Goal: Transaction & Acquisition: Purchase product/service

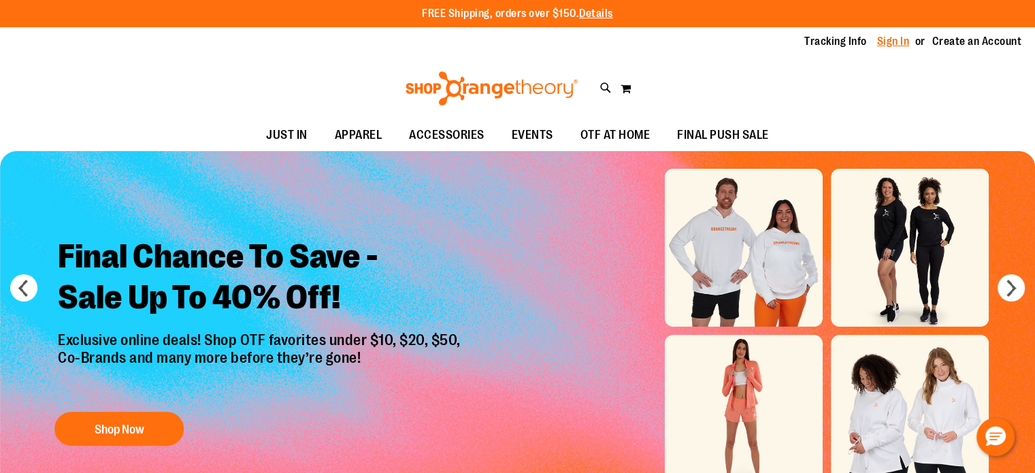
click at [896, 43] on link "Sign In" at bounding box center [893, 41] width 33 height 15
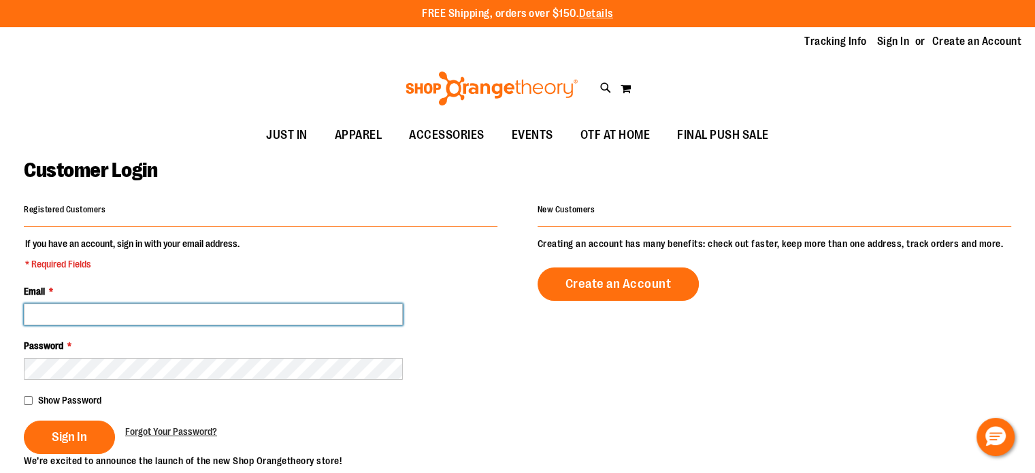
click at [83, 315] on input "Email *" at bounding box center [213, 314] width 379 height 22
type input "**********"
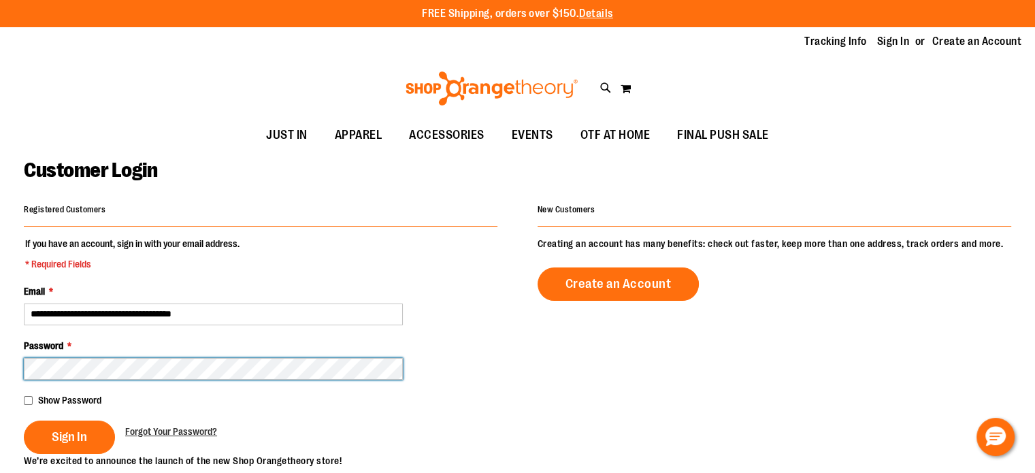
click at [24, 421] on button "Sign In" at bounding box center [69, 437] width 91 height 33
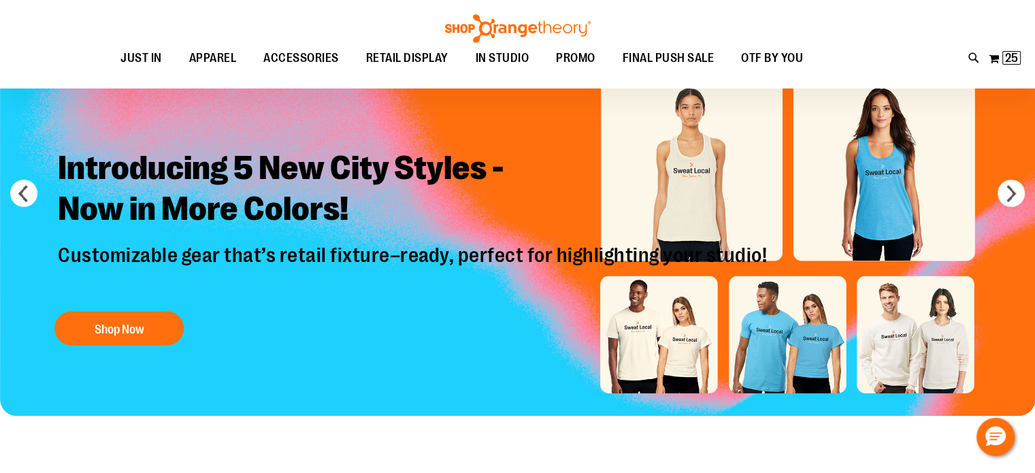
scroll to position [68, 0]
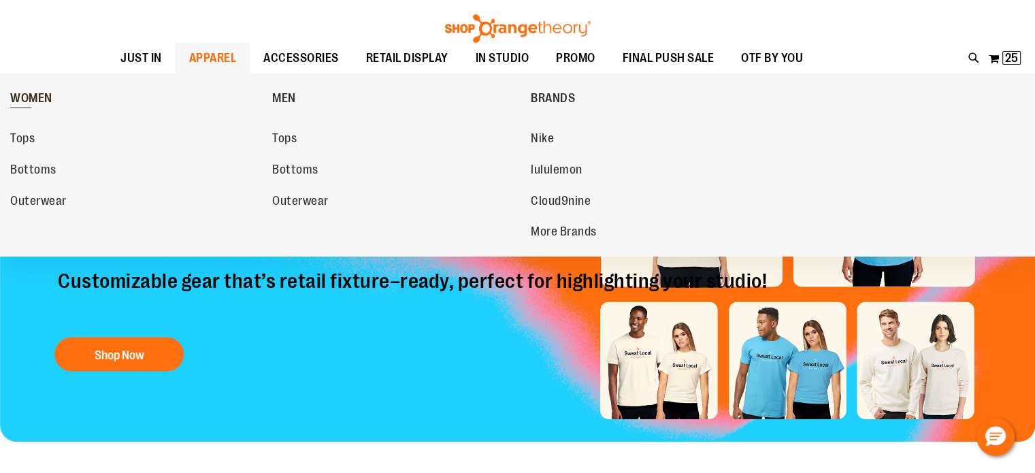
click at [20, 94] on span "WOMEN" at bounding box center [31, 99] width 42 height 17
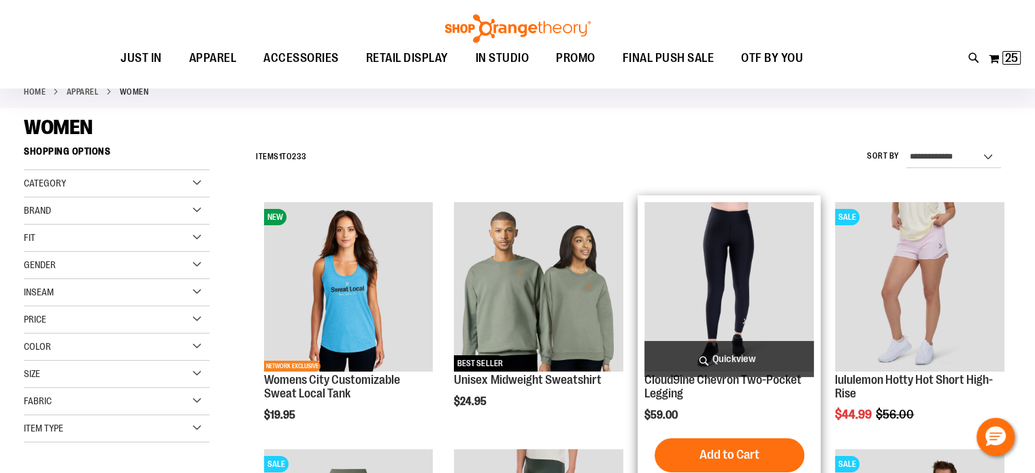
scroll to position [272, 0]
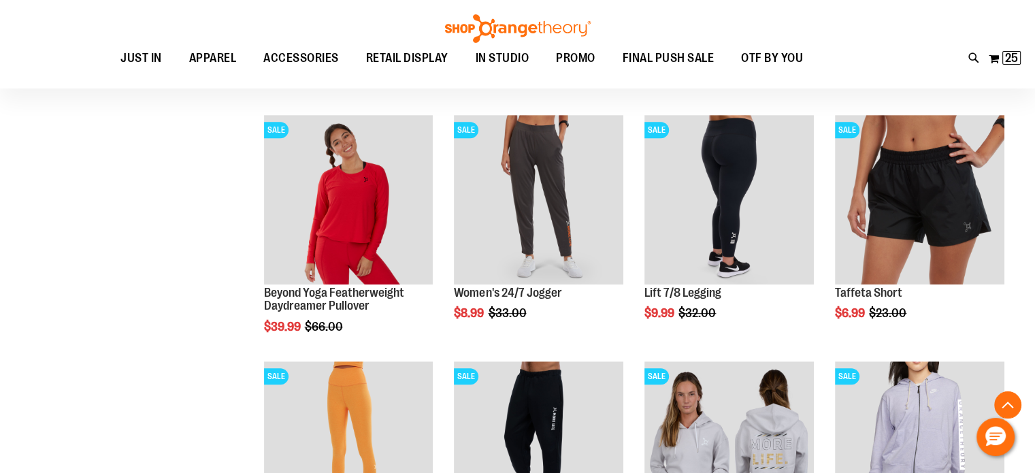
scroll to position [680, 0]
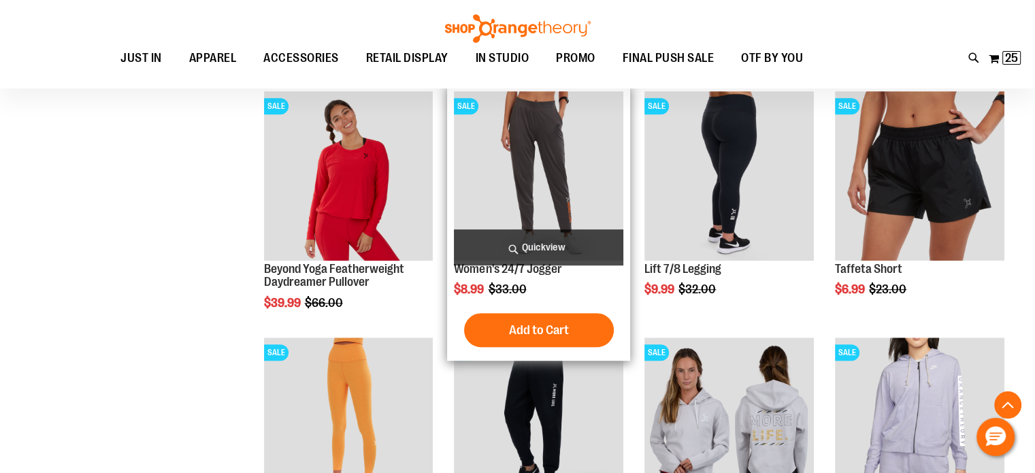
click at [568, 179] on img "product" at bounding box center [538, 175] width 169 height 169
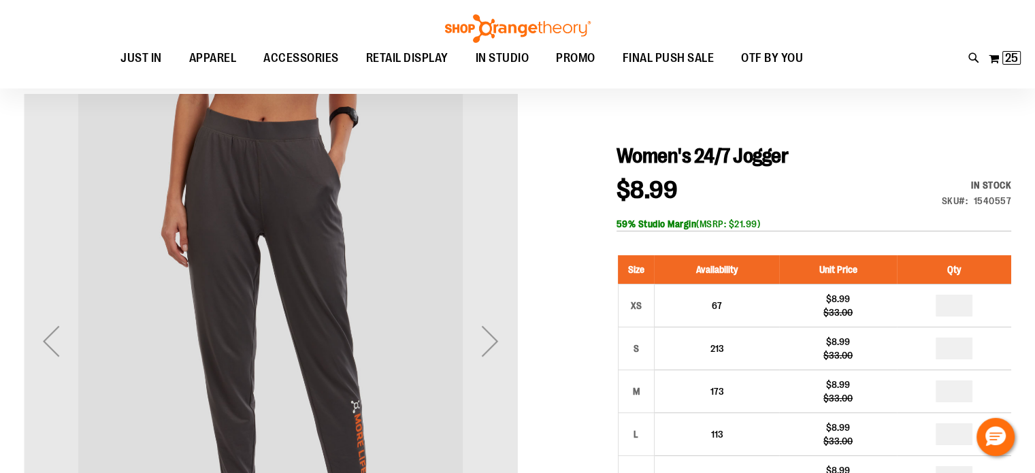
scroll to position [136, 0]
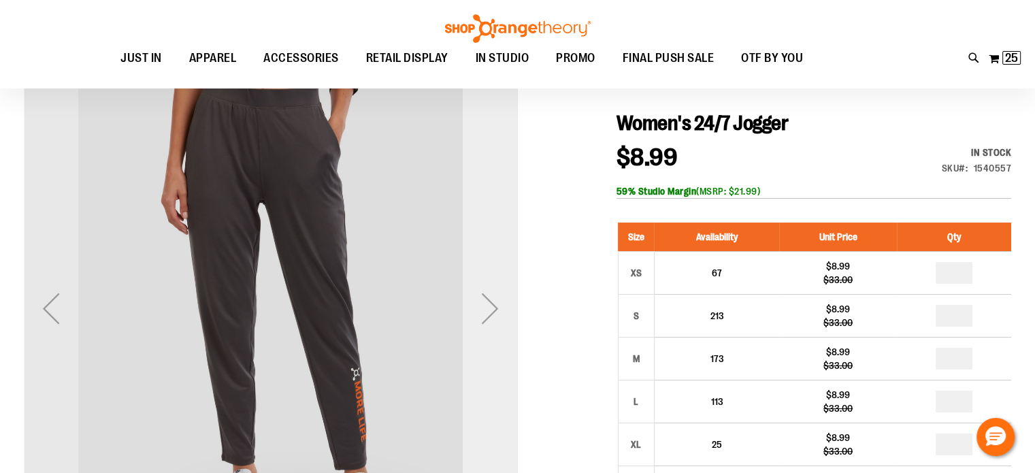
click at [495, 306] on div "Next" at bounding box center [490, 308] width 54 height 54
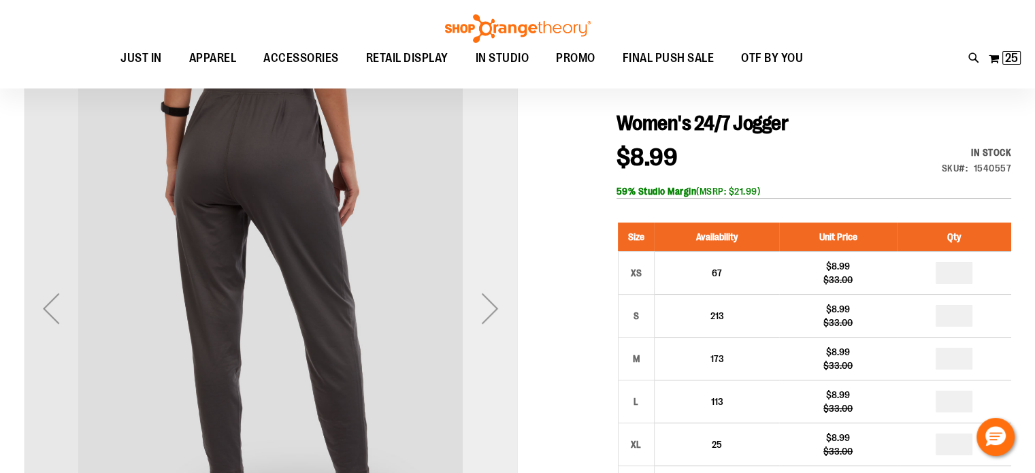
click at [495, 306] on div "Next" at bounding box center [490, 308] width 54 height 54
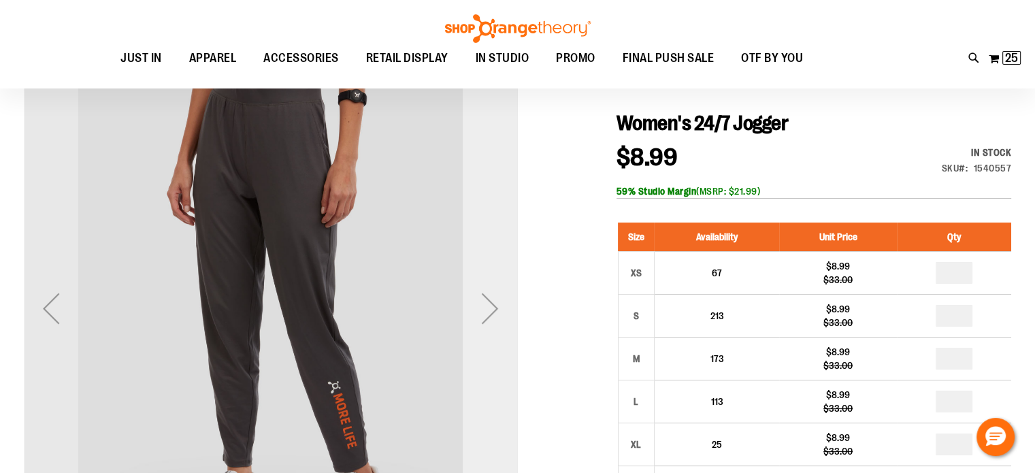
click at [495, 306] on div "Next" at bounding box center [490, 308] width 54 height 54
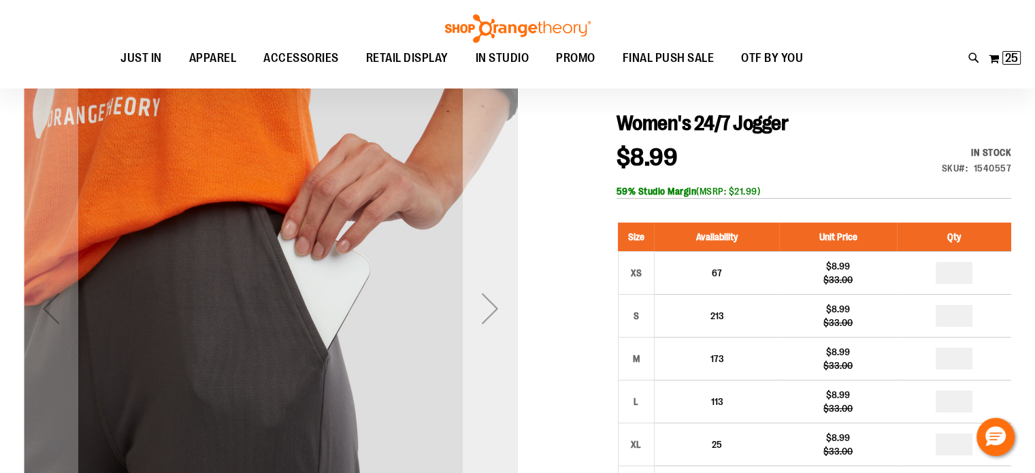
click at [495, 306] on div "Next" at bounding box center [490, 308] width 54 height 54
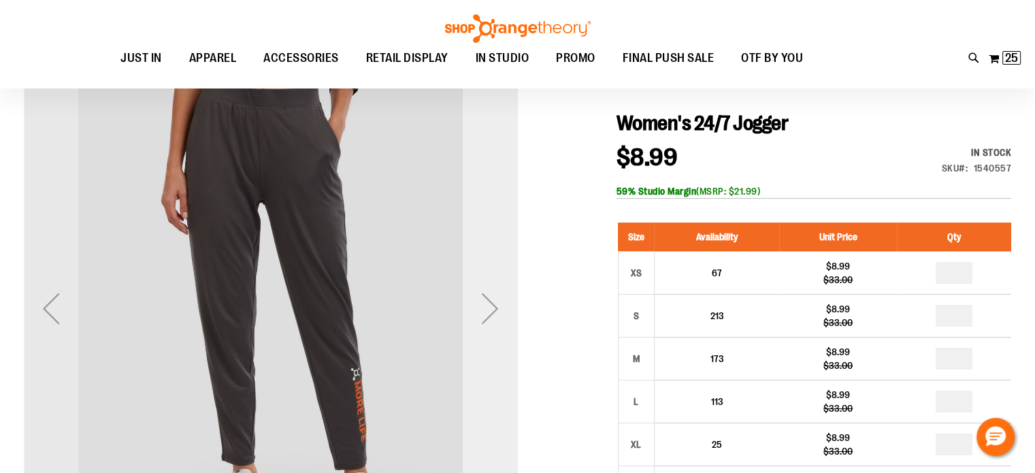
click at [495, 306] on div "Next" at bounding box center [490, 308] width 54 height 54
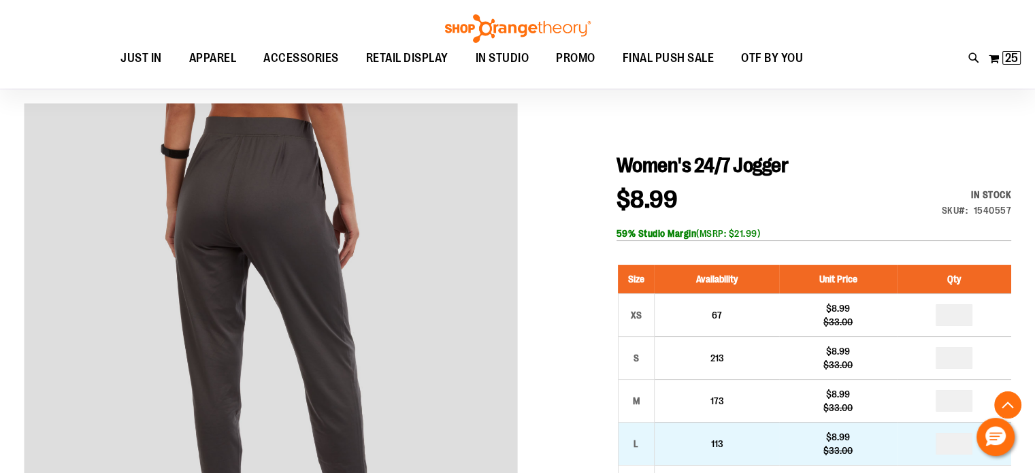
scroll to position [68, 0]
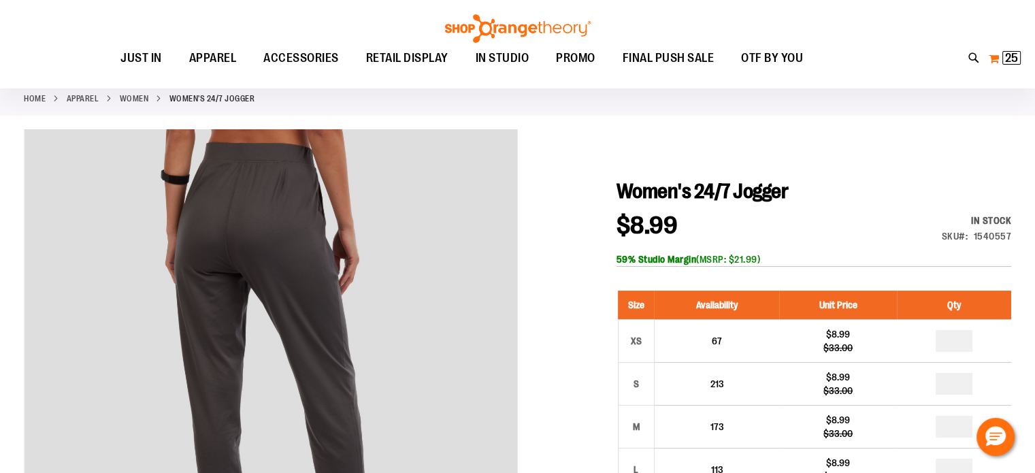
click at [1008, 56] on span "25" at bounding box center [1011, 58] width 13 height 14
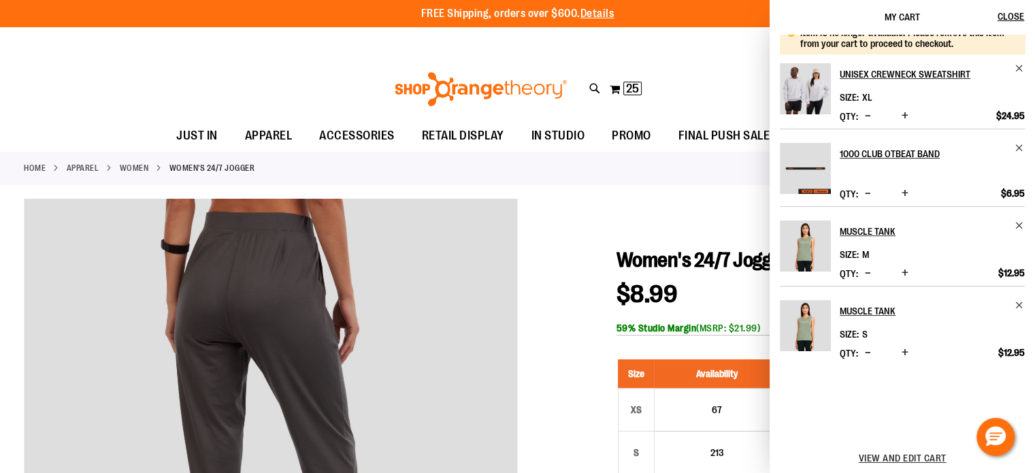
scroll to position [504, 0]
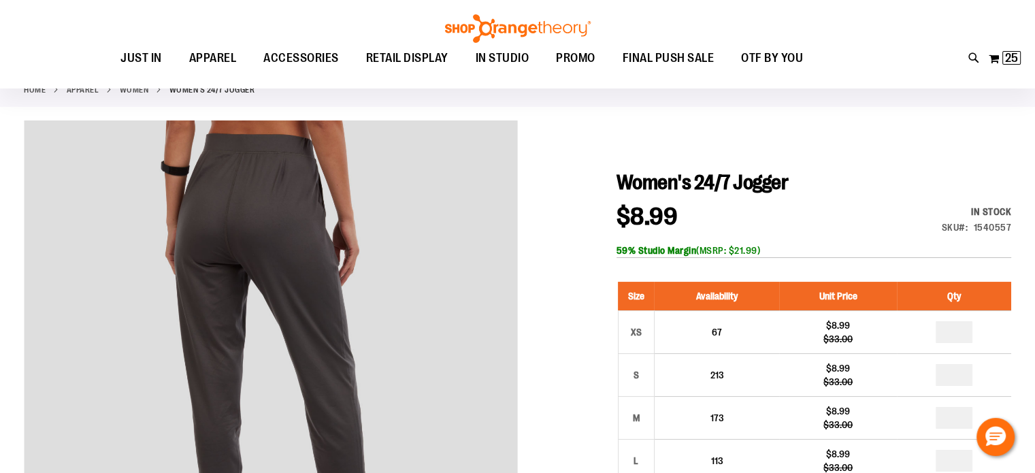
scroll to position [135, 0]
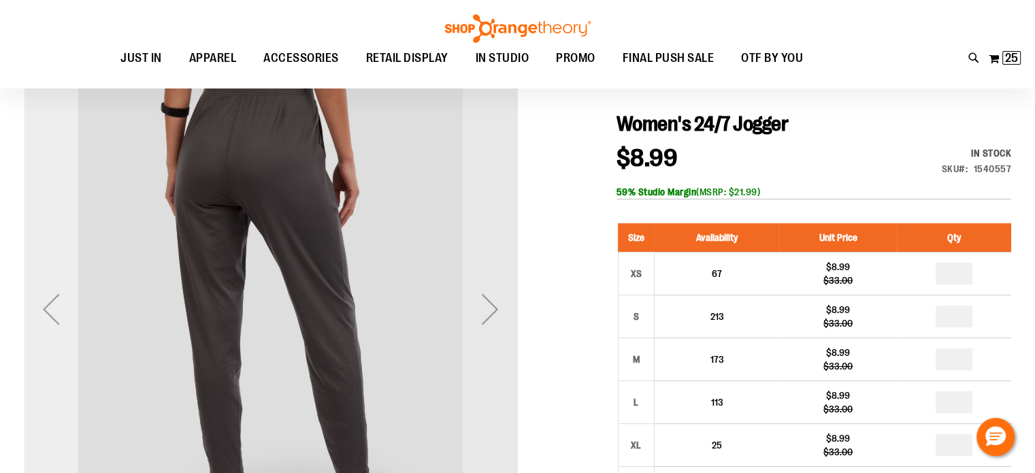
click at [46, 309] on div "Previous" at bounding box center [51, 309] width 54 height 54
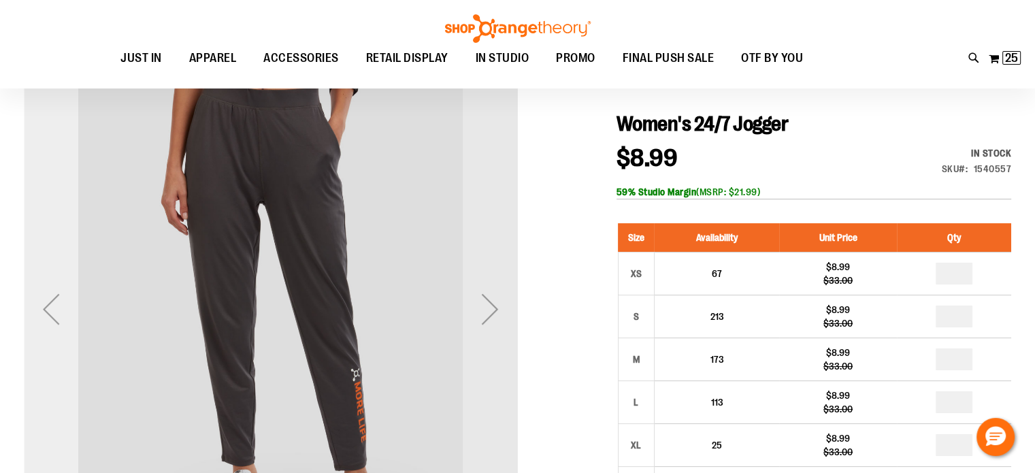
click at [46, 309] on div "Previous" at bounding box center [51, 309] width 54 height 54
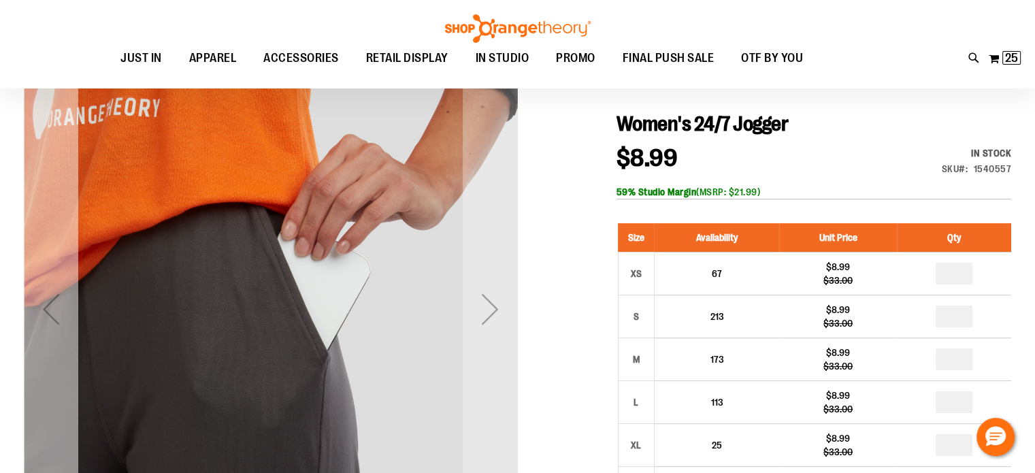
click at [46, 309] on div "Previous" at bounding box center [51, 309] width 54 height 54
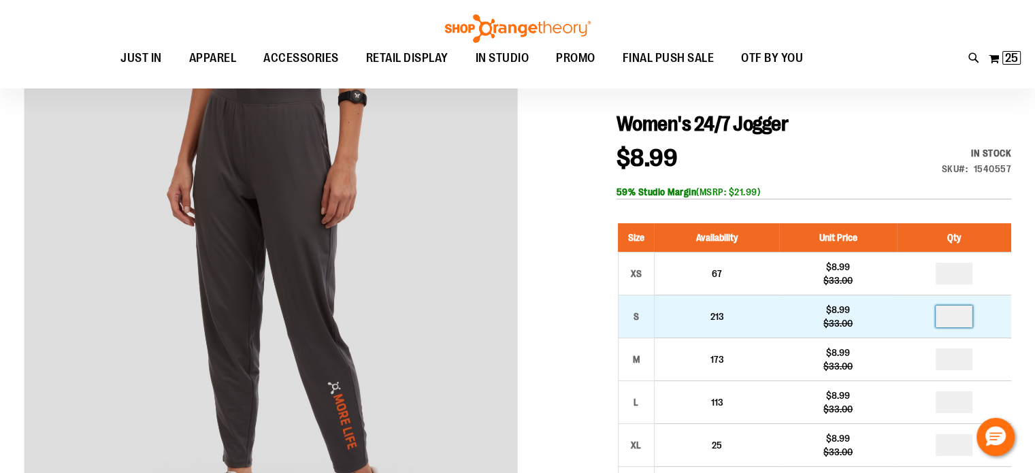
click at [960, 317] on input "number" at bounding box center [954, 317] width 37 height 22
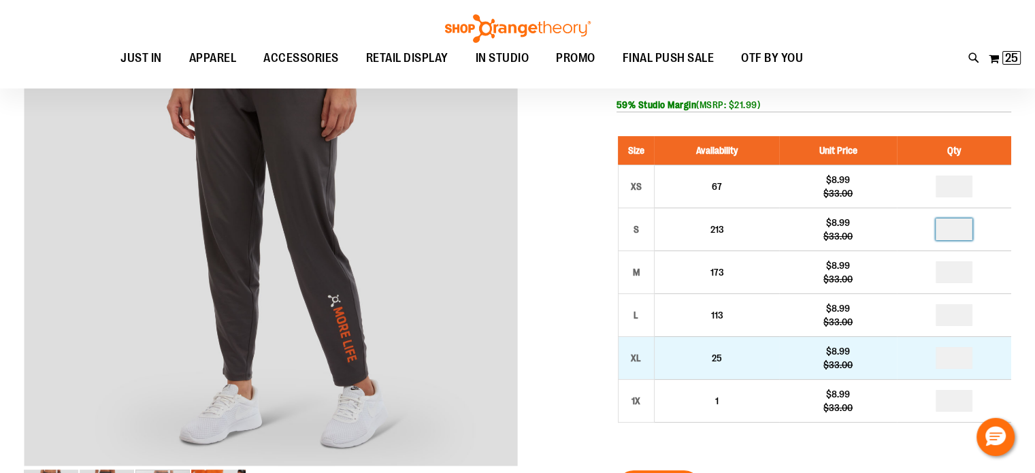
scroll to position [340, 0]
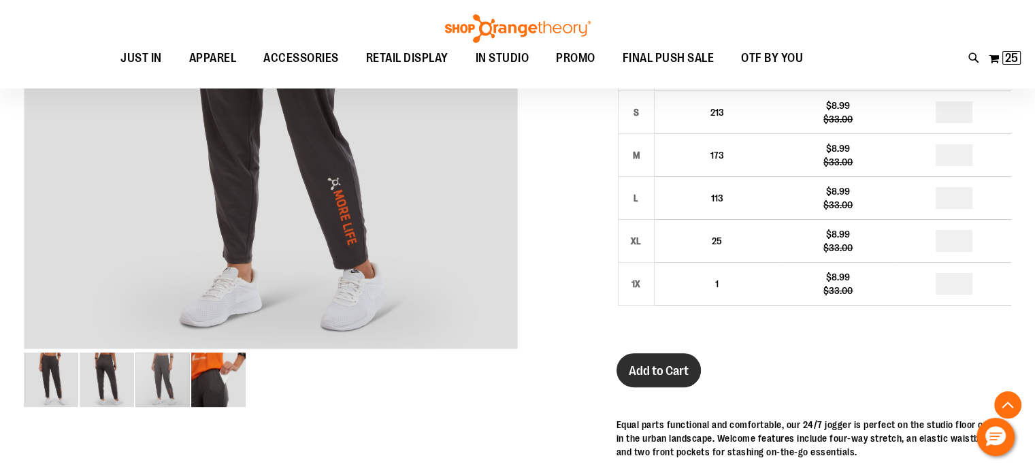
type input "*"
click at [659, 367] on span "Add to Cart" at bounding box center [659, 370] width 60 height 15
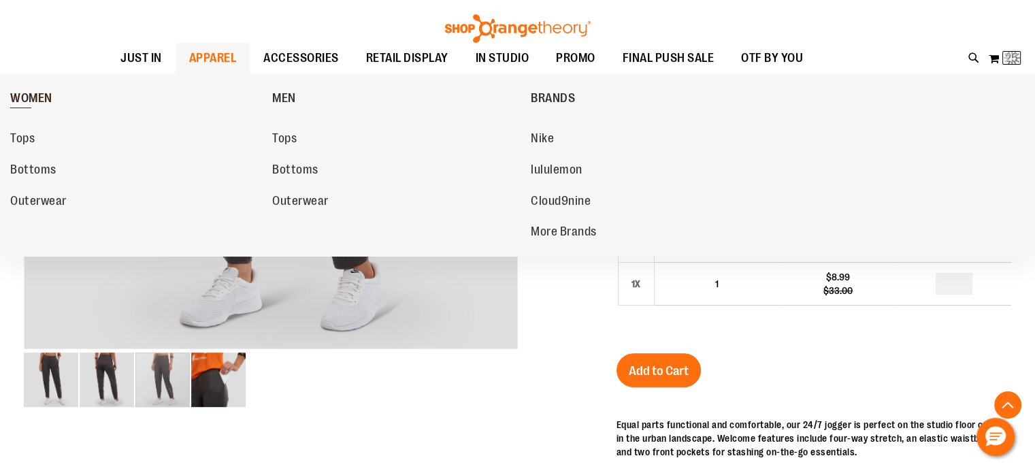
click at [38, 97] on span "WOMEN" at bounding box center [31, 99] width 42 height 17
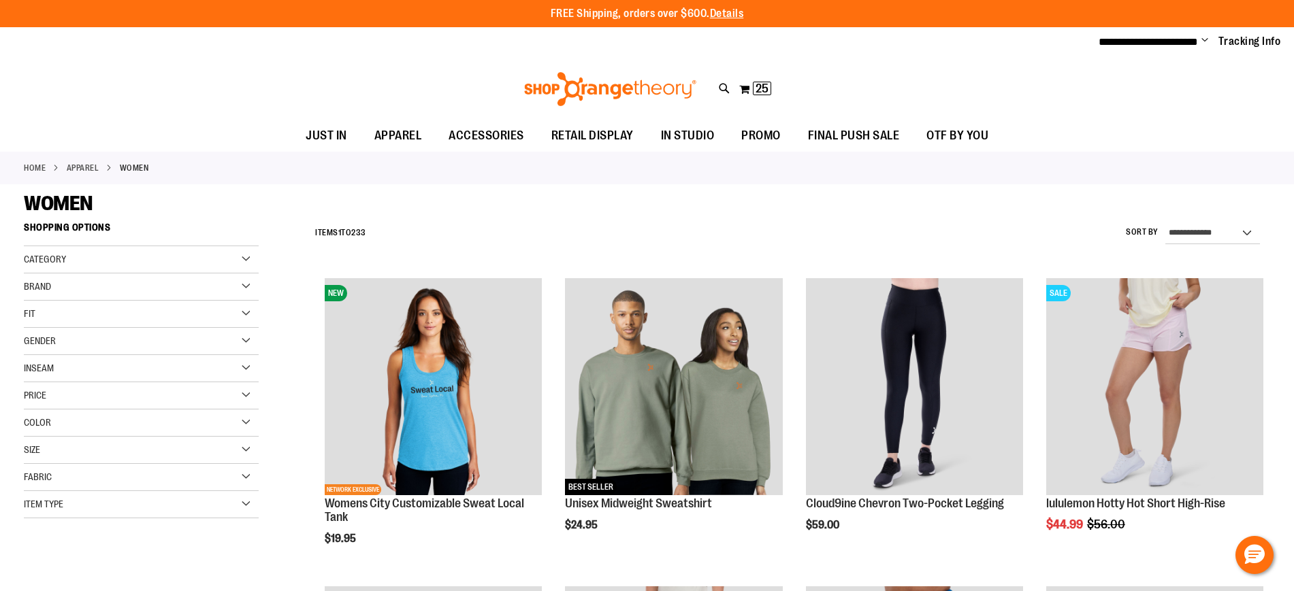
drag, startPoint x: 1006, startPoint y: 1, endPoint x: 911, endPoint y: 59, distance: 110.9
click at [911, 46] on div "**********" at bounding box center [647, 42] width 1294 height 30
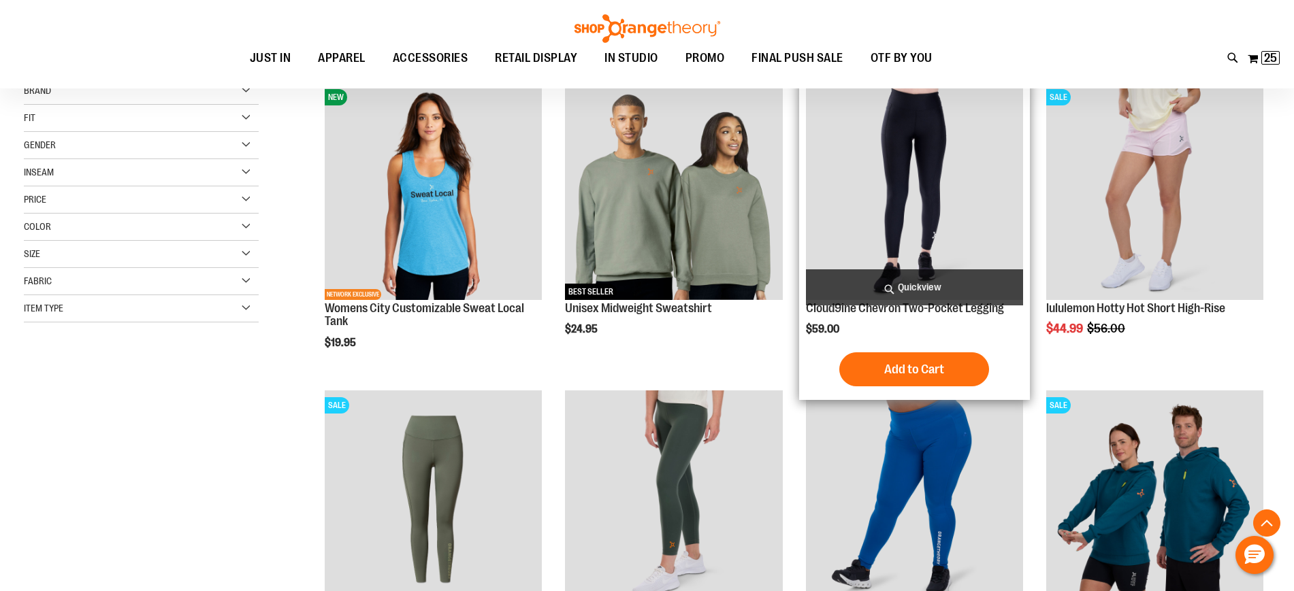
scroll to position [255, 0]
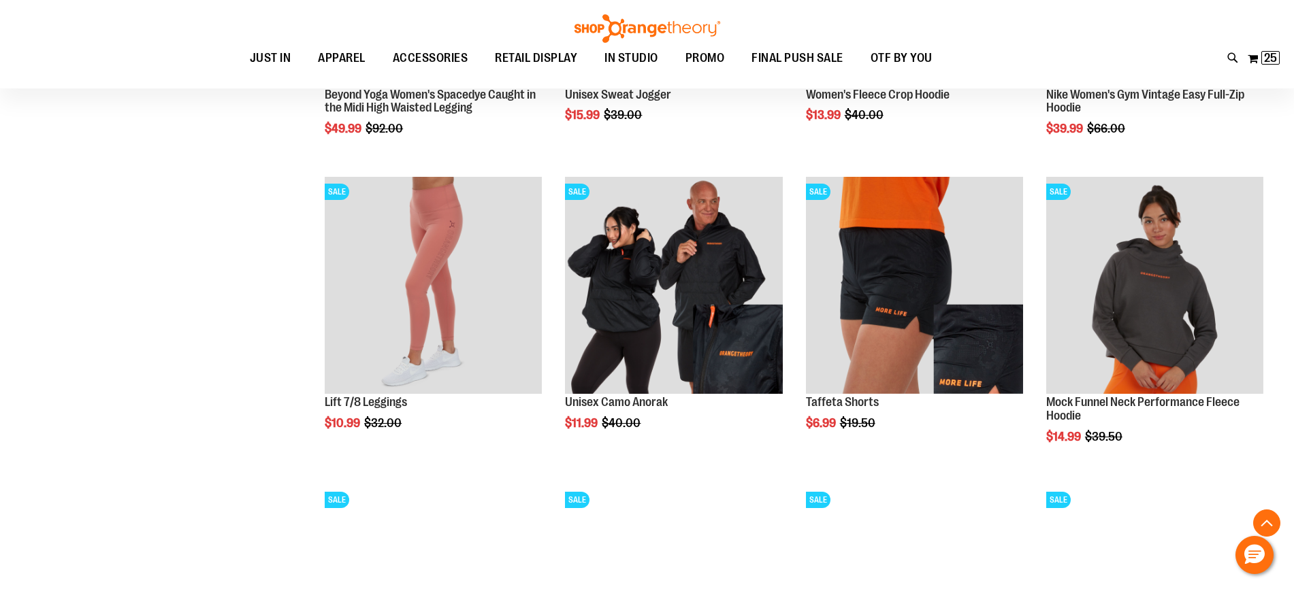
scroll to position [1360, 0]
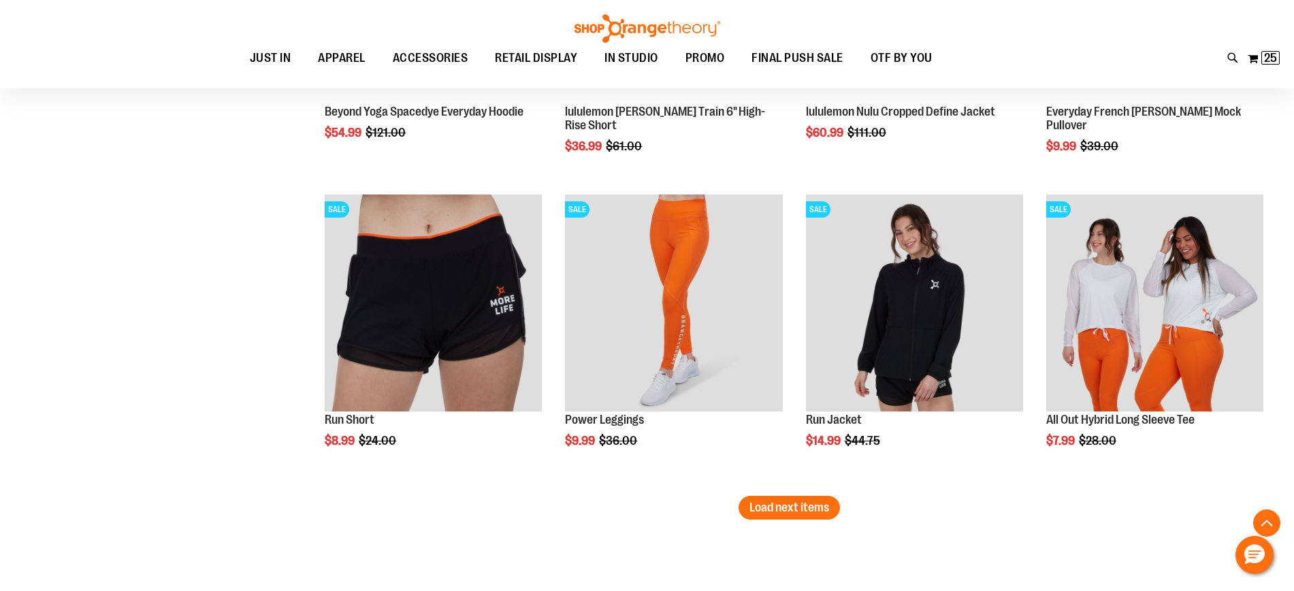
scroll to position [2551, 0]
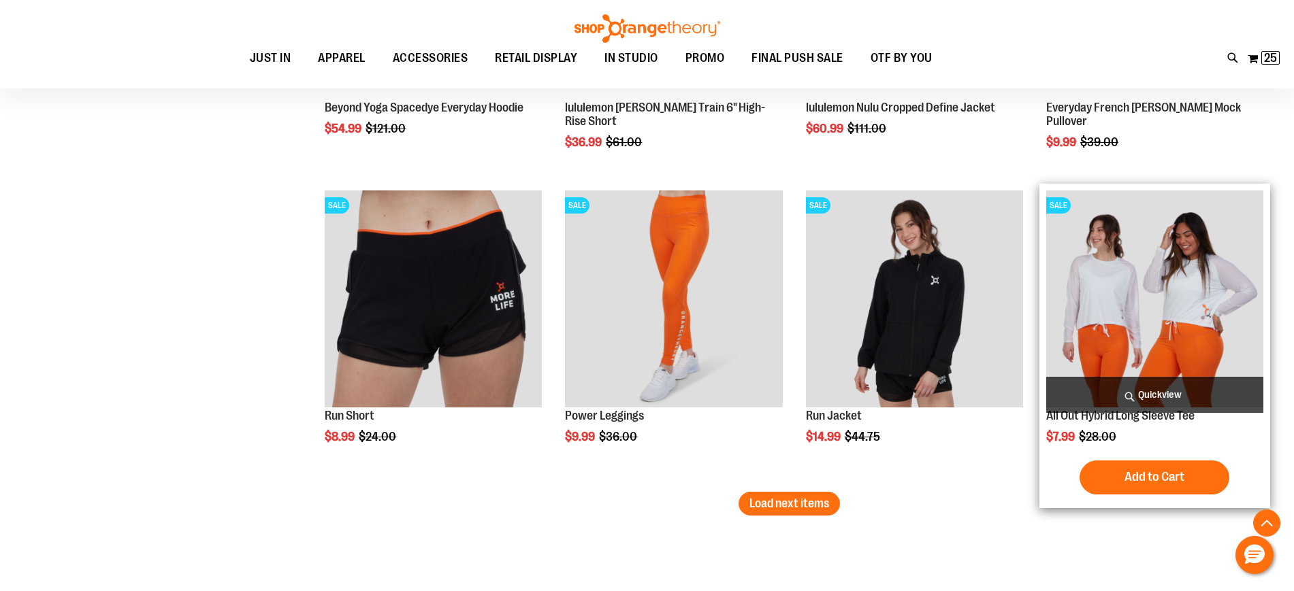
click at [1034, 273] on img "product" at bounding box center [1154, 299] width 217 height 217
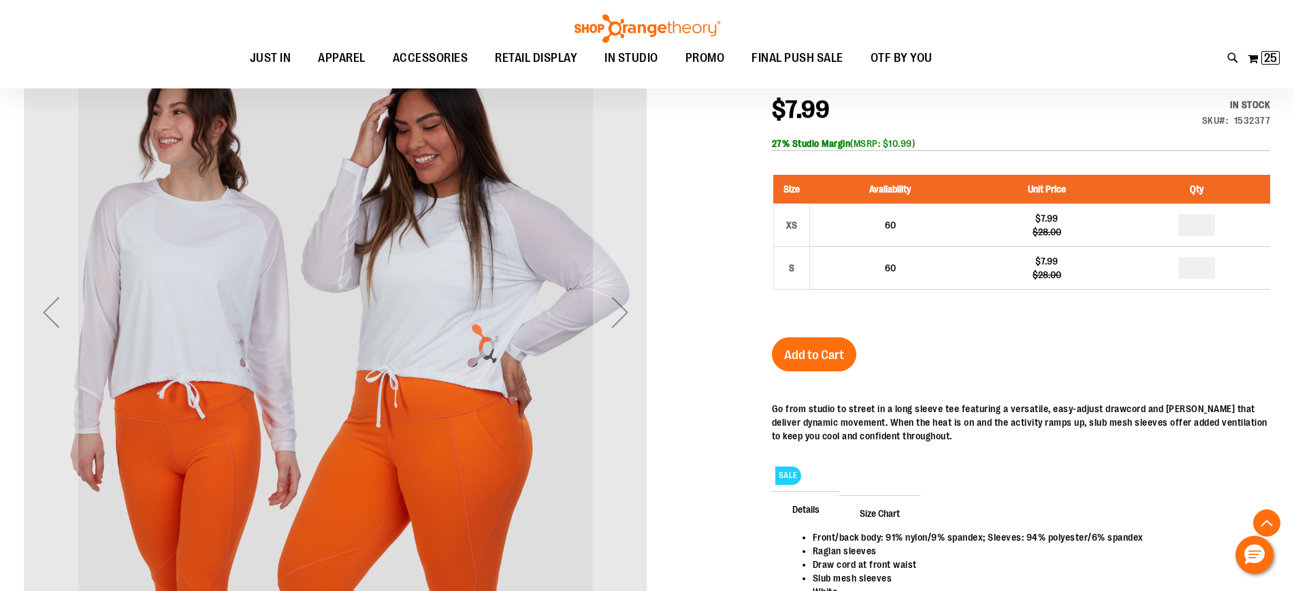
scroll to position [169, 0]
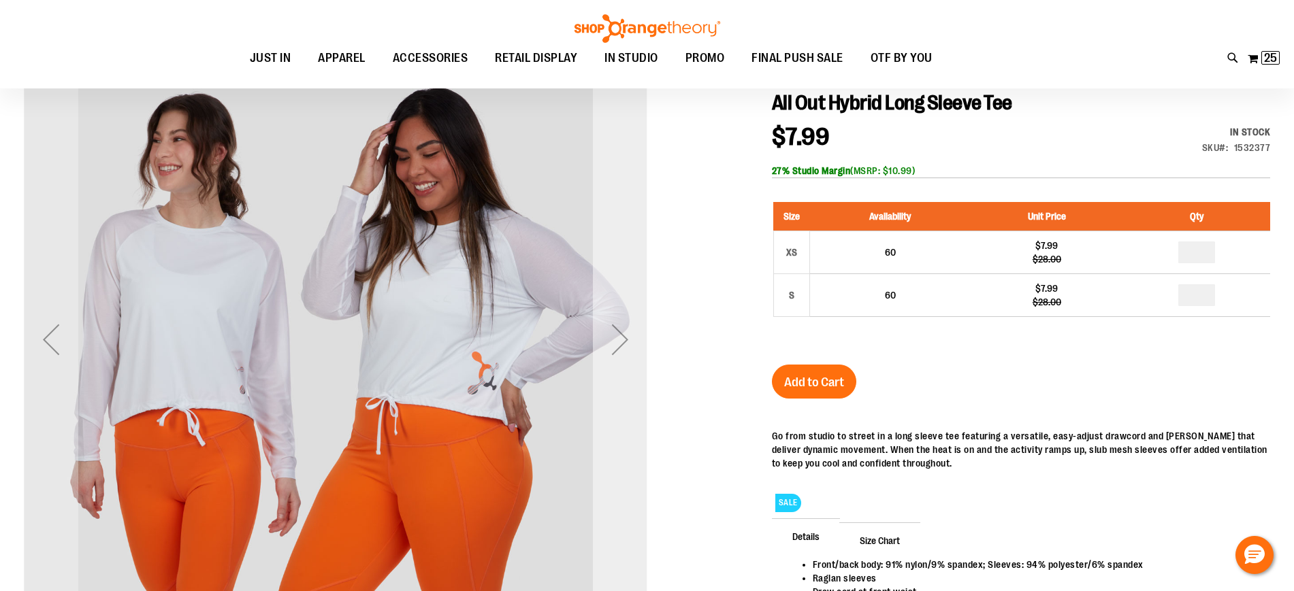
click at [619, 346] on div "Next" at bounding box center [620, 339] width 54 height 54
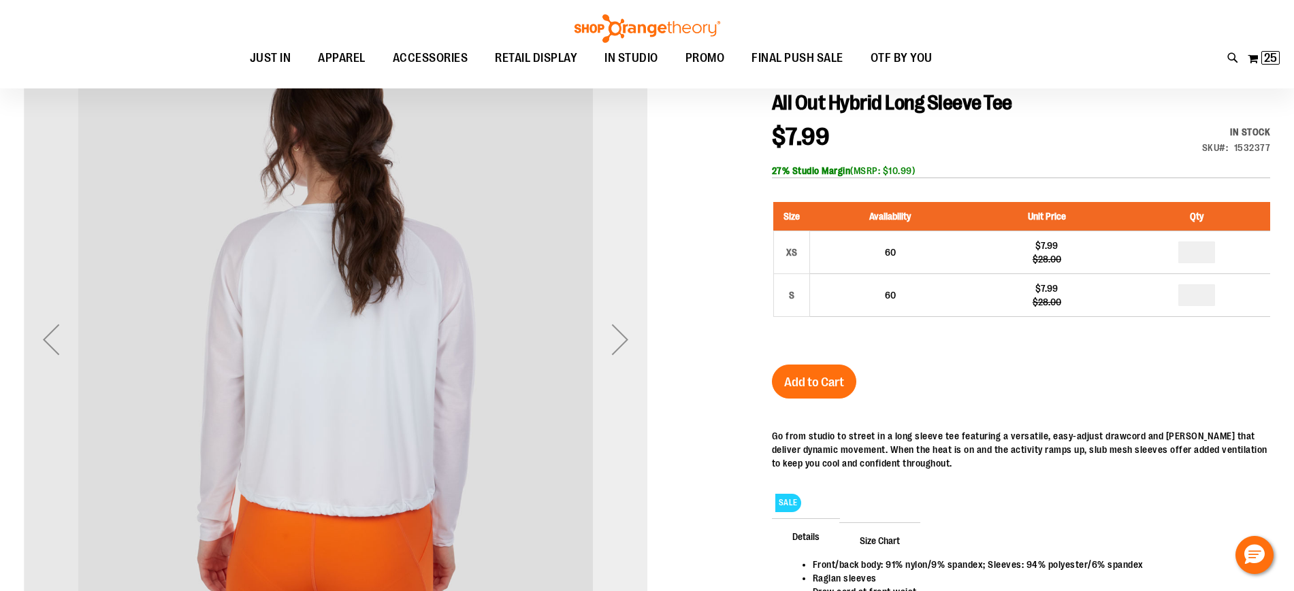
click at [619, 346] on div "Next" at bounding box center [620, 339] width 54 height 54
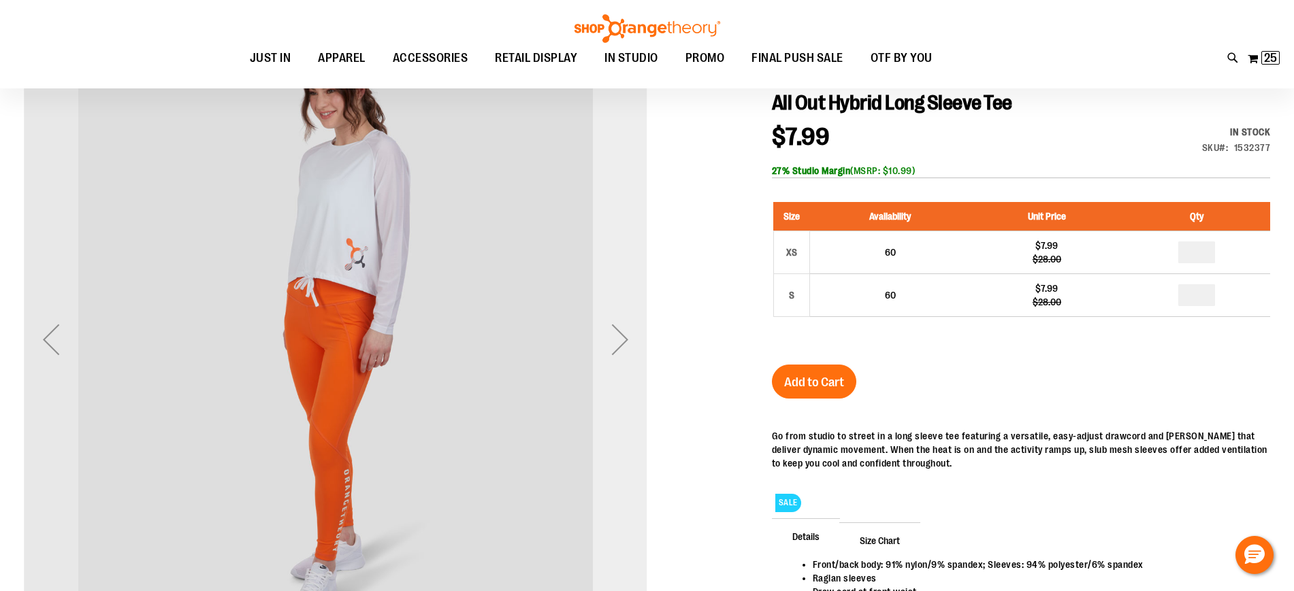
click at [619, 346] on div "Next" at bounding box center [620, 339] width 54 height 54
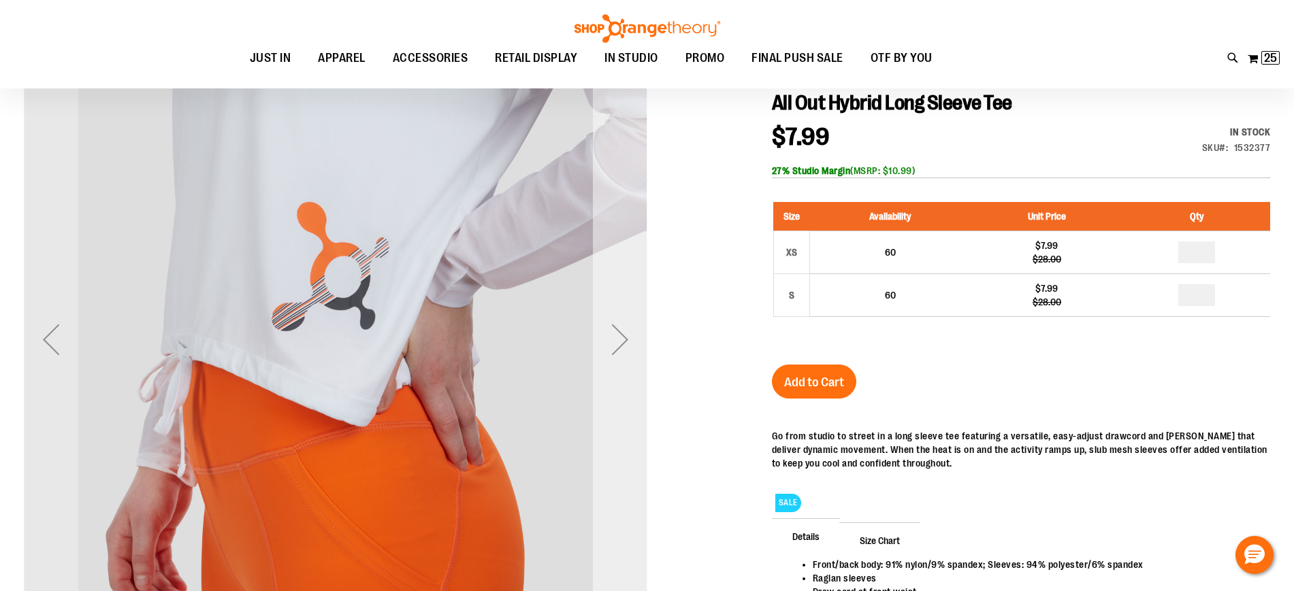
click at [619, 346] on div "Next" at bounding box center [620, 339] width 54 height 54
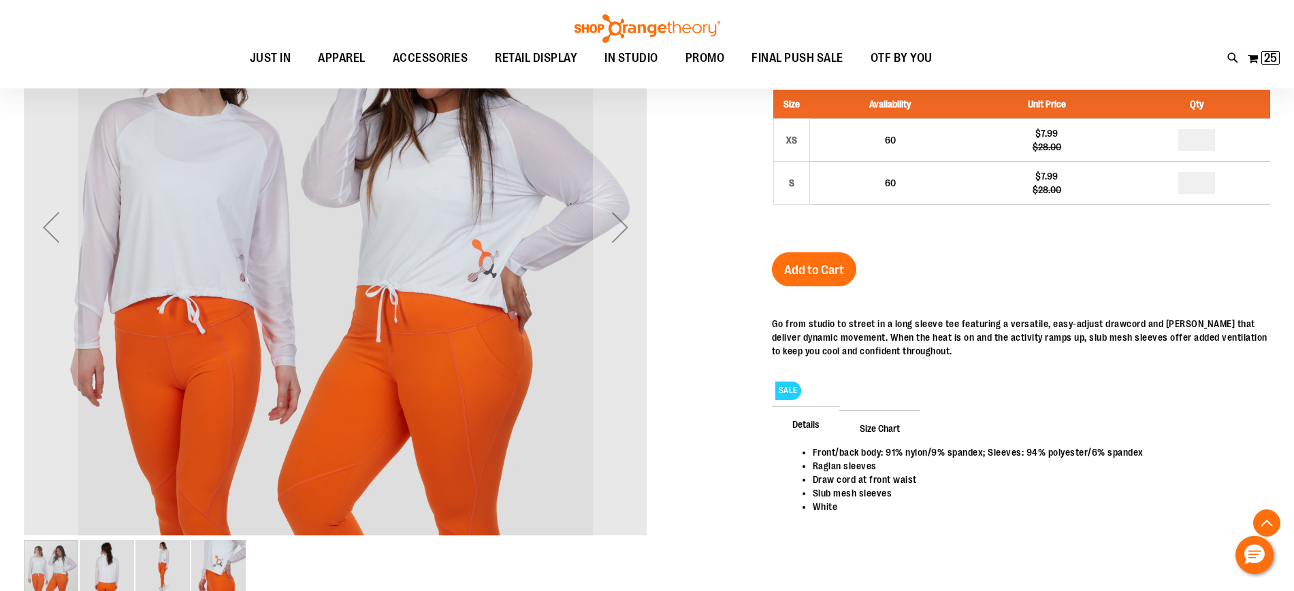
scroll to position [255, 0]
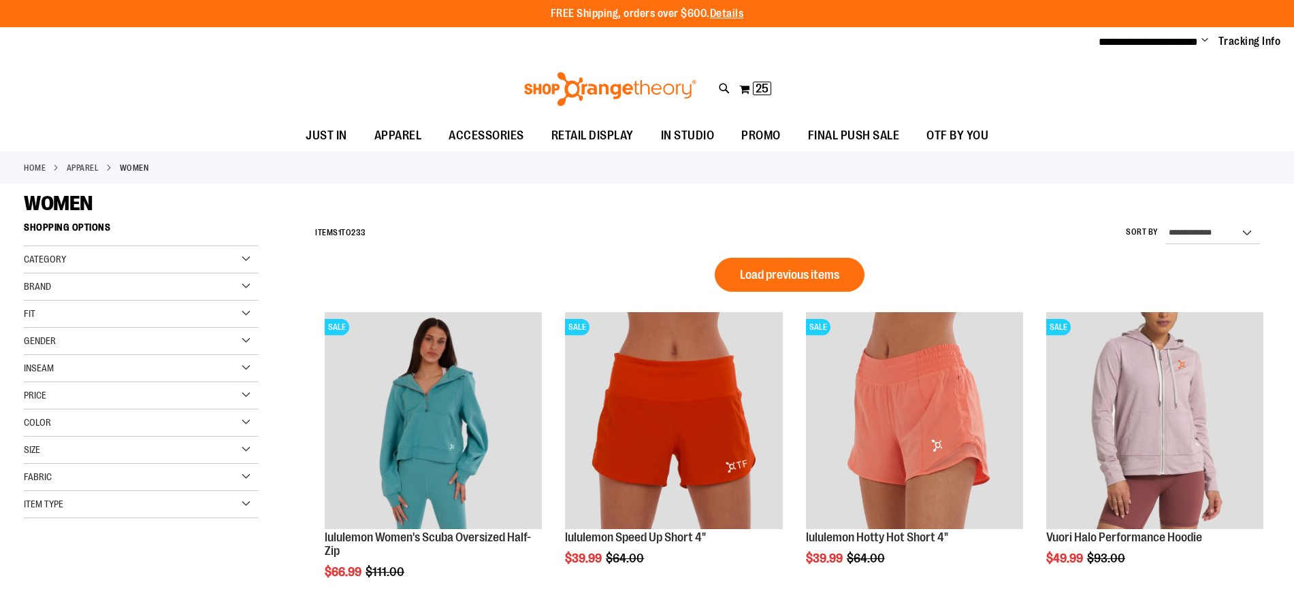
scroll to position [939, 0]
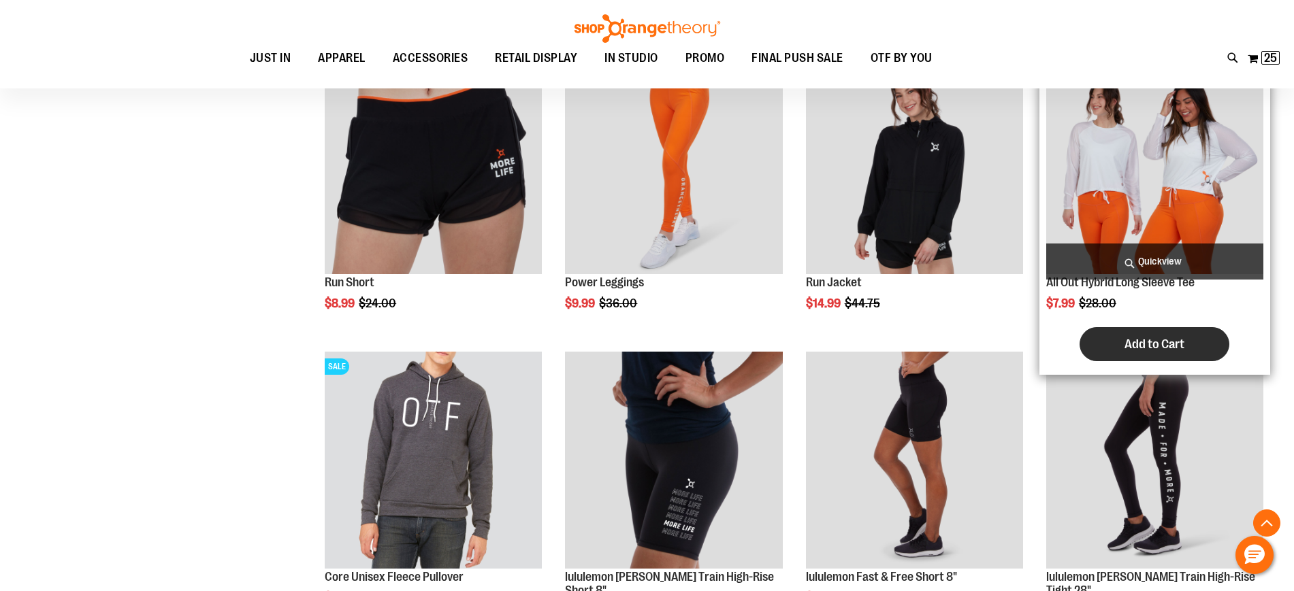
scroll to position [854, 0]
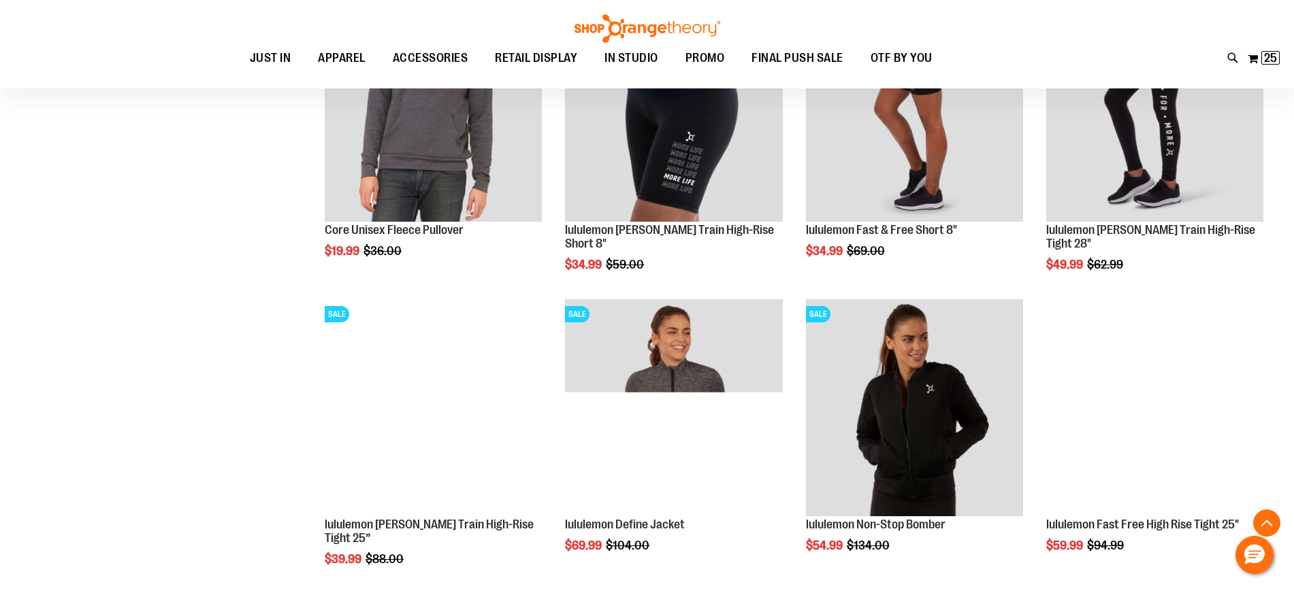
scroll to position [1194, 0]
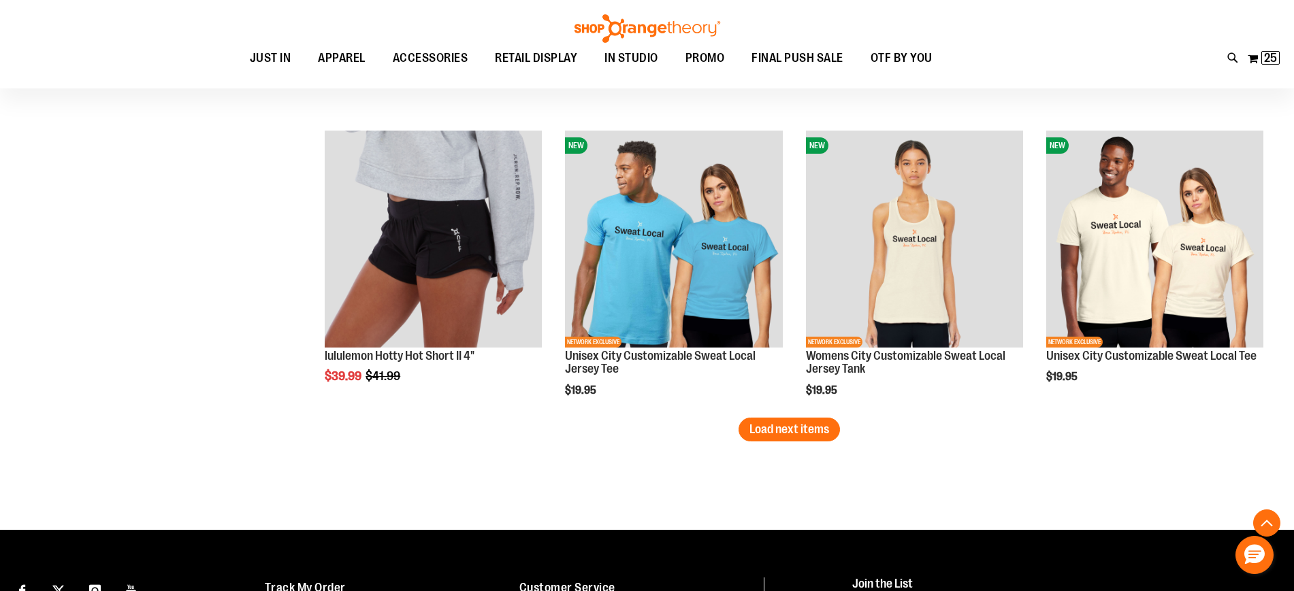
scroll to position [2640, 0]
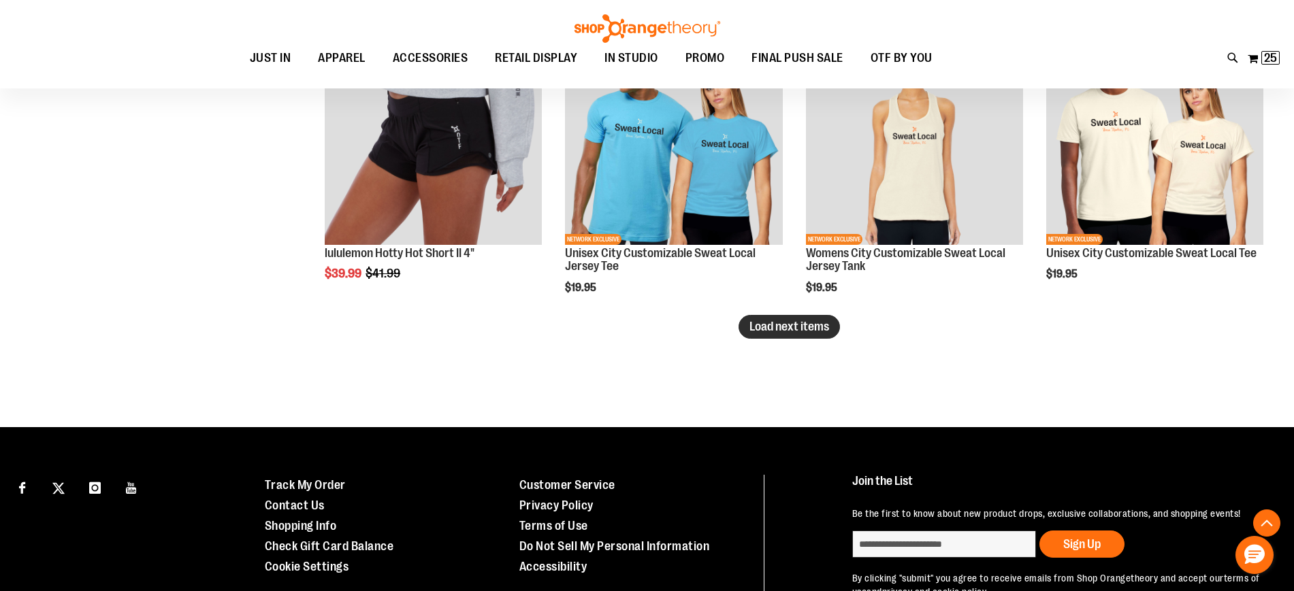
click at [796, 328] on span "Load next items" at bounding box center [789, 327] width 80 height 14
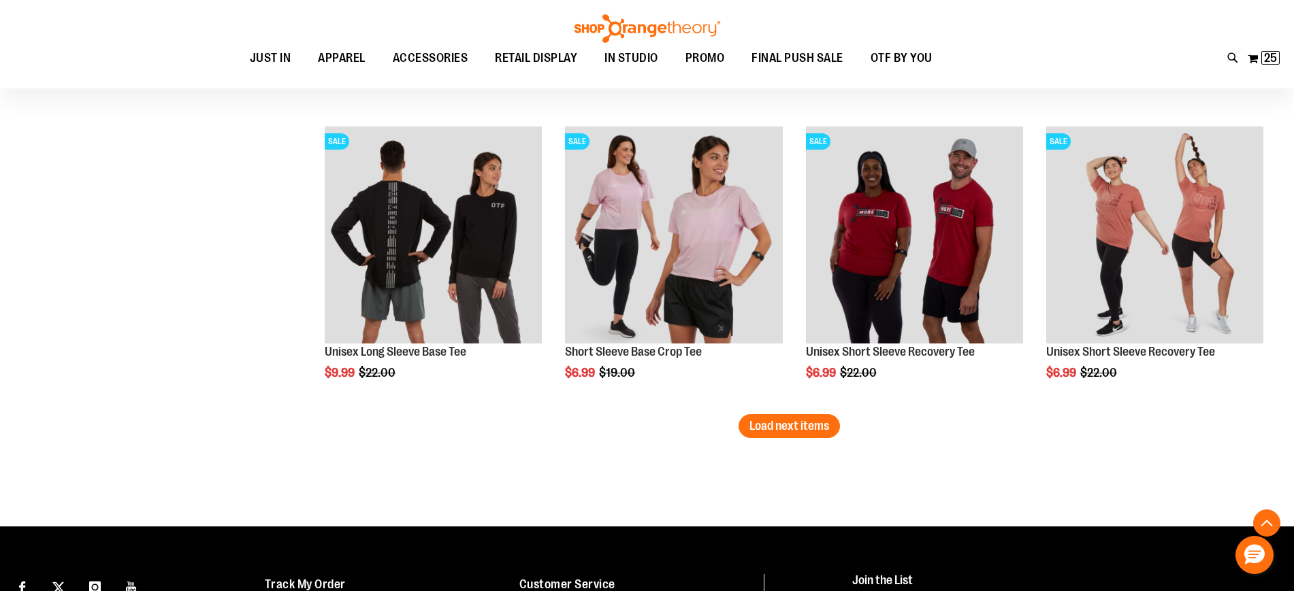
scroll to position [3576, 0]
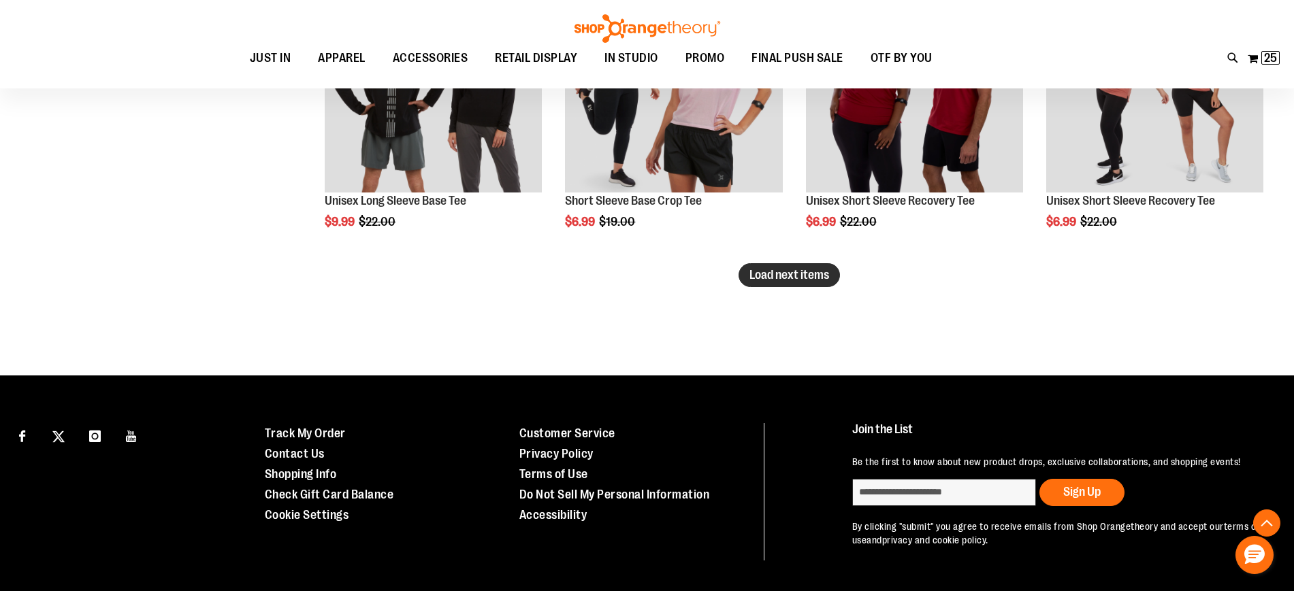
click at [808, 276] on span "Load next items" at bounding box center [789, 275] width 80 height 14
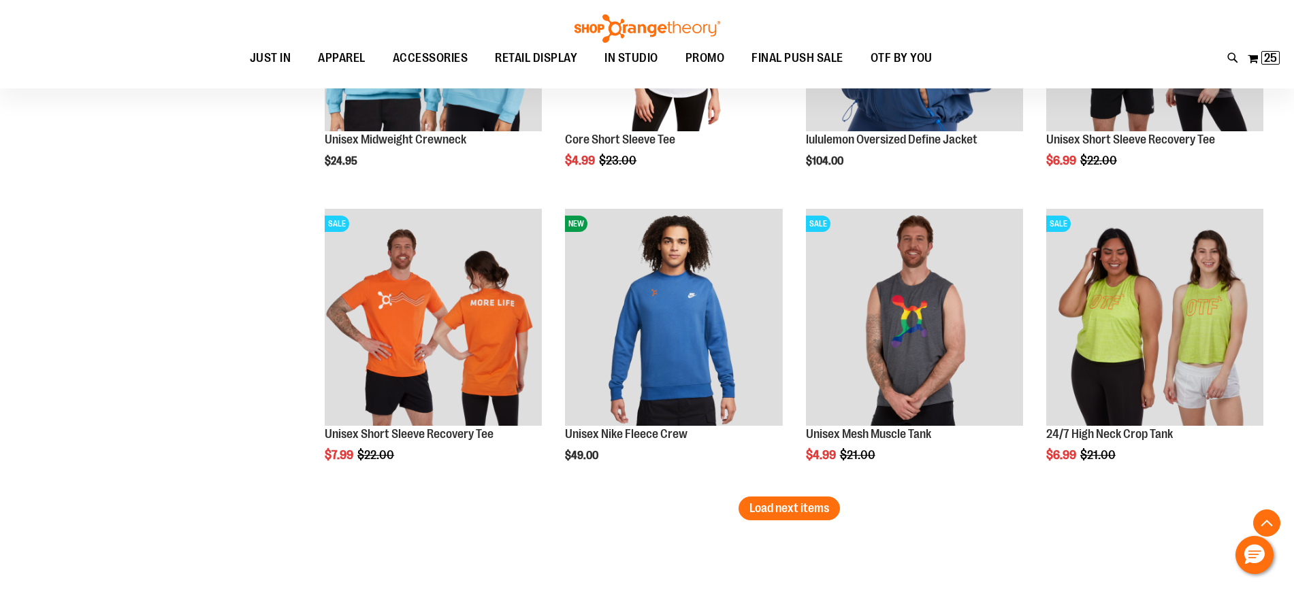
scroll to position [4256, 0]
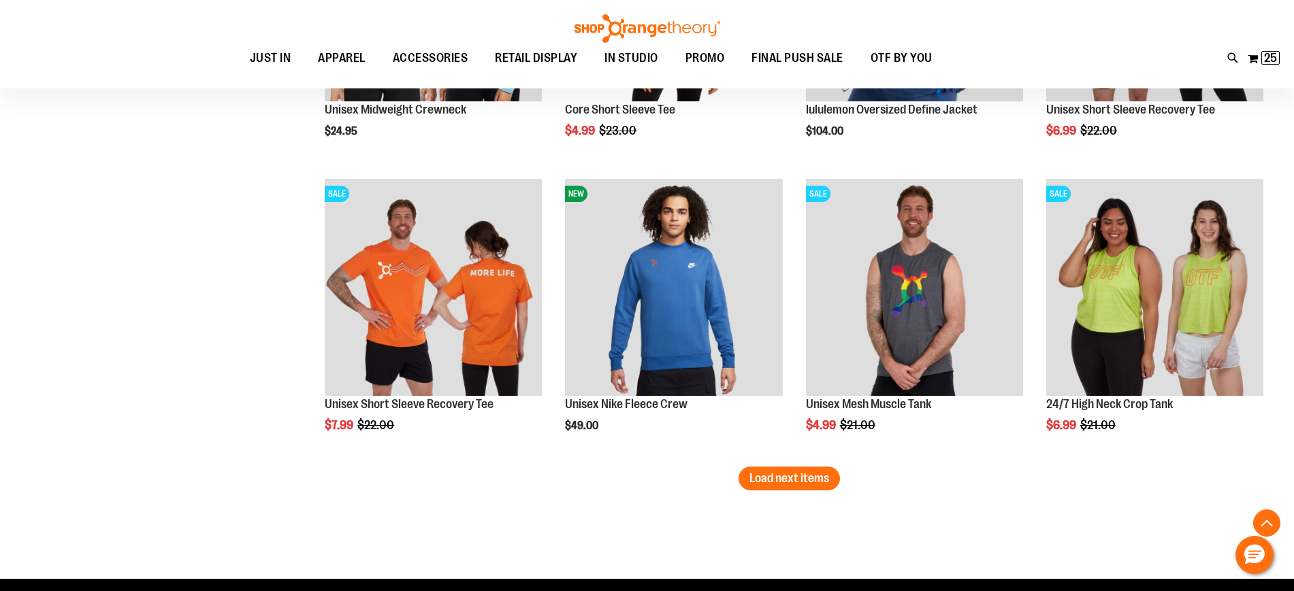
drag, startPoint x: 780, startPoint y: 471, endPoint x: 1032, endPoint y: 530, distance: 258.6
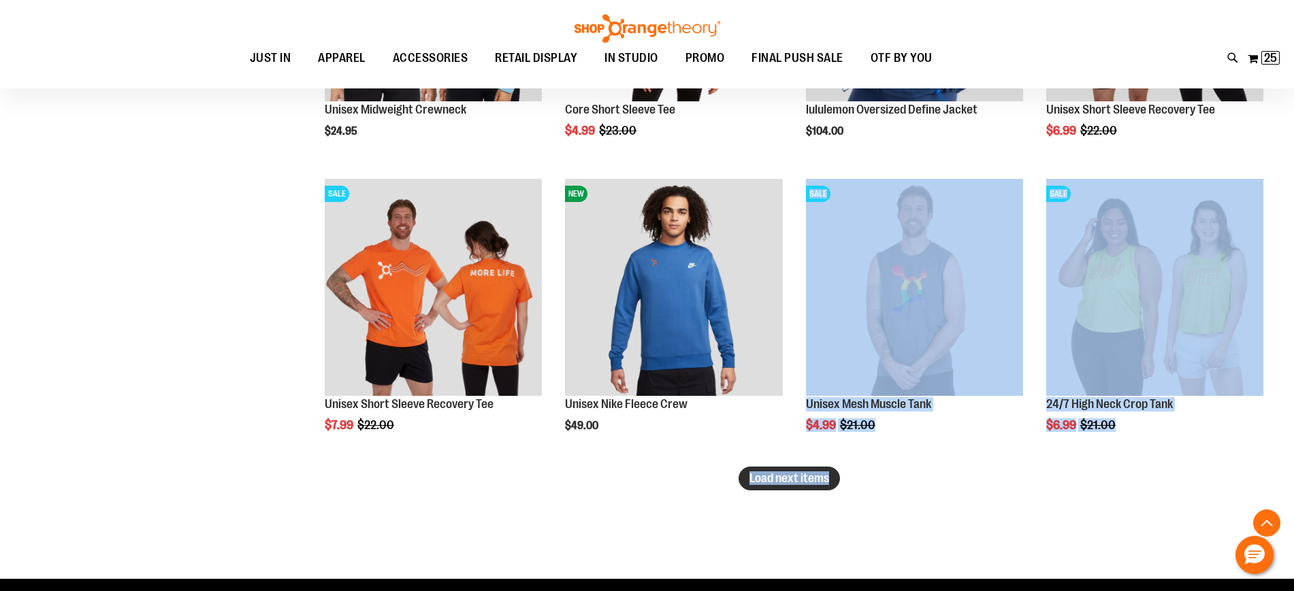
click at [758, 479] on span "Load next items" at bounding box center [789, 479] width 80 height 14
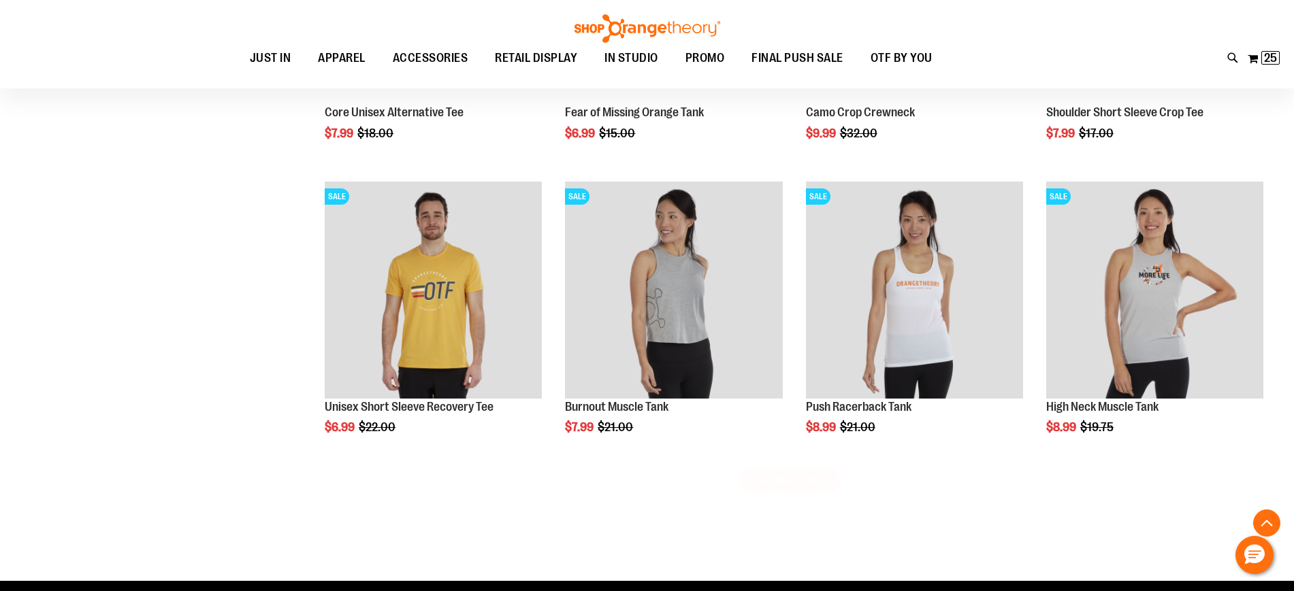
scroll to position [5192, 0]
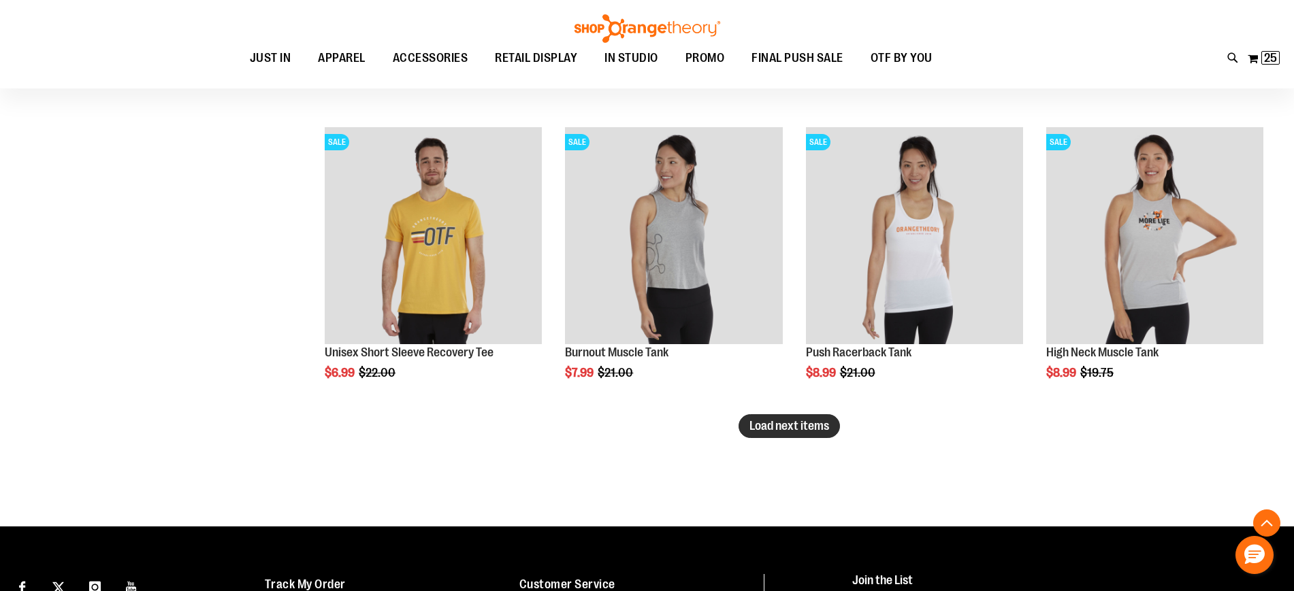
click at [755, 424] on span "Load next items" at bounding box center [789, 426] width 80 height 14
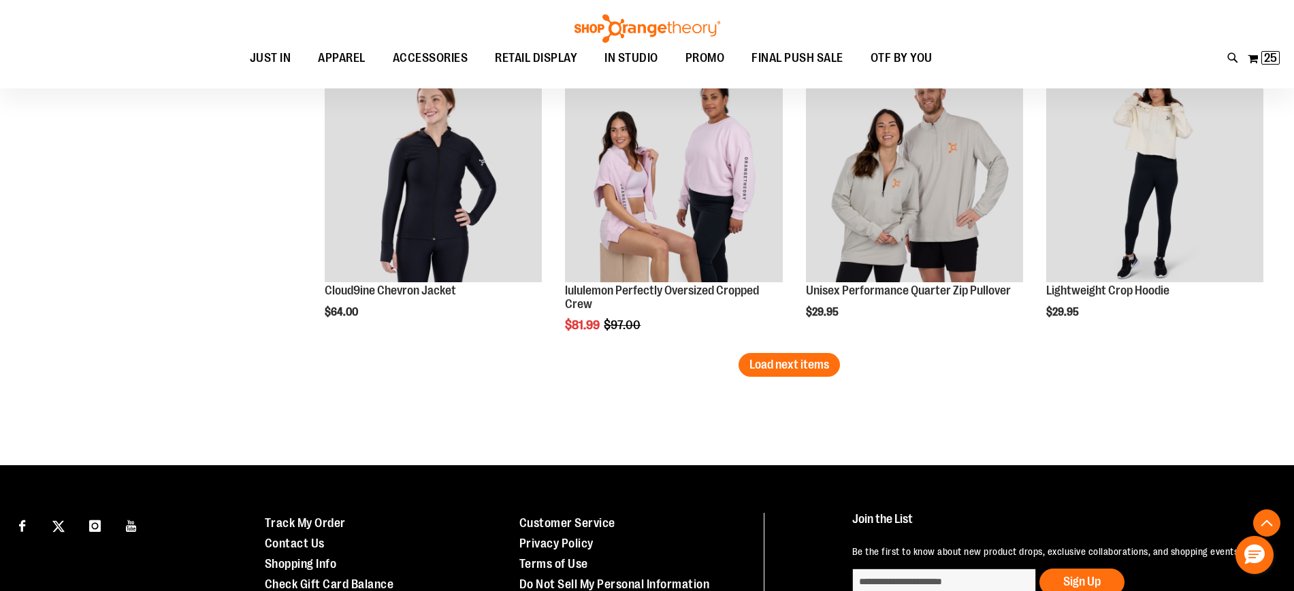
scroll to position [6213, 0]
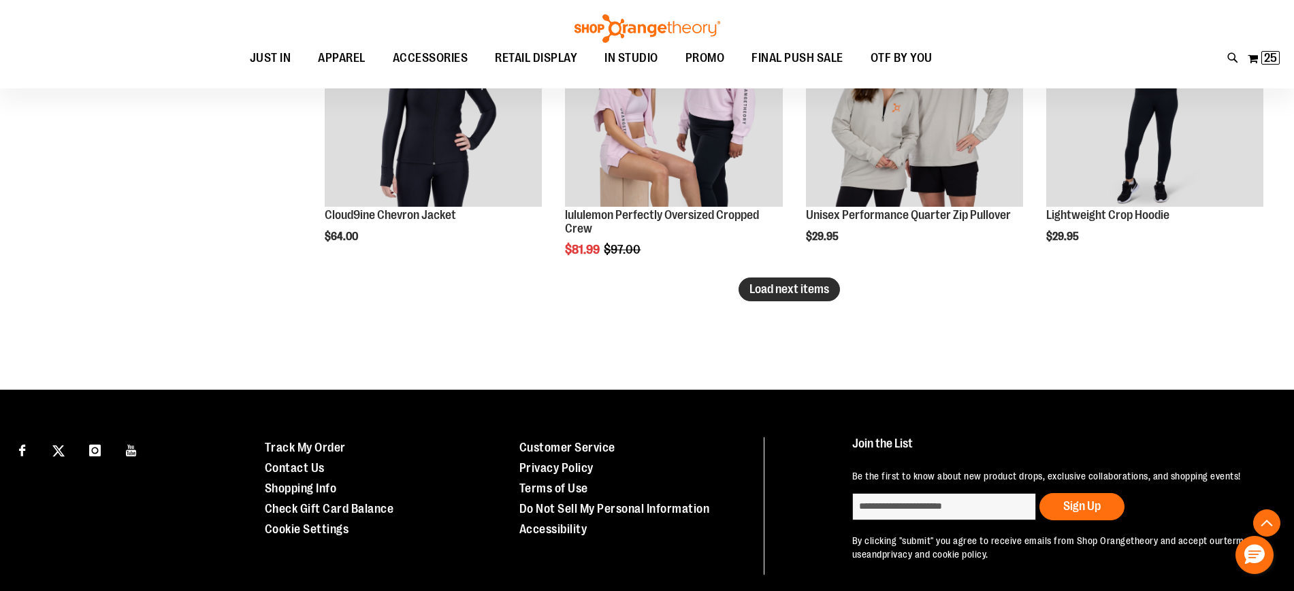
click at [805, 297] on button "Load next items" at bounding box center [788, 290] width 101 height 24
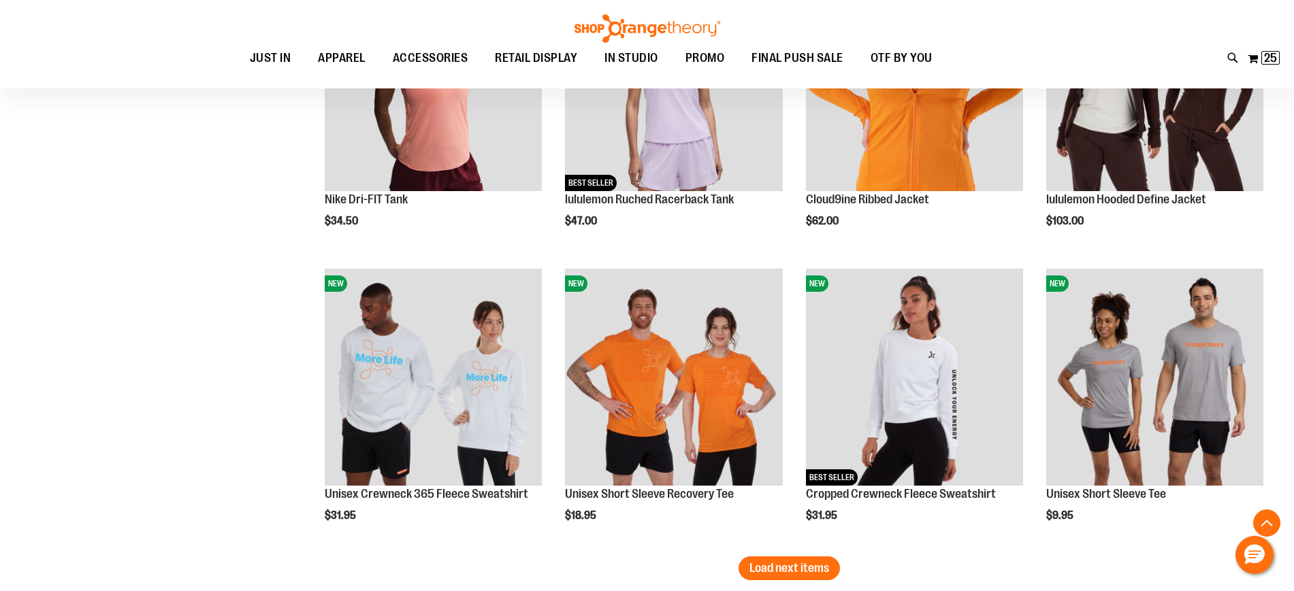
scroll to position [6893, 0]
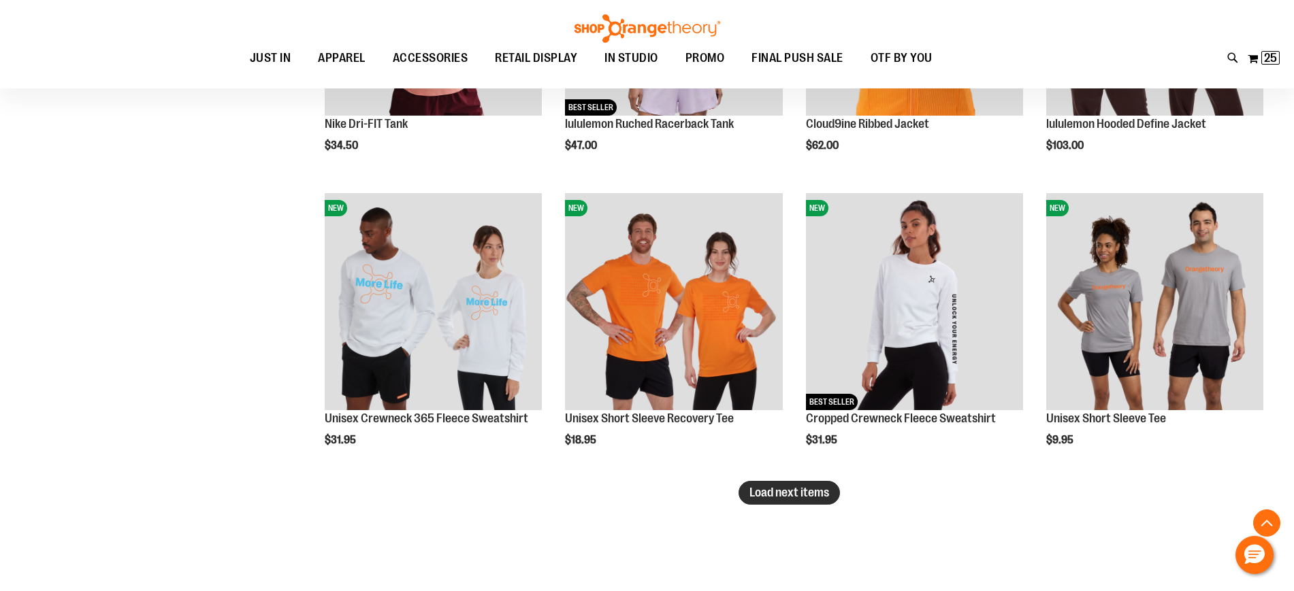
click at [806, 492] on span "Load next items" at bounding box center [789, 493] width 80 height 14
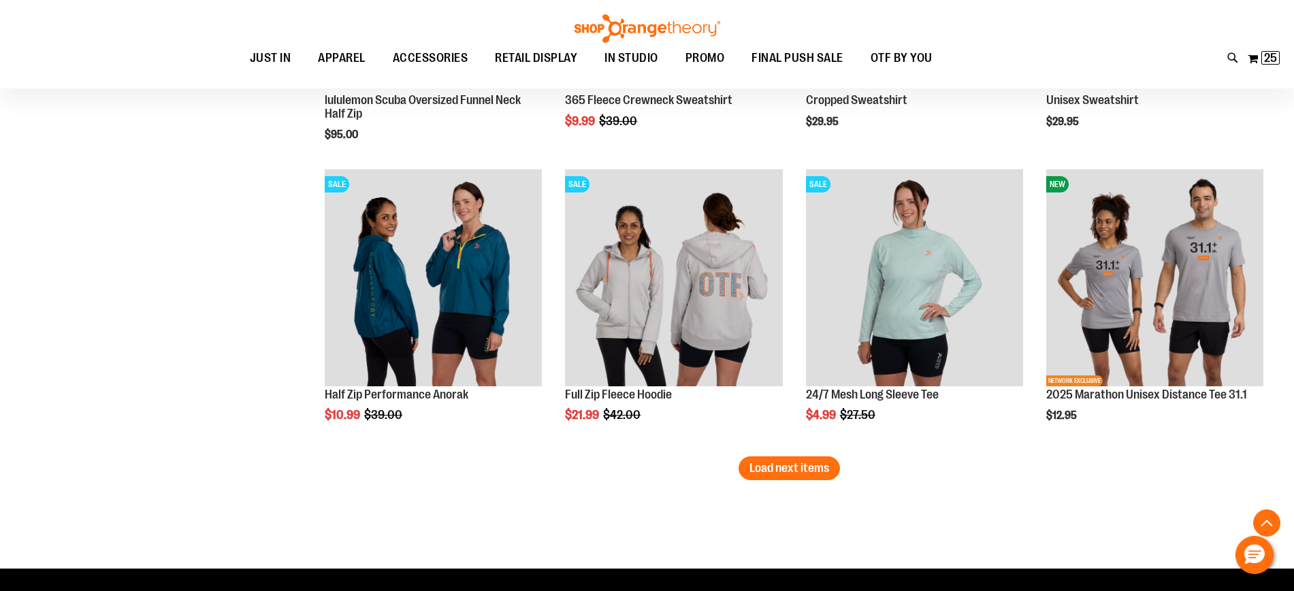
scroll to position [7829, 0]
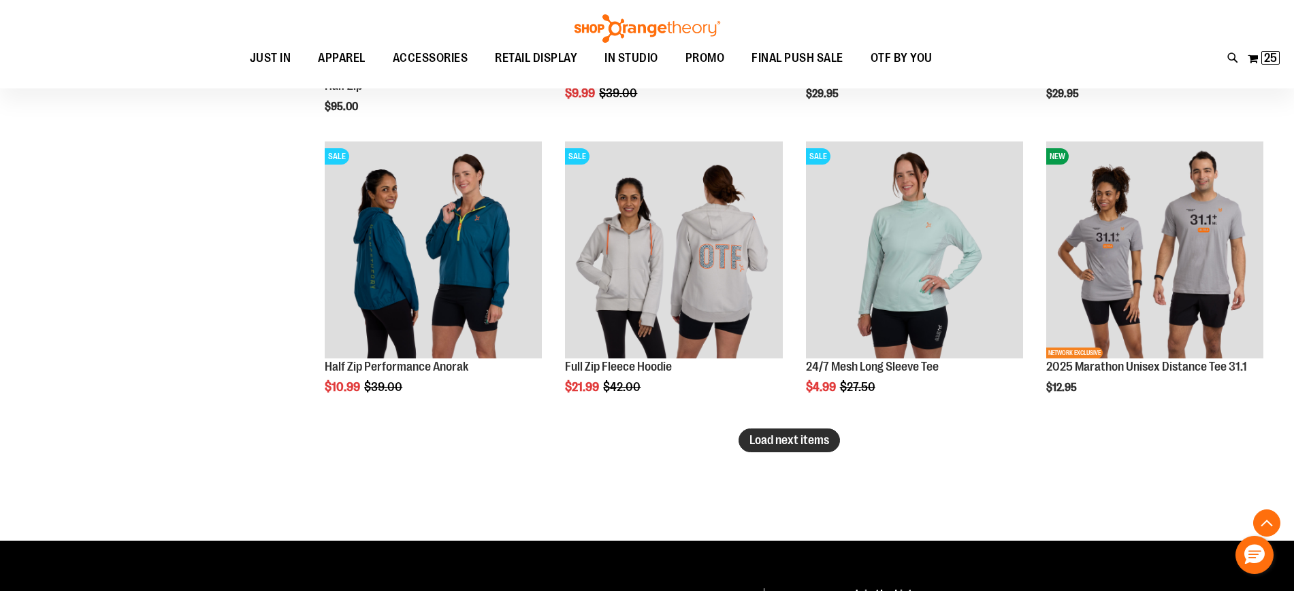
click at [808, 440] on span "Load next items" at bounding box center [789, 440] width 80 height 14
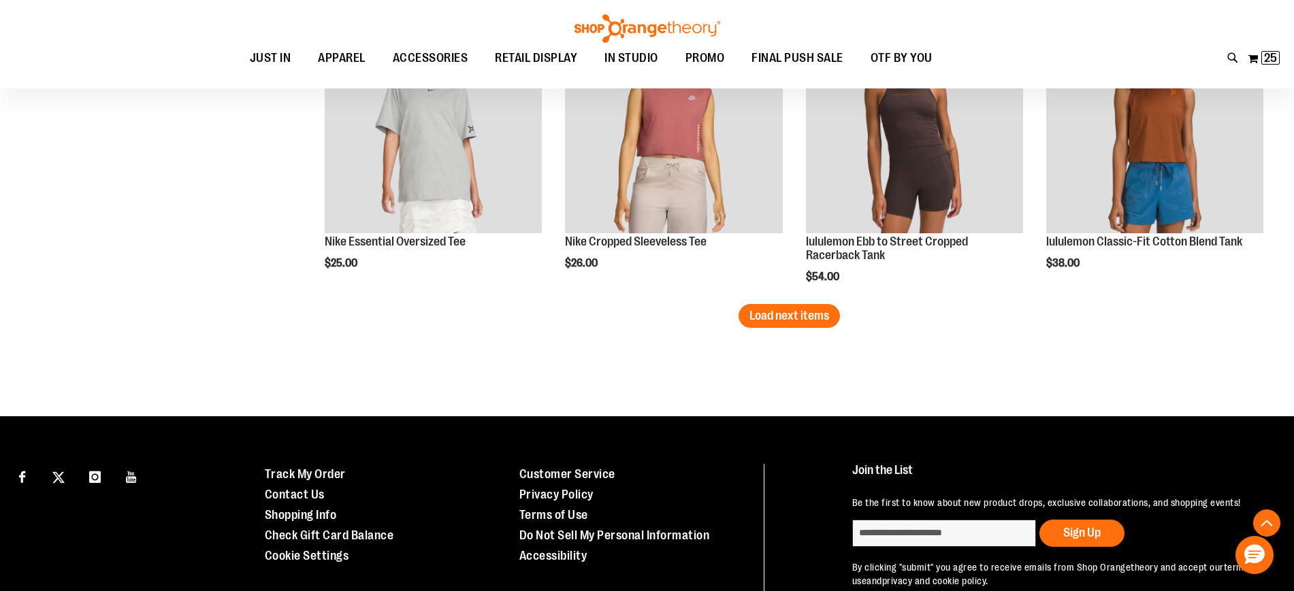
scroll to position [8850, 0]
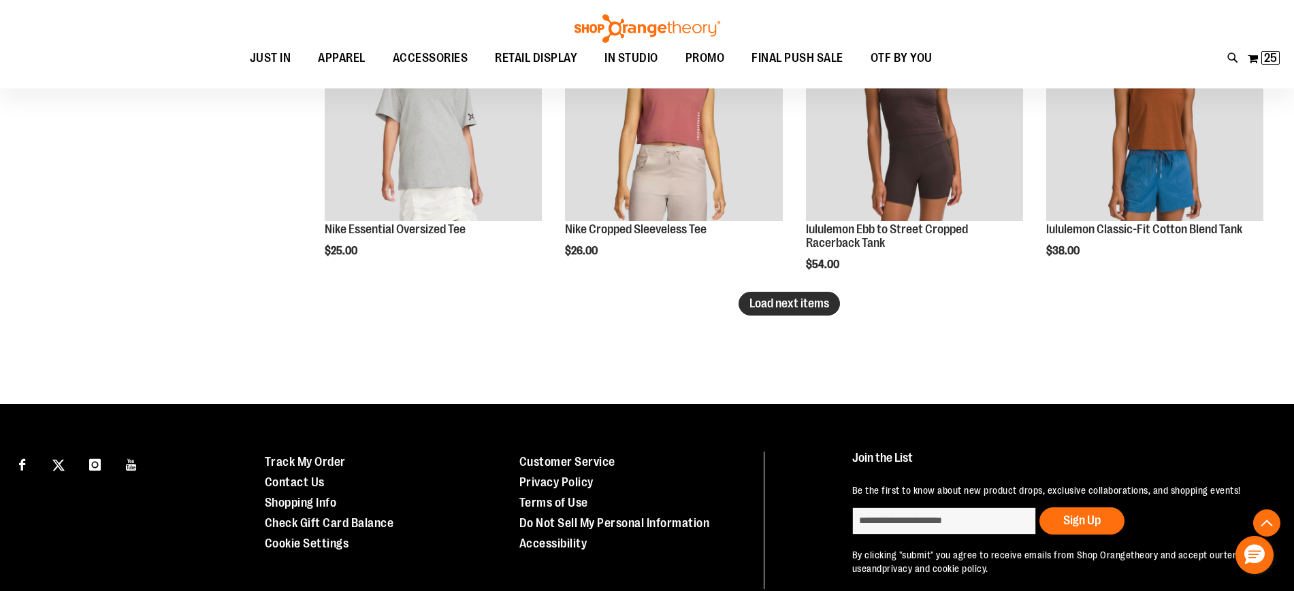
click at [769, 311] on button "Load next items" at bounding box center [788, 304] width 101 height 24
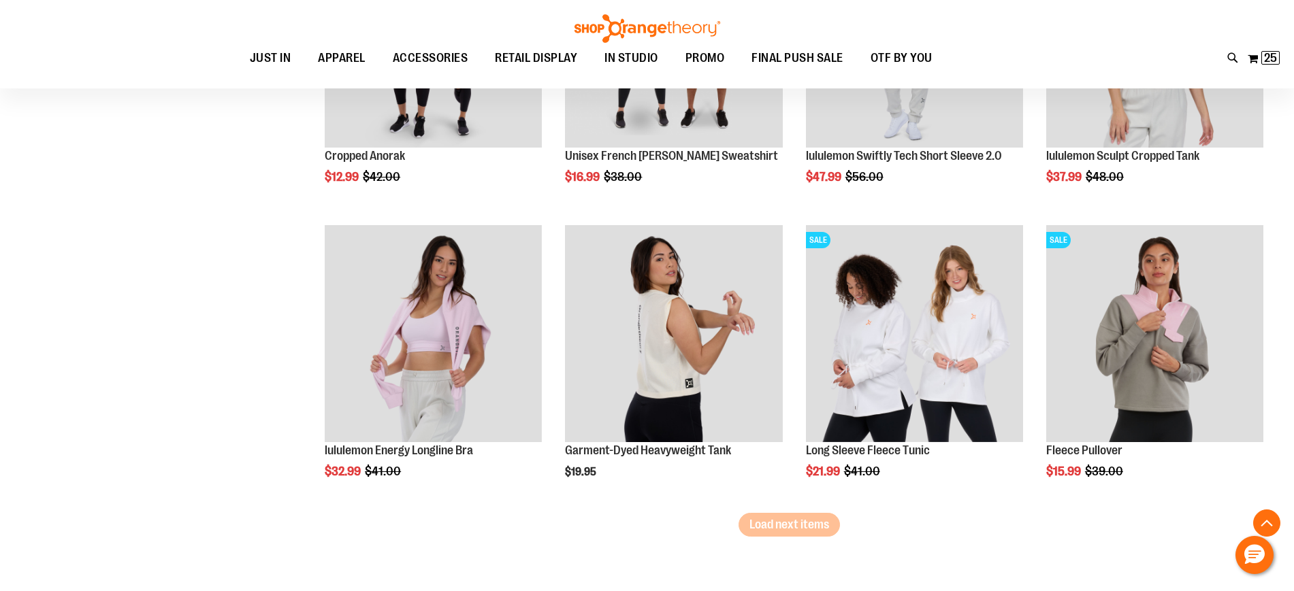
scroll to position [9530, 0]
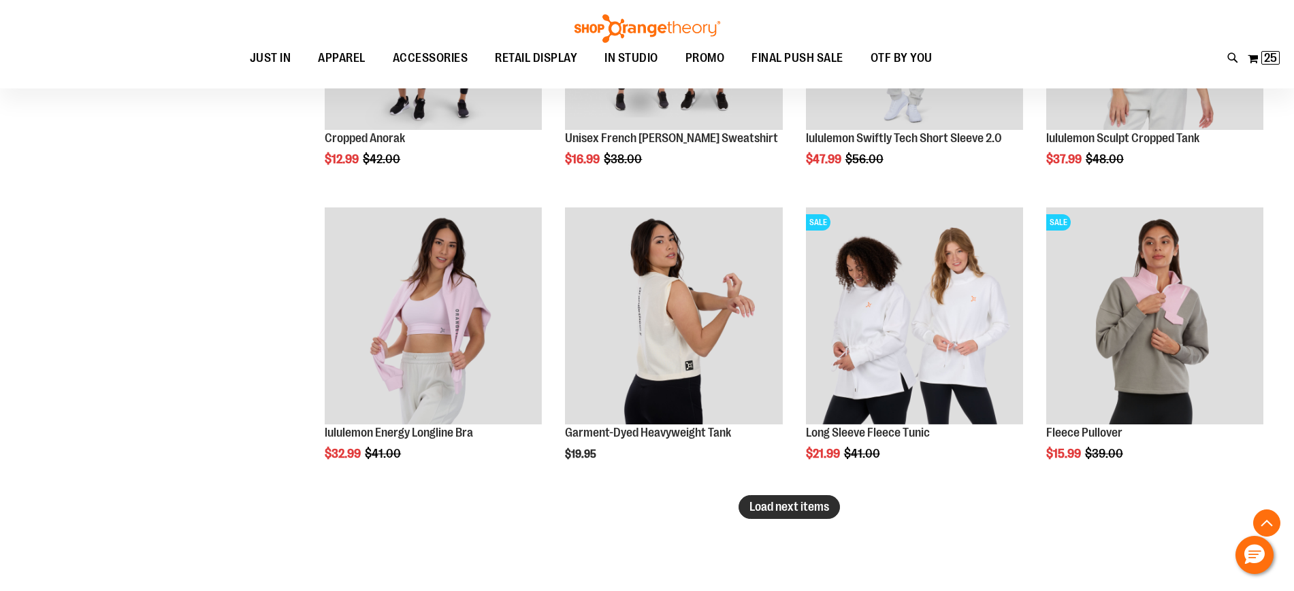
click at [807, 507] on span "Load next items" at bounding box center [789, 507] width 80 height 14
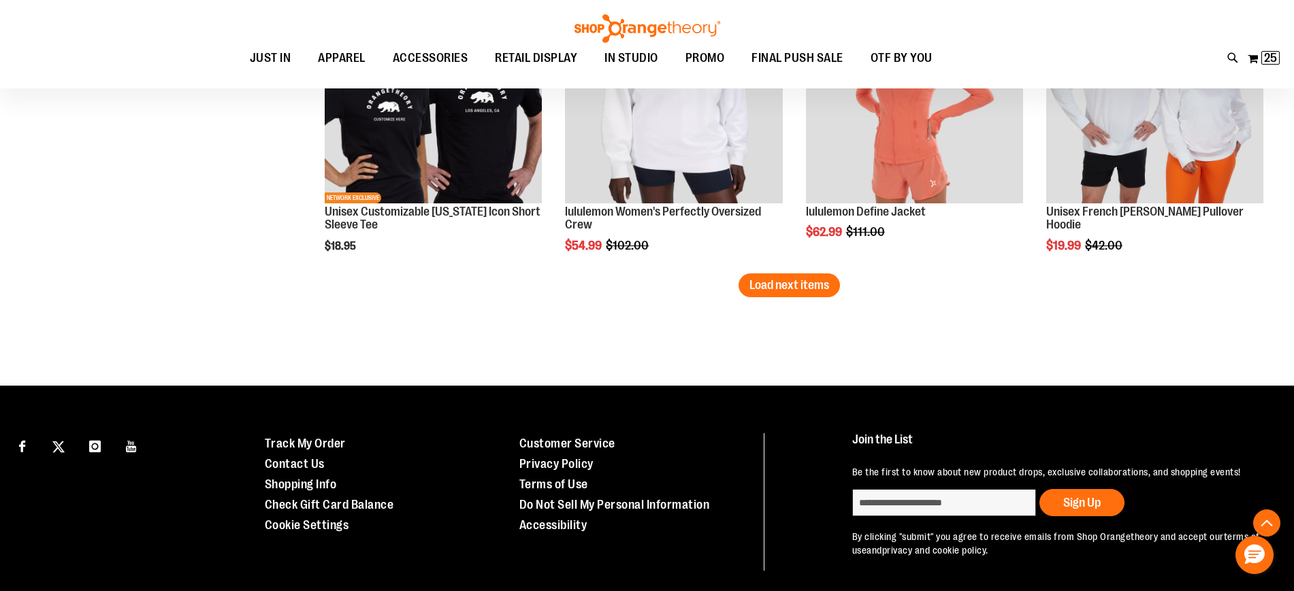
scroll to position [10636, 0]
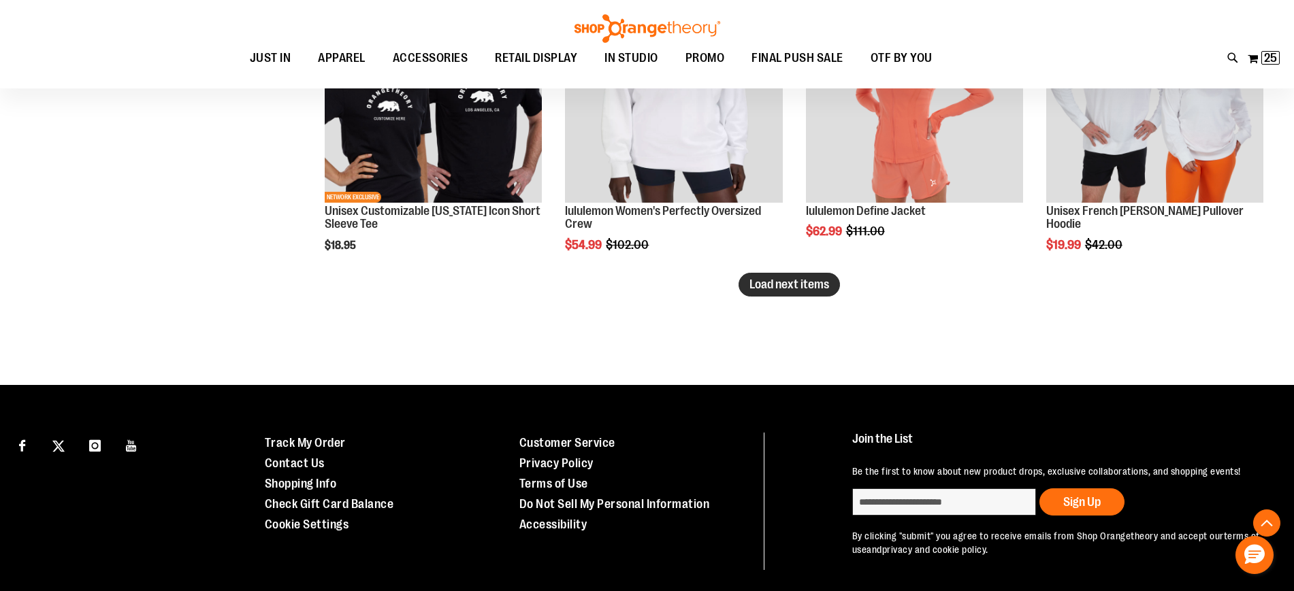
click at [792, 289] on span "Load next items" at bounding box center [789, 285] width 80 height 14
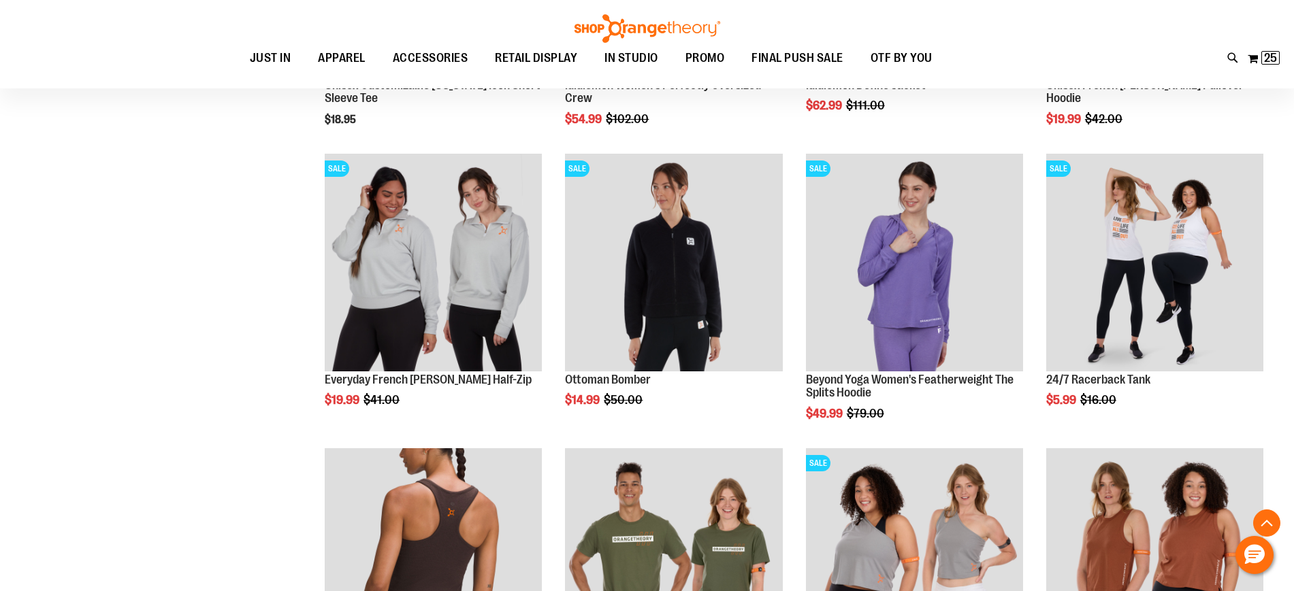
scroll to position [10806, 0]
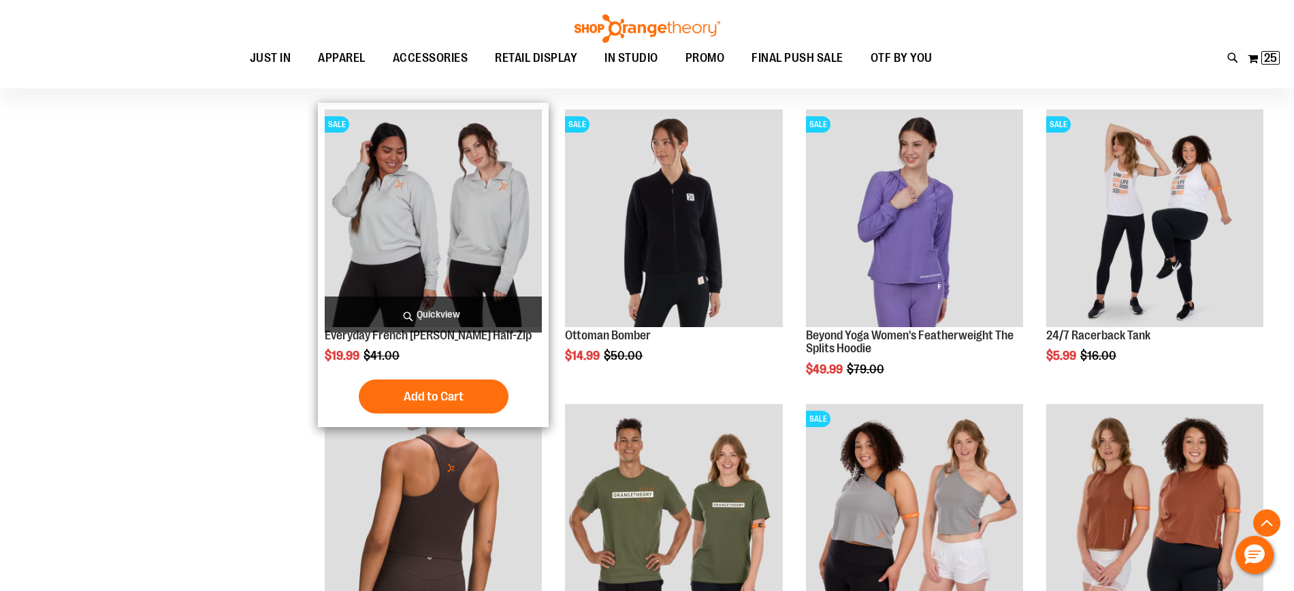
click at [489, 231] on img "product" at bounding box center [433, 218] width 217 height 217
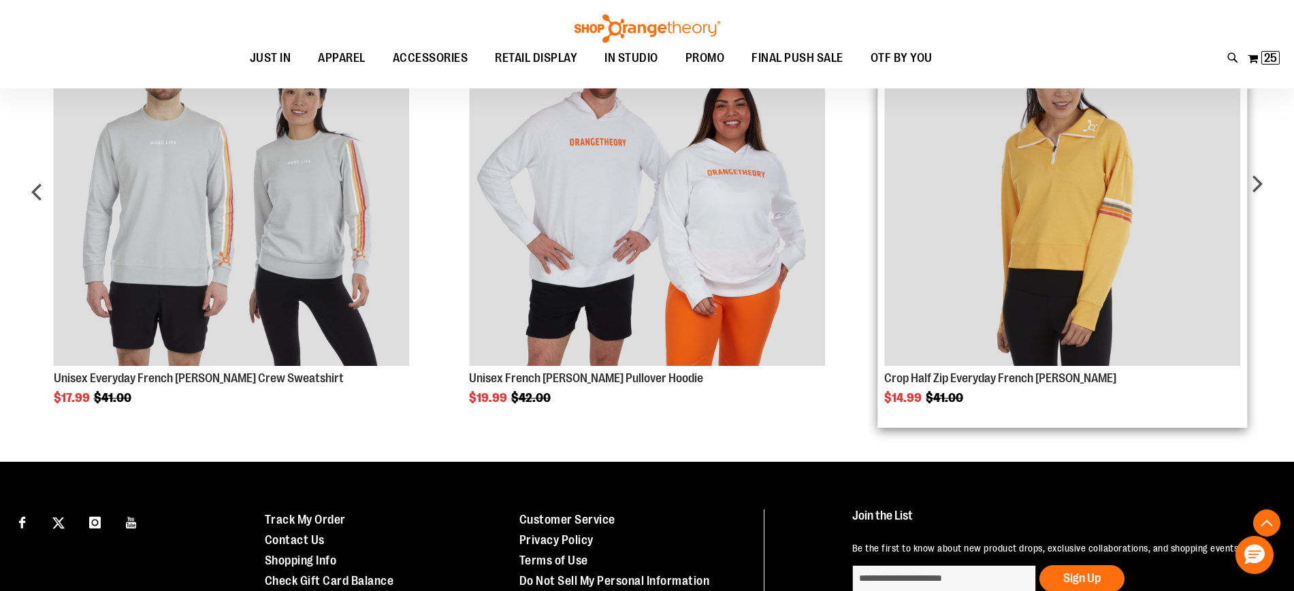
scroll to position [825, 0]
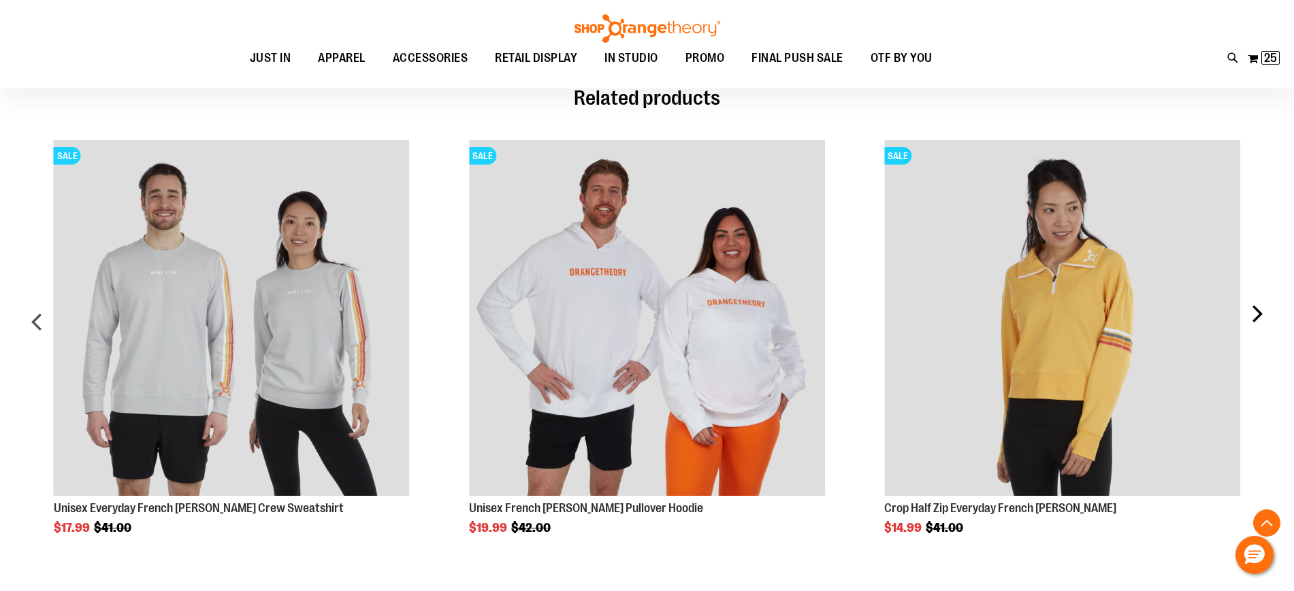
click at [1260, 306] on div "next" at bounding box center [1256, 327] width 27 height 414
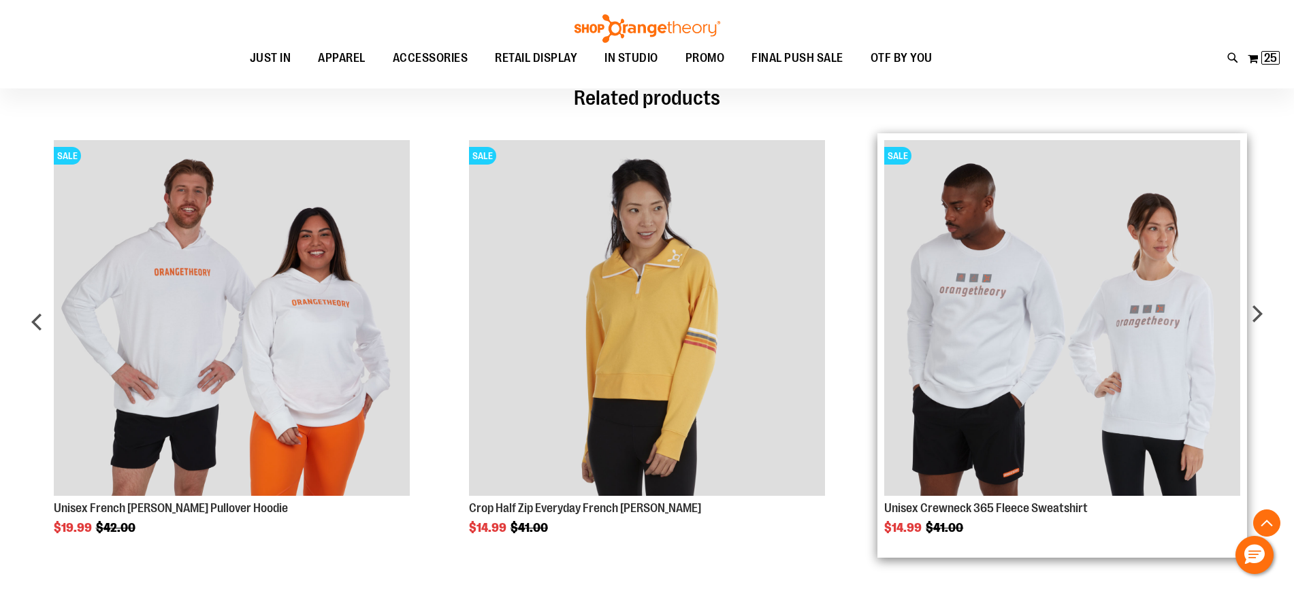
click at [1102, 302] on img "Product Page Link" at bounding box center [1062, 318] width 356 height 356
click at [1043, 372] on img "Product Page Link" at bounding box center [1062, 318] width 356 height 356
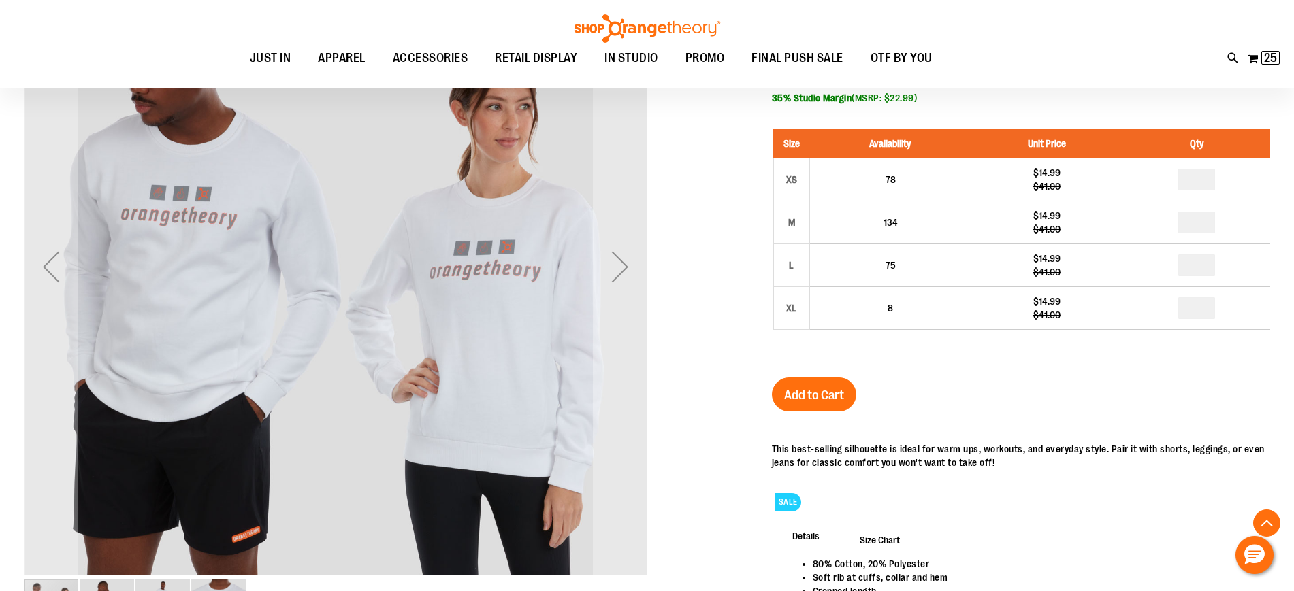
scroll to position [256, 0]
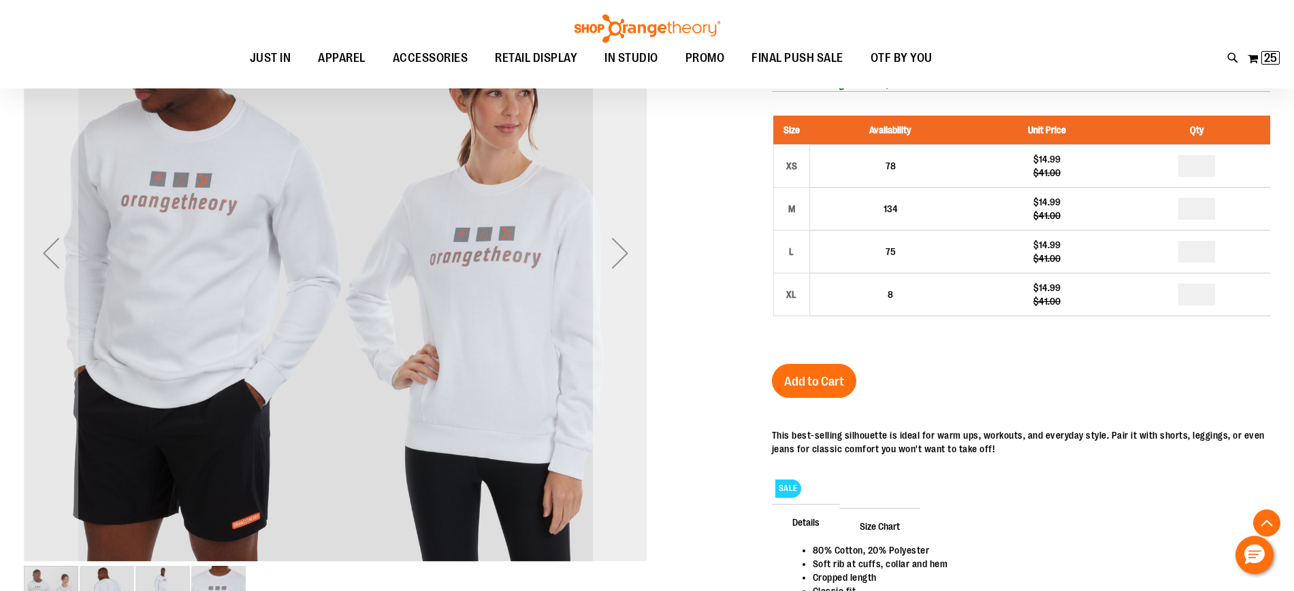
click at [620, 248] on div "Next" at bounding box center [620, 253] width 54 height 54
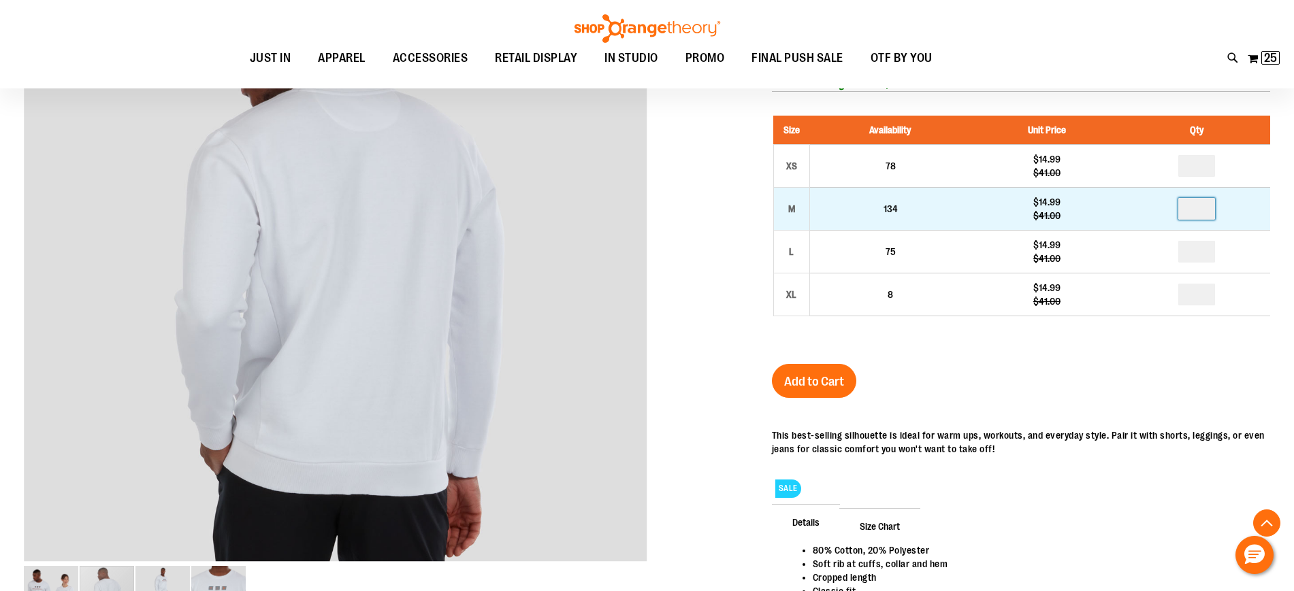
click at [1202, 206] on input "number" at bounding box center [1196, 209] width 37 height 22
type input "*"
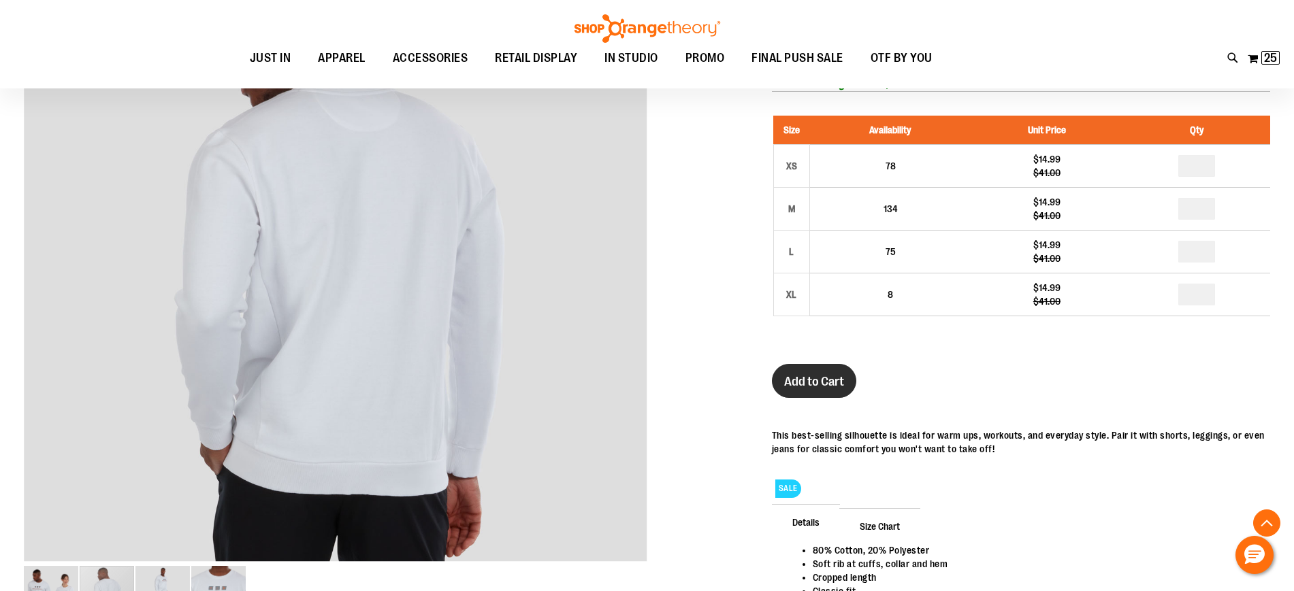
click at [812, 376] on span "Add to Cart" at bounding box center [814, 381] width 60 height 15
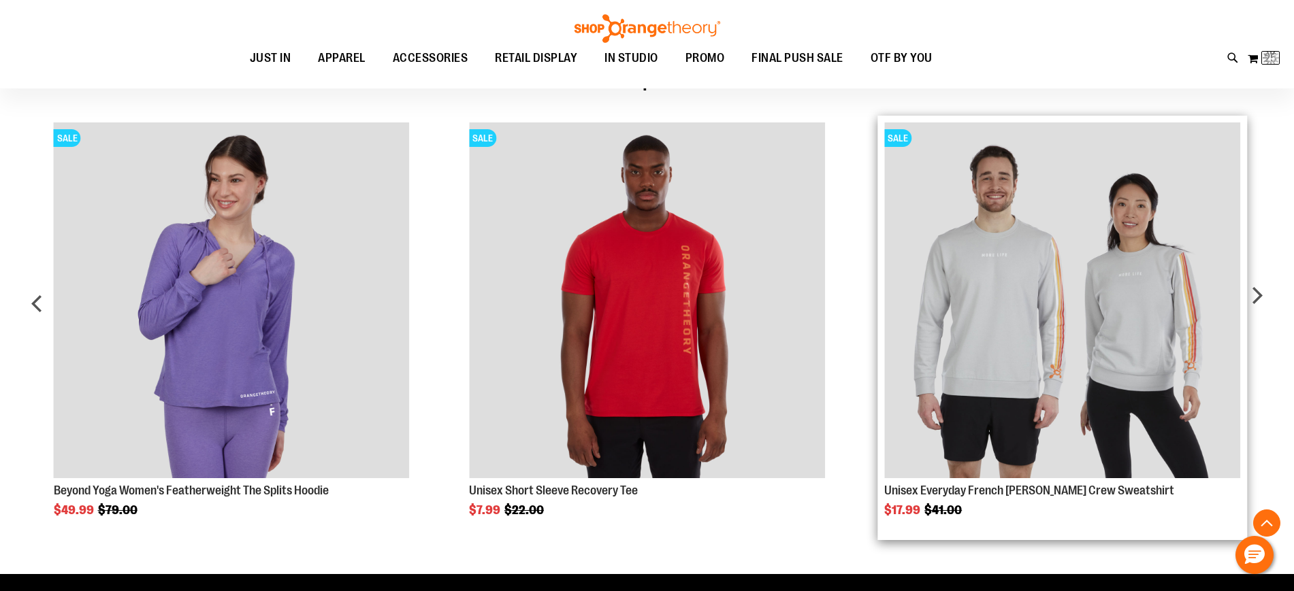
scroll to position [851, 0]
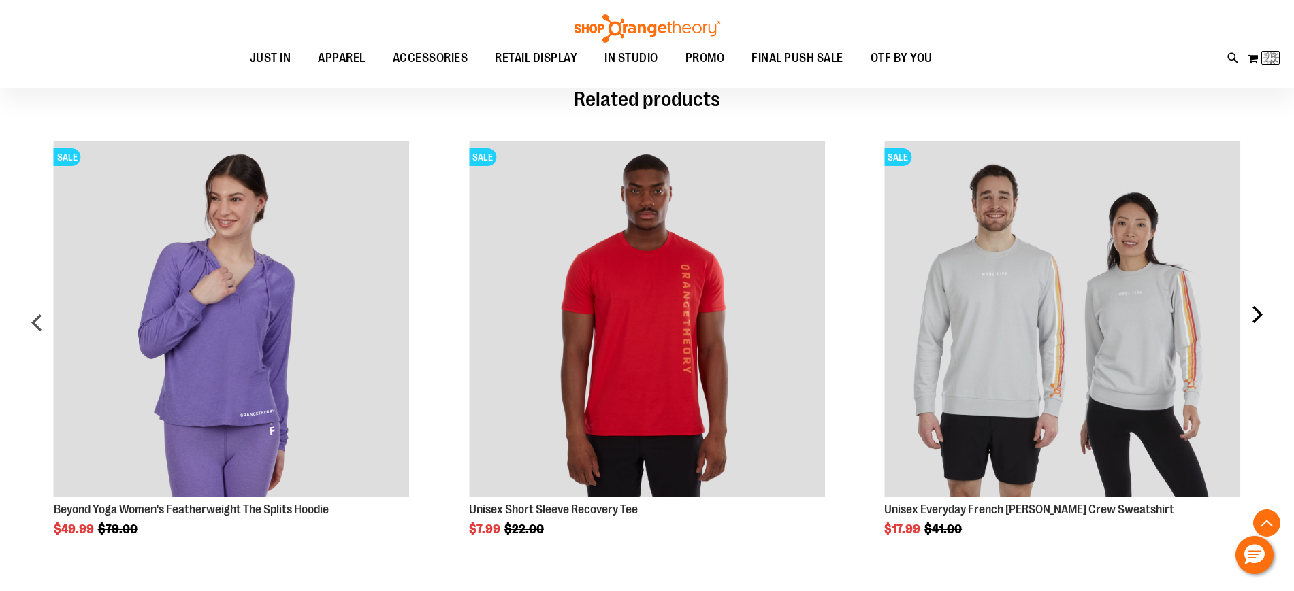
click at [1253, 312] on div "next" at bounding box center [1256, 328] width 27 height 414
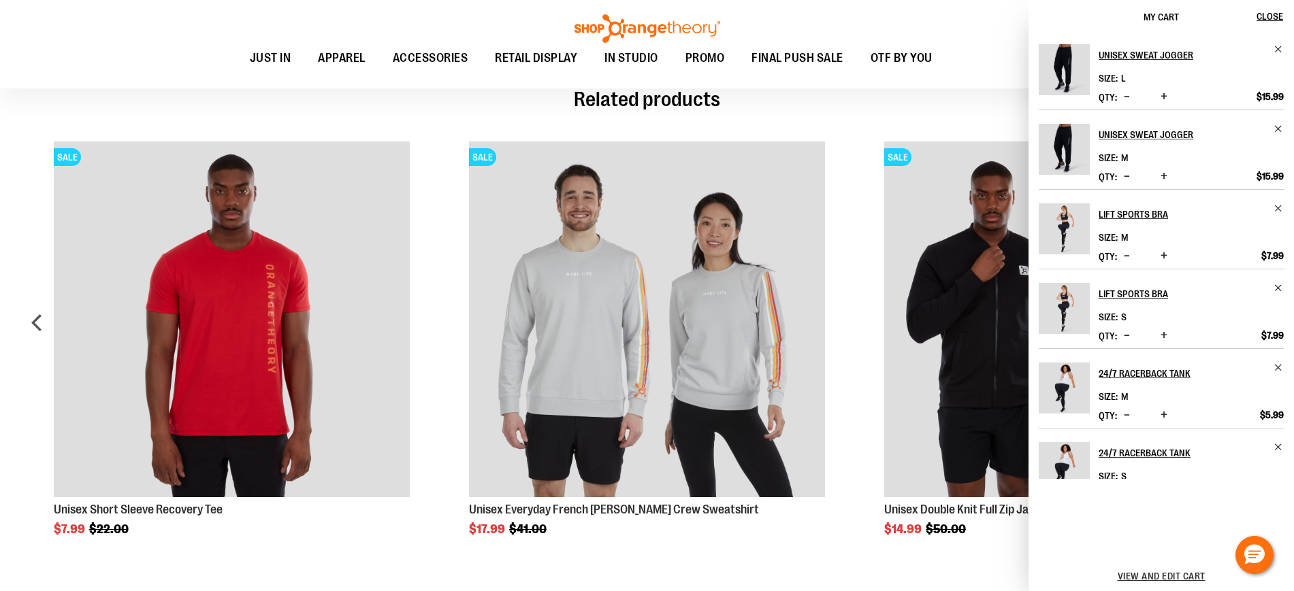
click at [979, 28] on div "Toggle Nav Search Popular Suggestions Advanced Search" at bounding box center [647, 44] width 1294 height 88
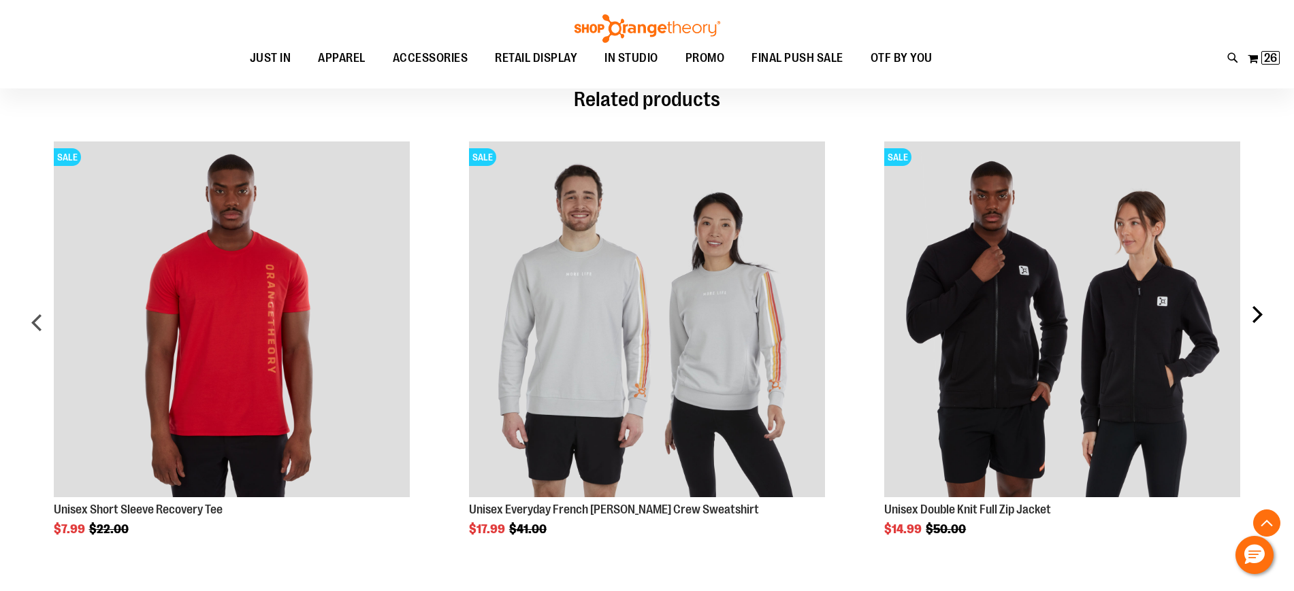
click at [1257, 310] on div "next" at bounding box center [1256, 328] width 27 height 414
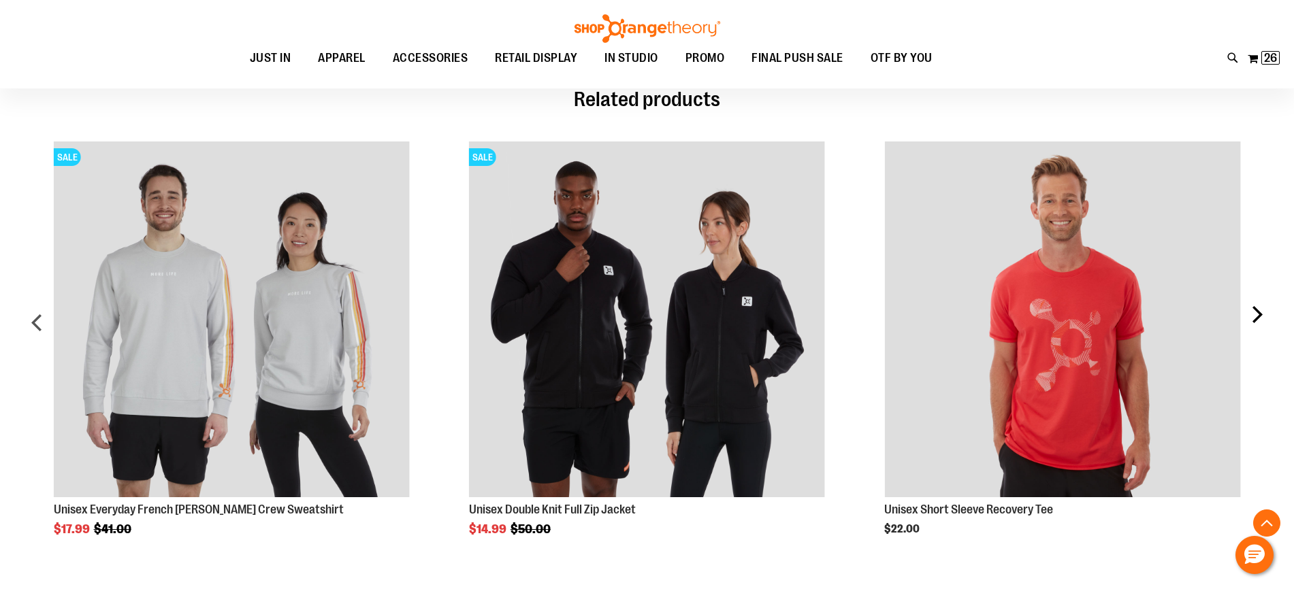
click at [1258, 314] on div "next" at bounding box center [1256, 328] width 27 height 414
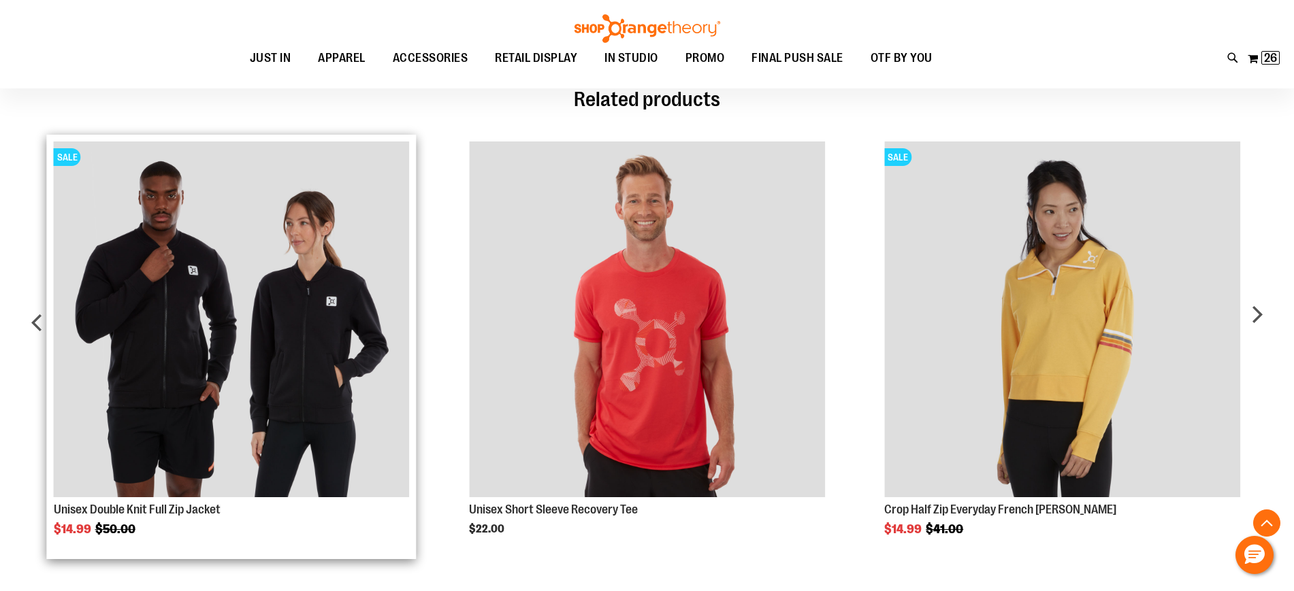
click at [278, 347] on img "Product Page Link" at bounding box center [232, 320] width 356 height 356
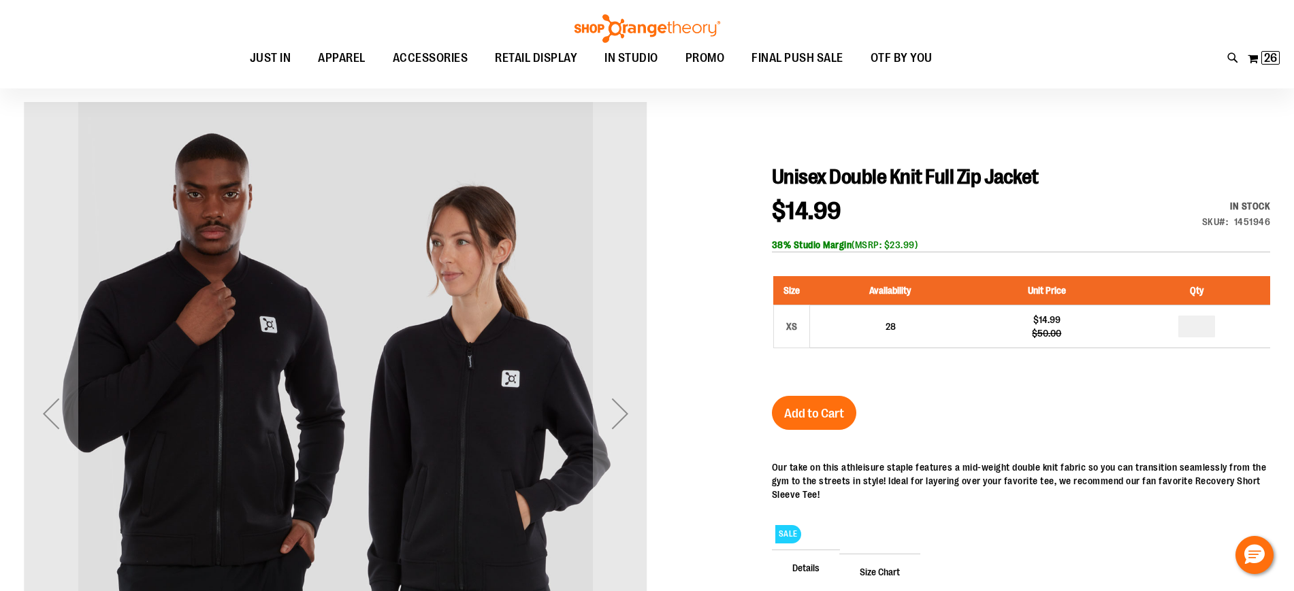
scroll to position [255, 0]
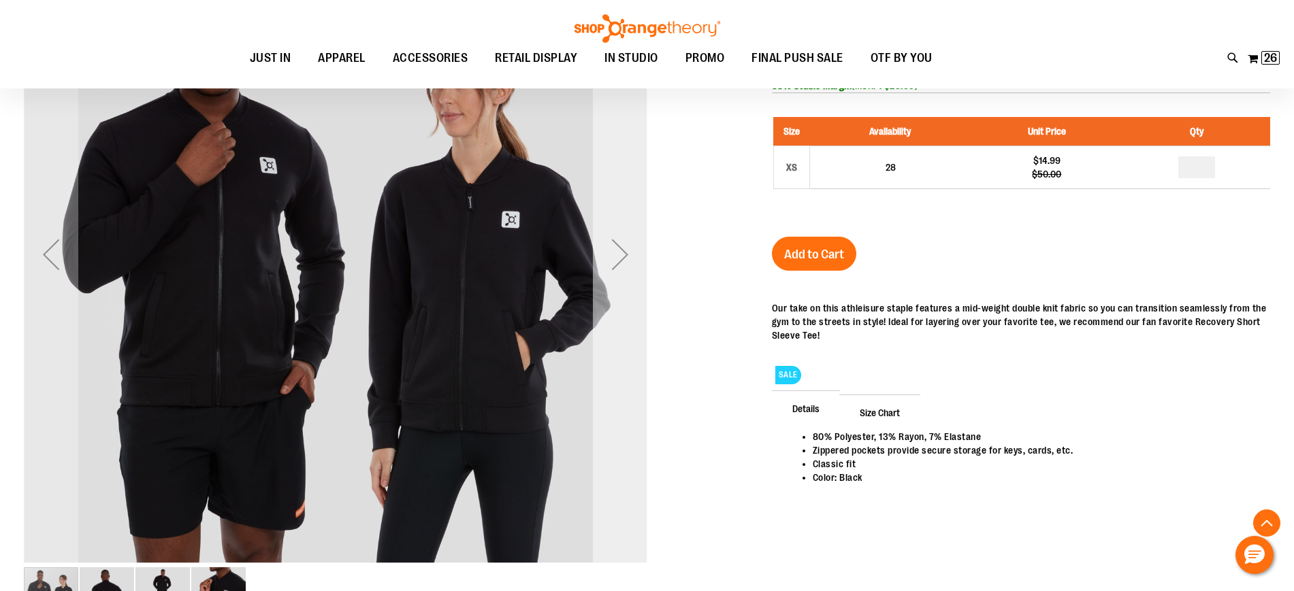
click at [623, 251] on div "Next" at bounding box center [620, 254] width 54 height 54
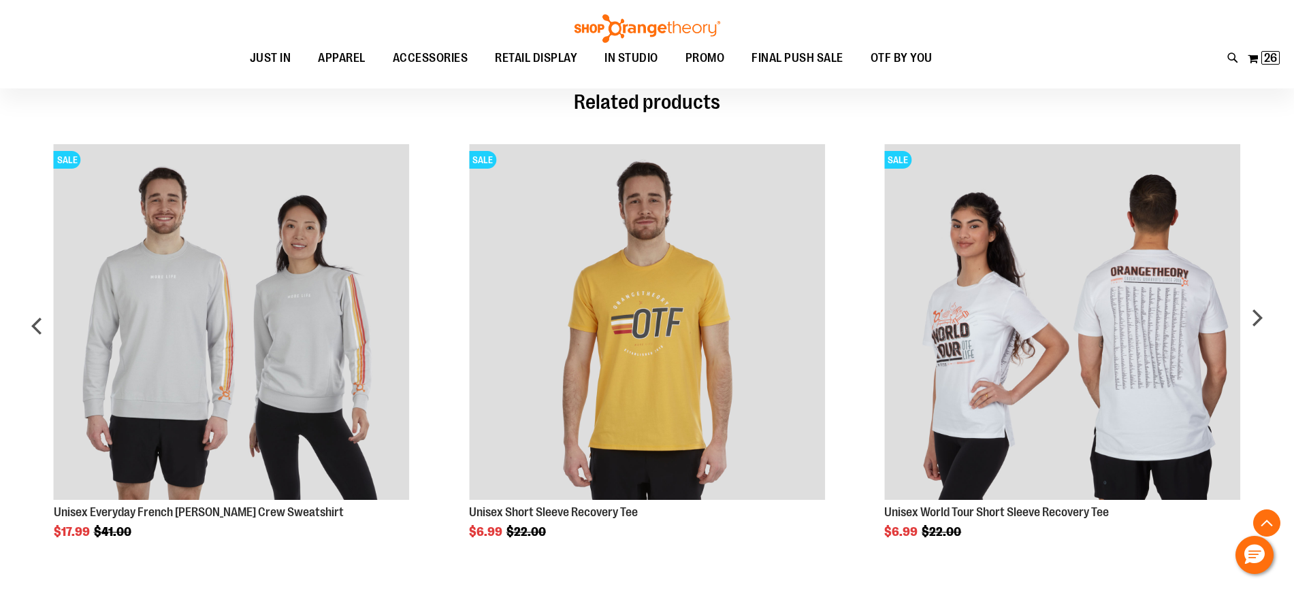
scroll to position [850, 0]
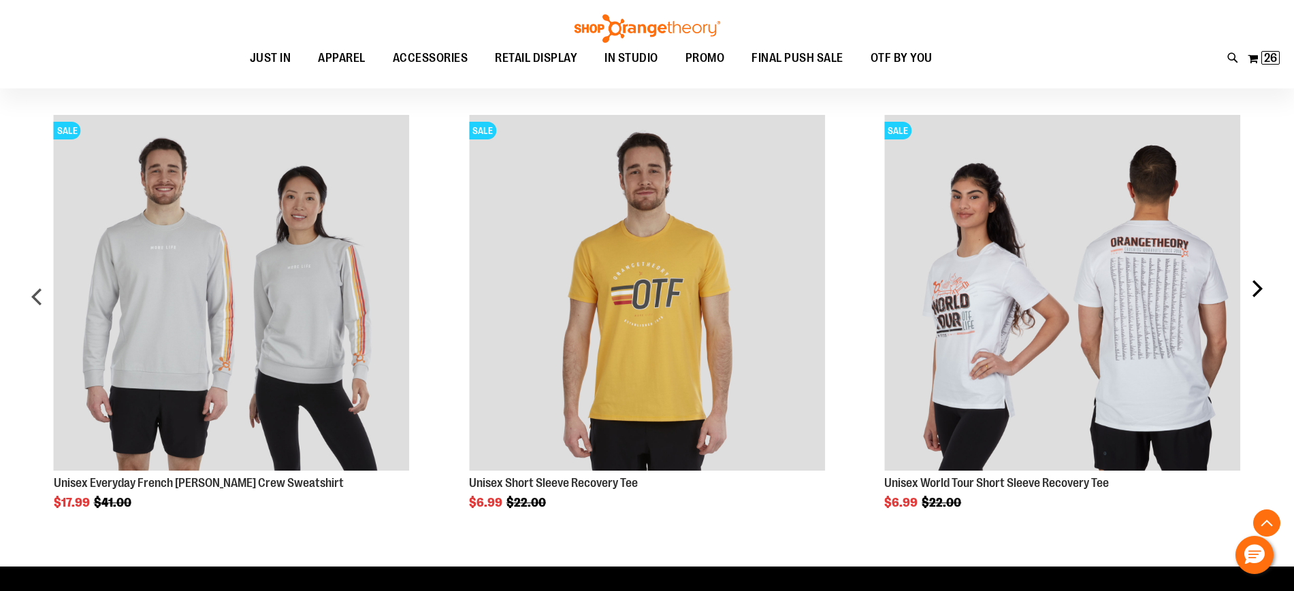
click at [1253, 284] on div "next" at bounding box center [1256, 302] width 27 height 414
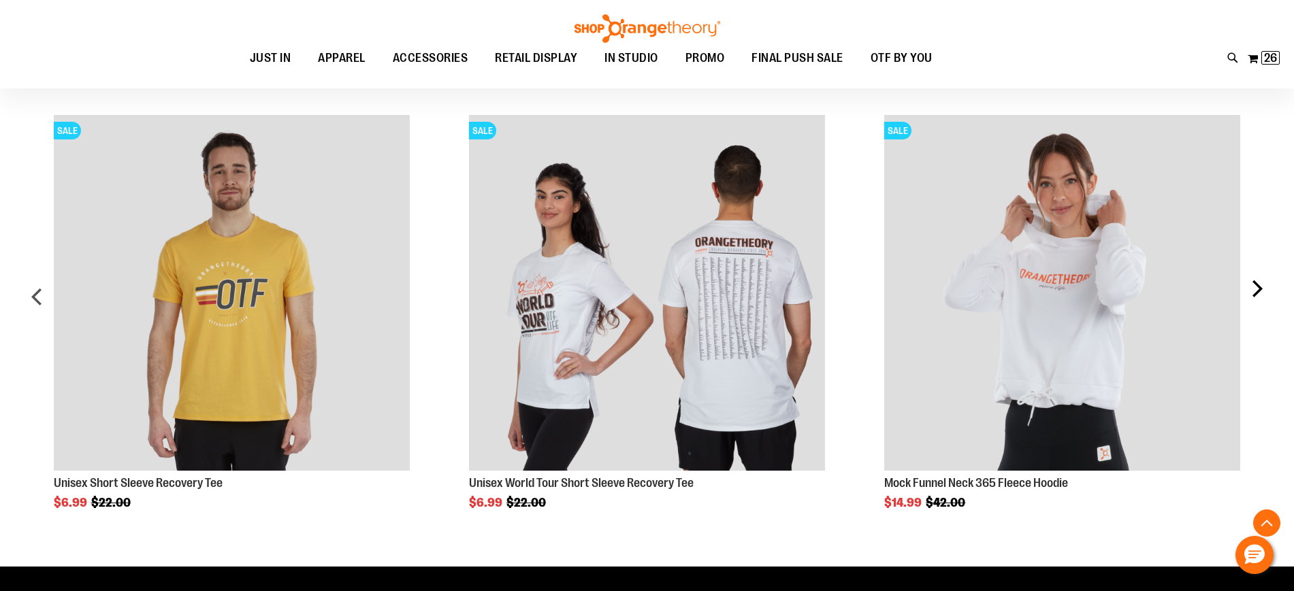
click at [1253, 284] on div "next" at bounding box center [1256, 302] width 27 height 414
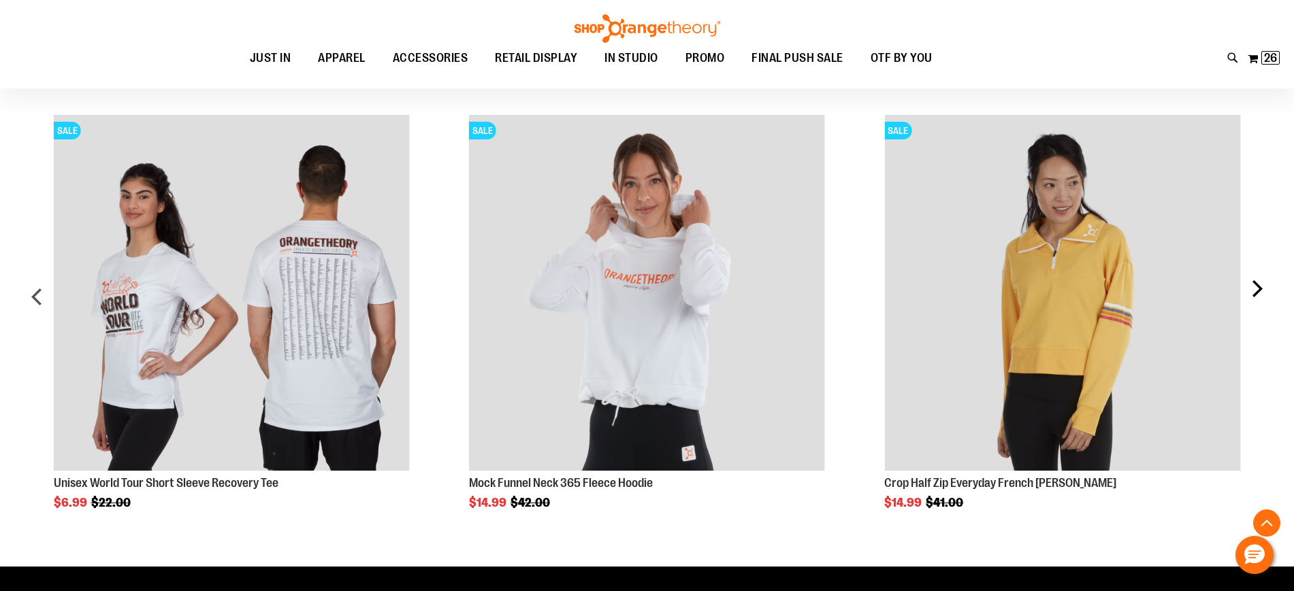
click at [1253, 284] on div "next" at bounding box center [1256, 302] width 27 height 414
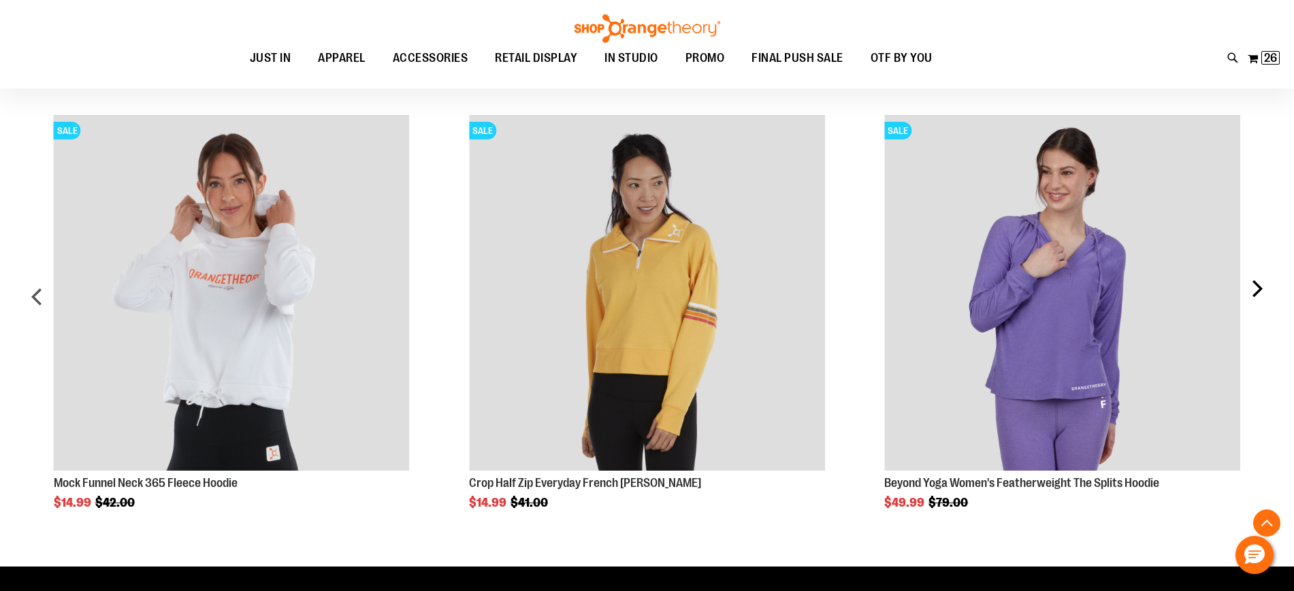
click at [1258, 285] on div "next" at bounding box center [1256, 302] width 27 height 414
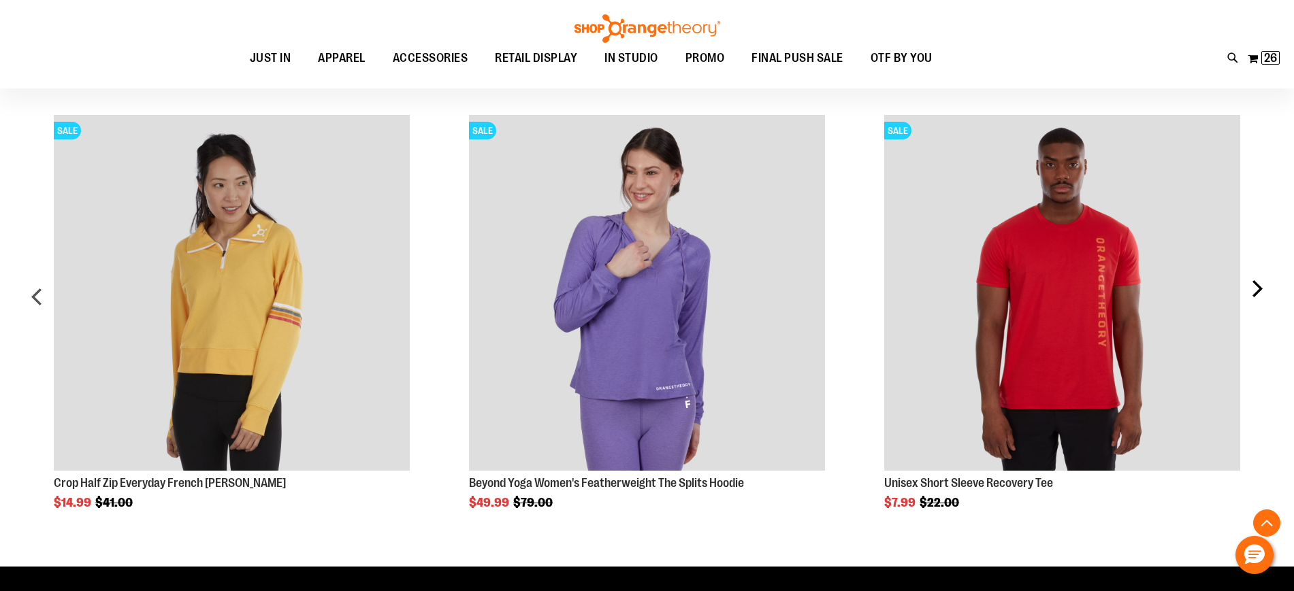
click at [1258, 285] on div "next" at bounding box center [1256, 302] width 27 height 414
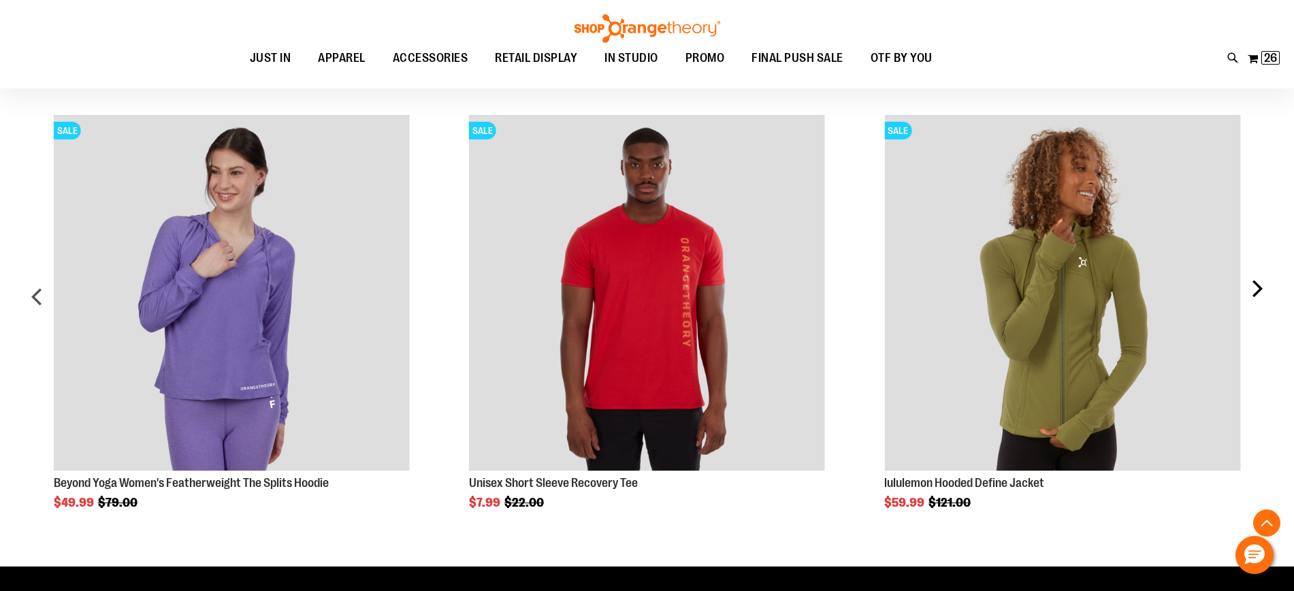
click at [1258, 285] on div "next" at bounding box center [1256, 302] width 27 height 414
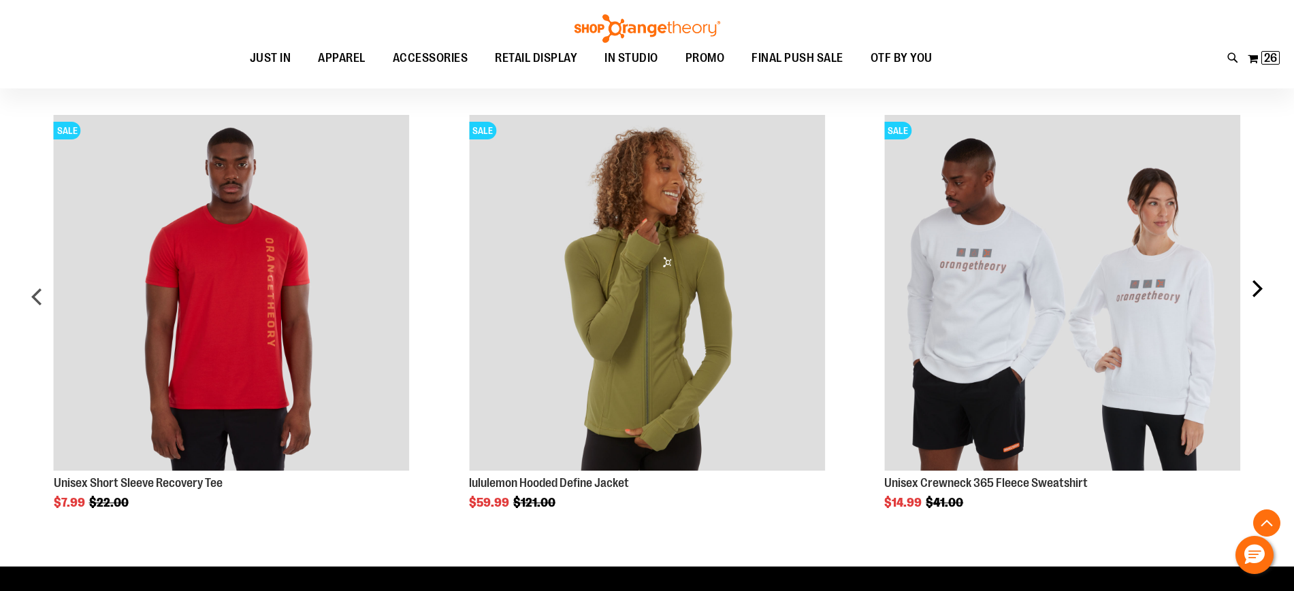
click at [1258, 285] on div "next" at bounding box center [1256, 302] width 27 height 414
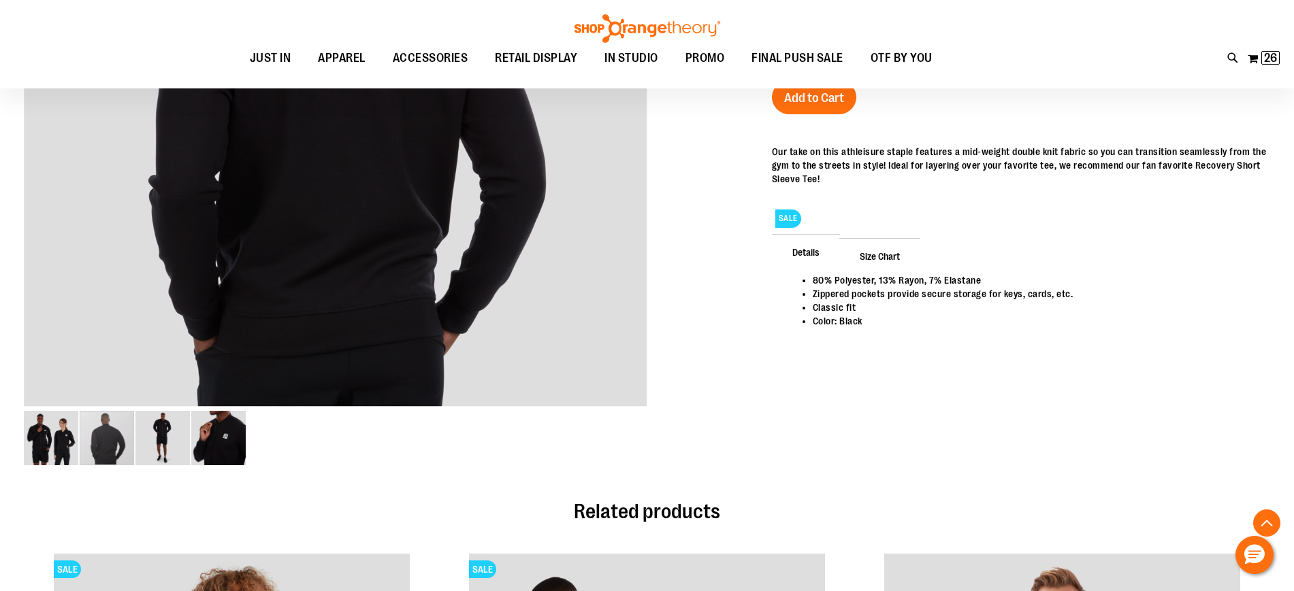
scroll to position [399, 0]
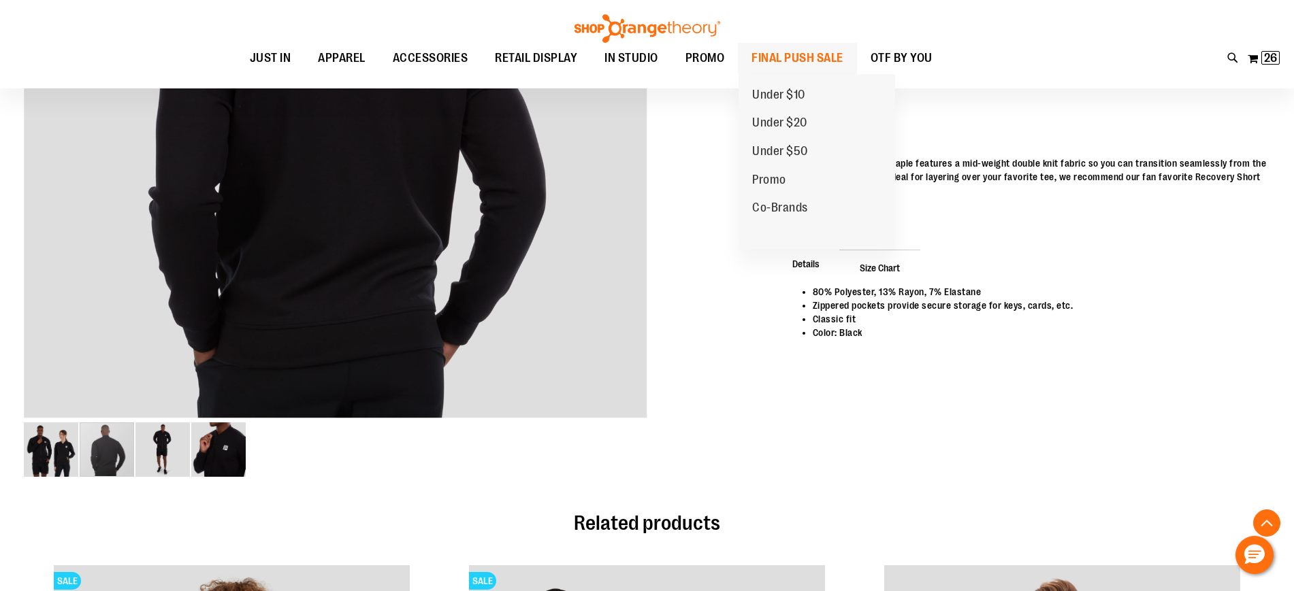
click at [802, 58] on span "FINAL PUSH SALE" at bounding box center [797, 58] width 92 height 31
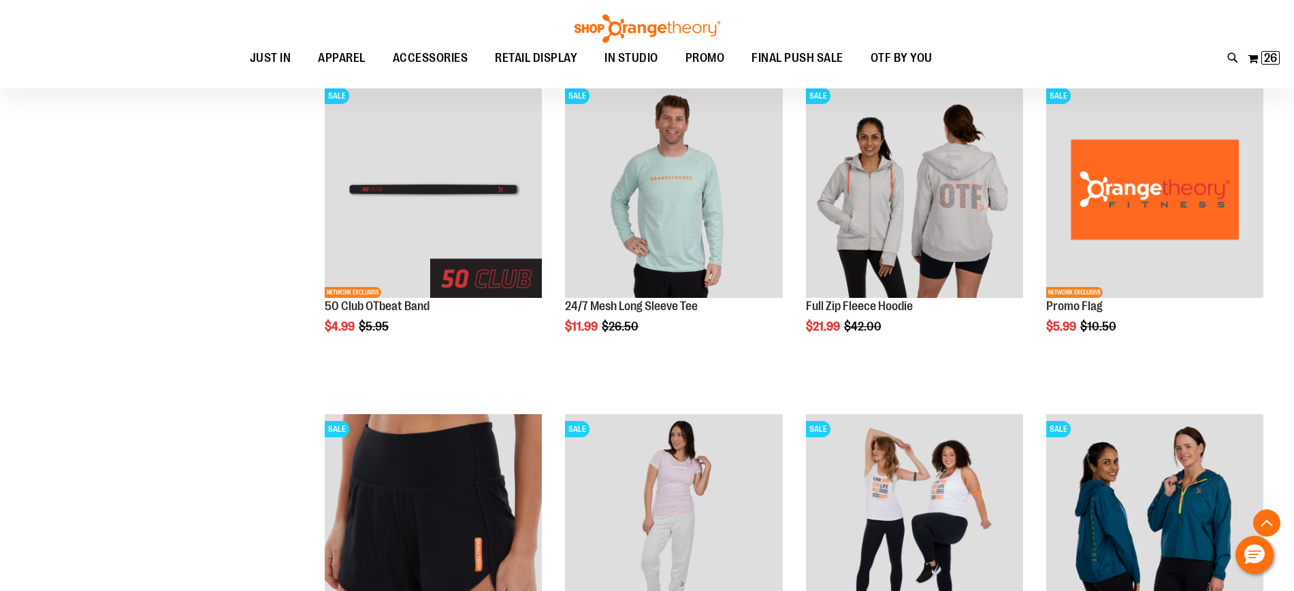
scroll to position [596, 0]
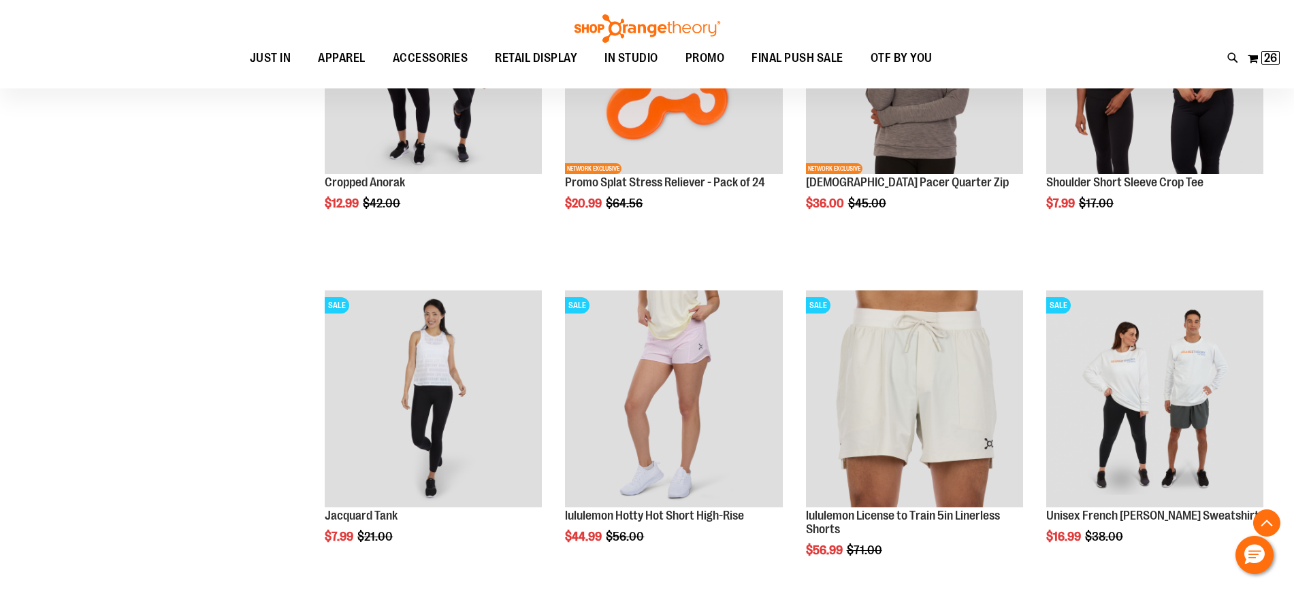
scroll to position [1702, 0]
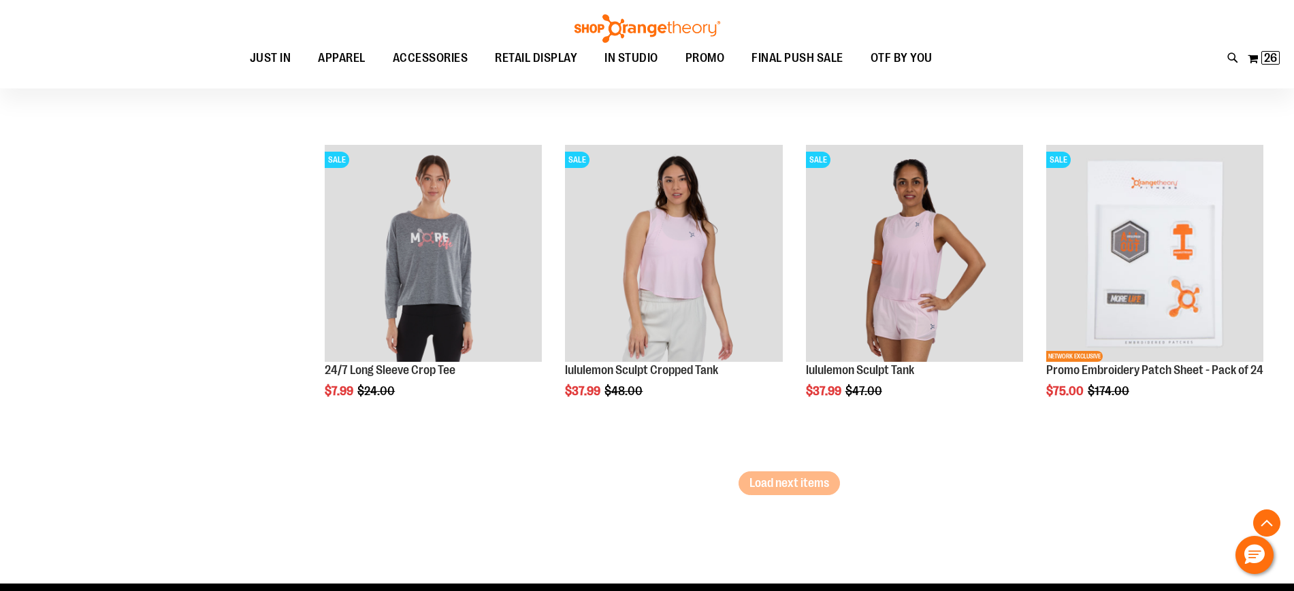
scroll to position [2808, 0]
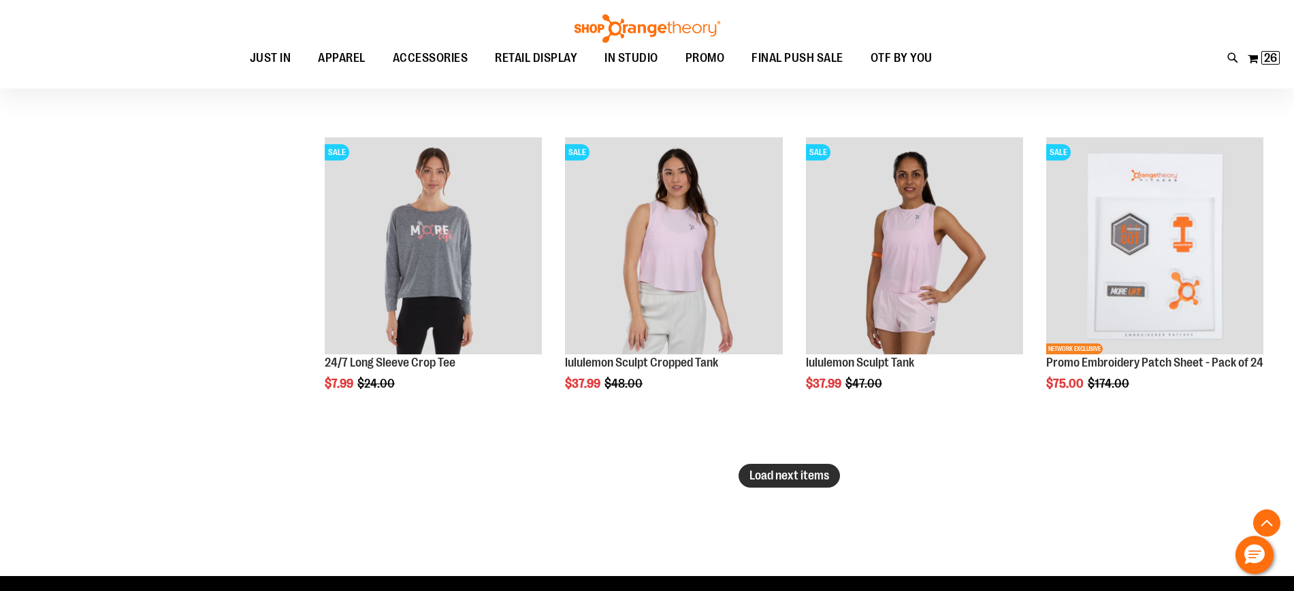
click at [808, 473] on span "Load next items" at bounding box center [789, 476] width 80 height 14
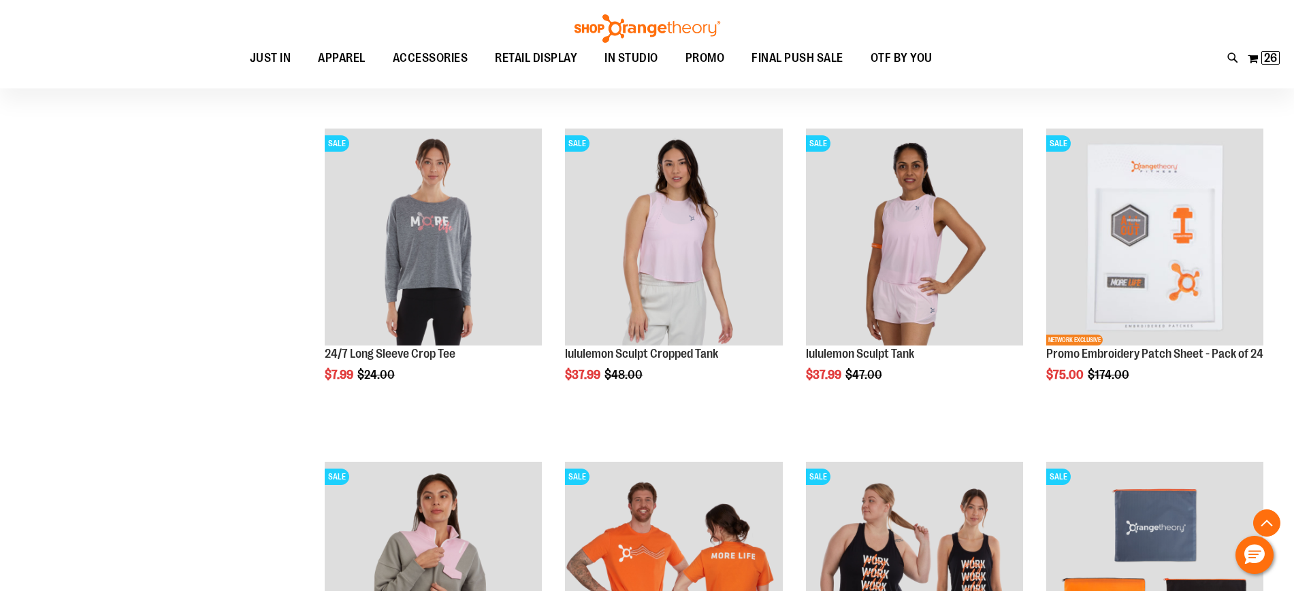
scroll to position [2808, 0]
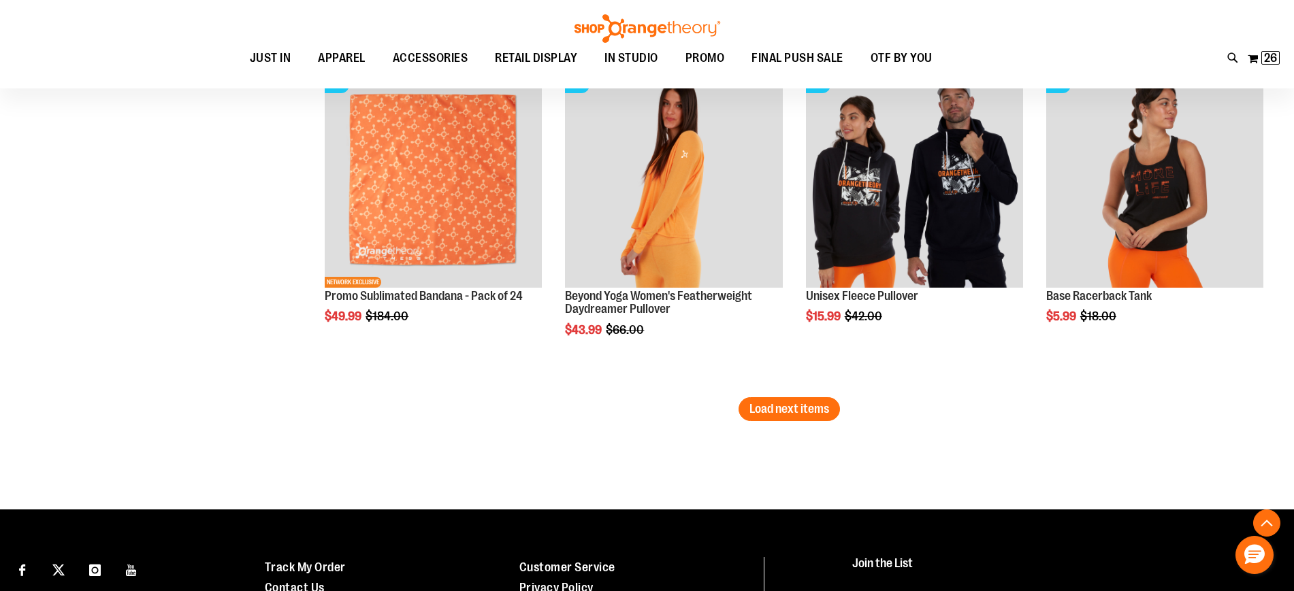
scroll to position [3913, 0]
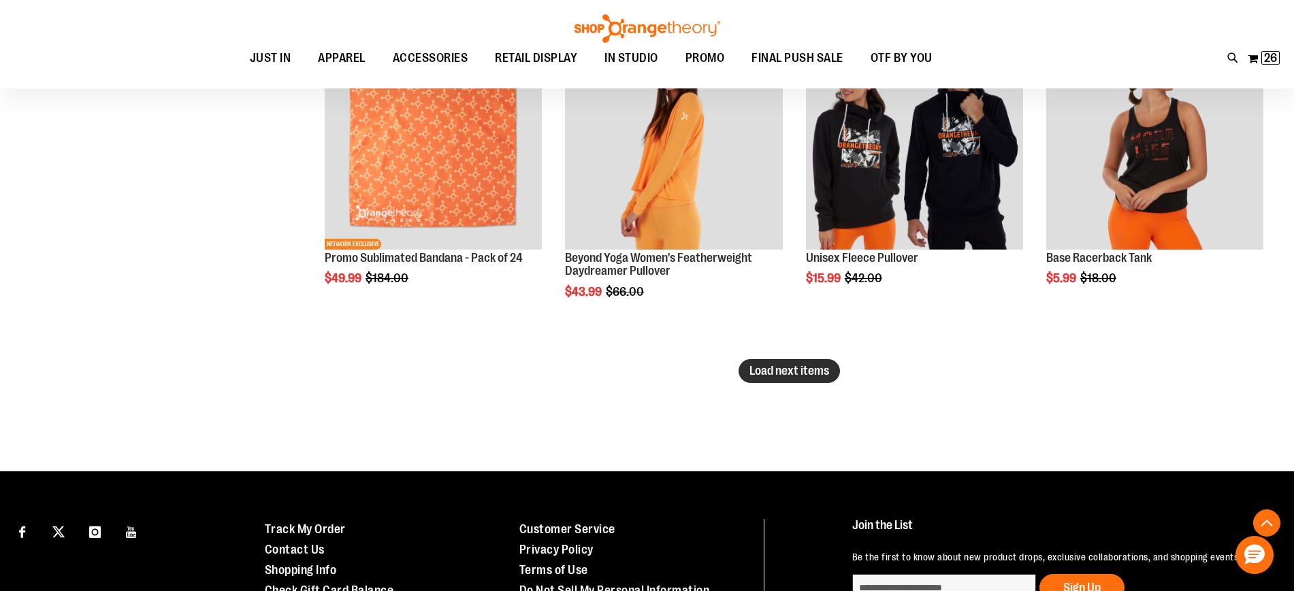
click at [795, 373] on span "Load next items" at bounding box center [789, 371] width 80 height 14
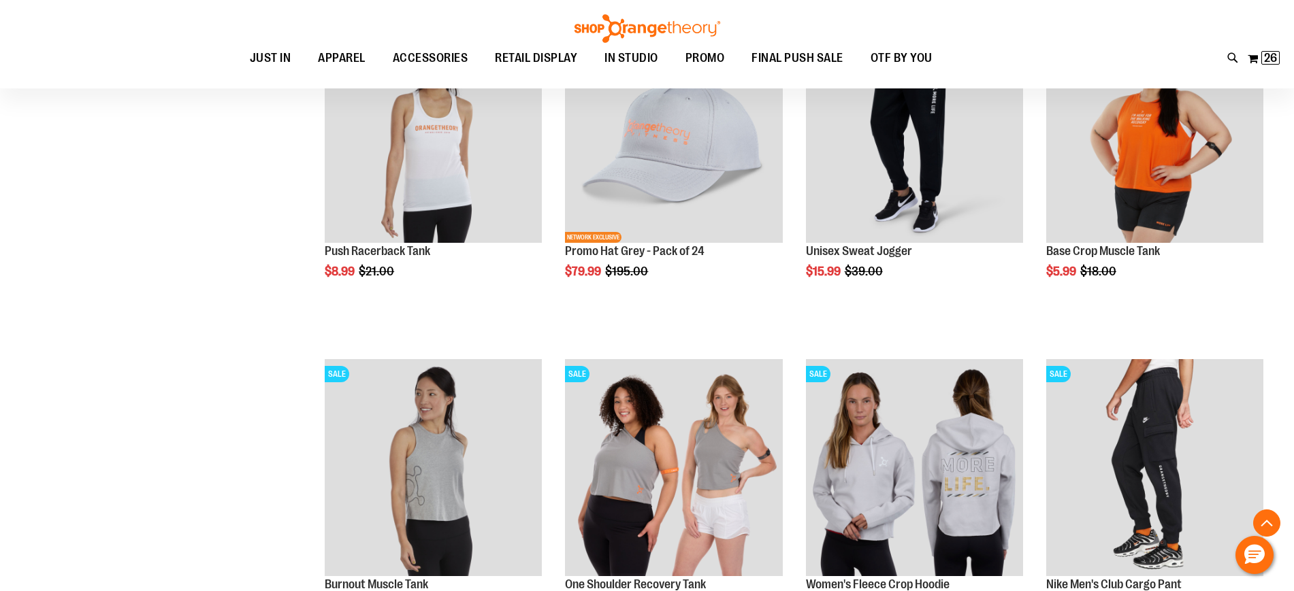
scroll to position [4084, 0]
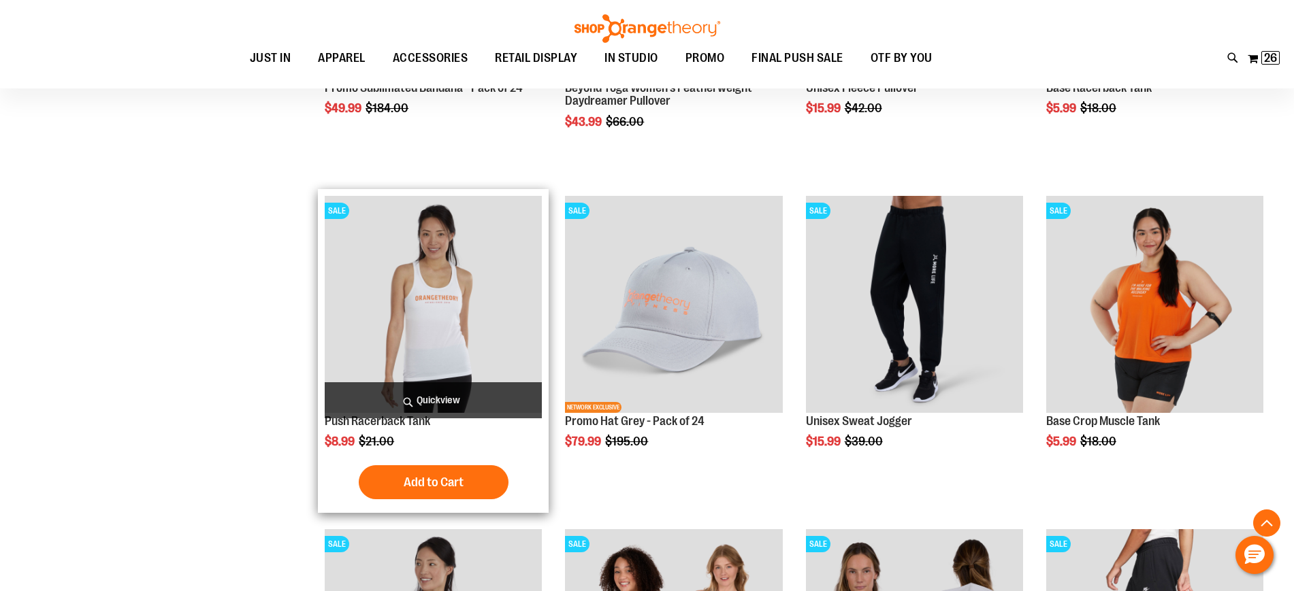
click at [477, 323] on img "product" at bounding box center [433, 304] width 217 height 217
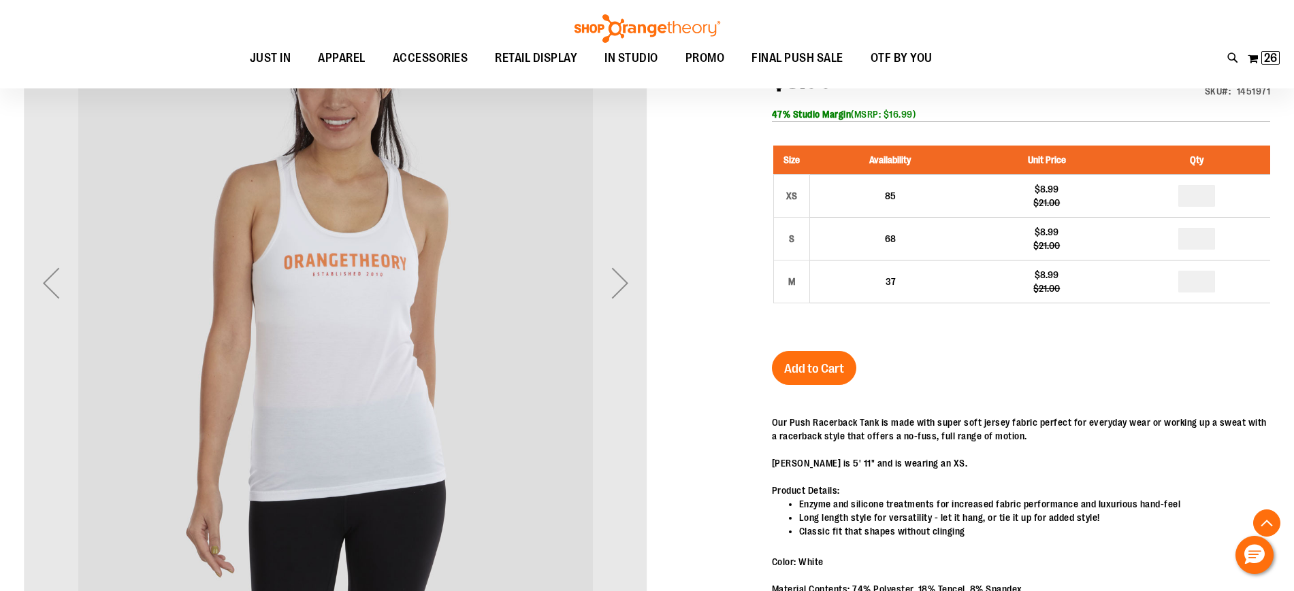
scroll to position [255, 0]
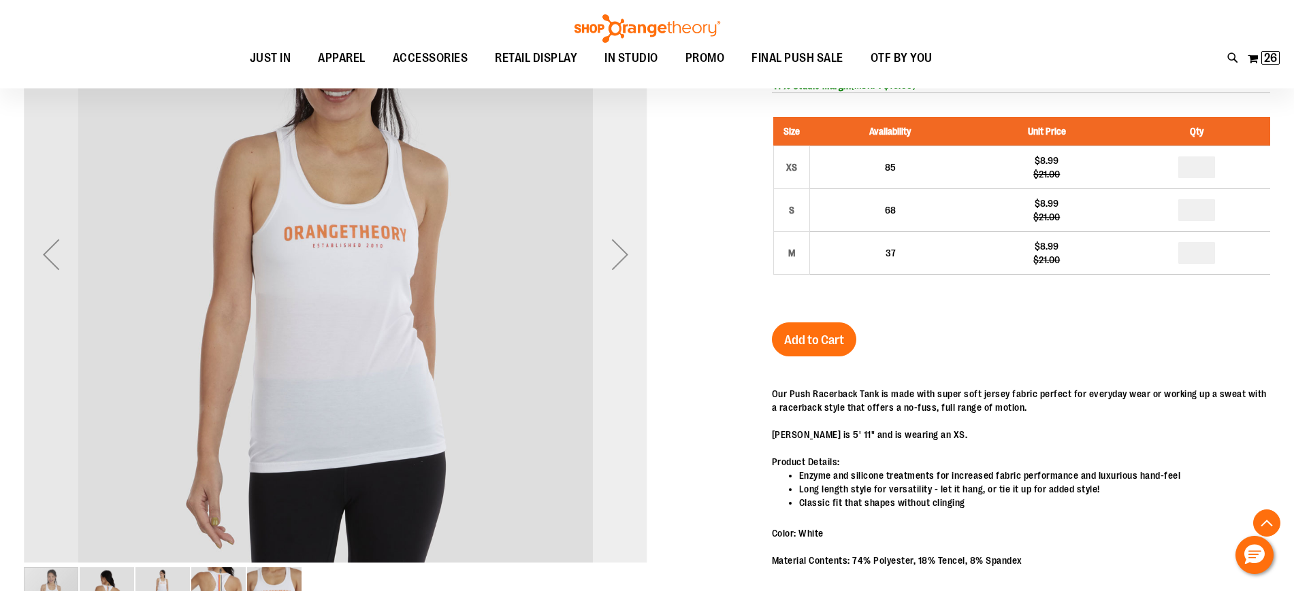
click at [625, 257] on div "Next" at bounding box center [620, 254] width 54 height 54
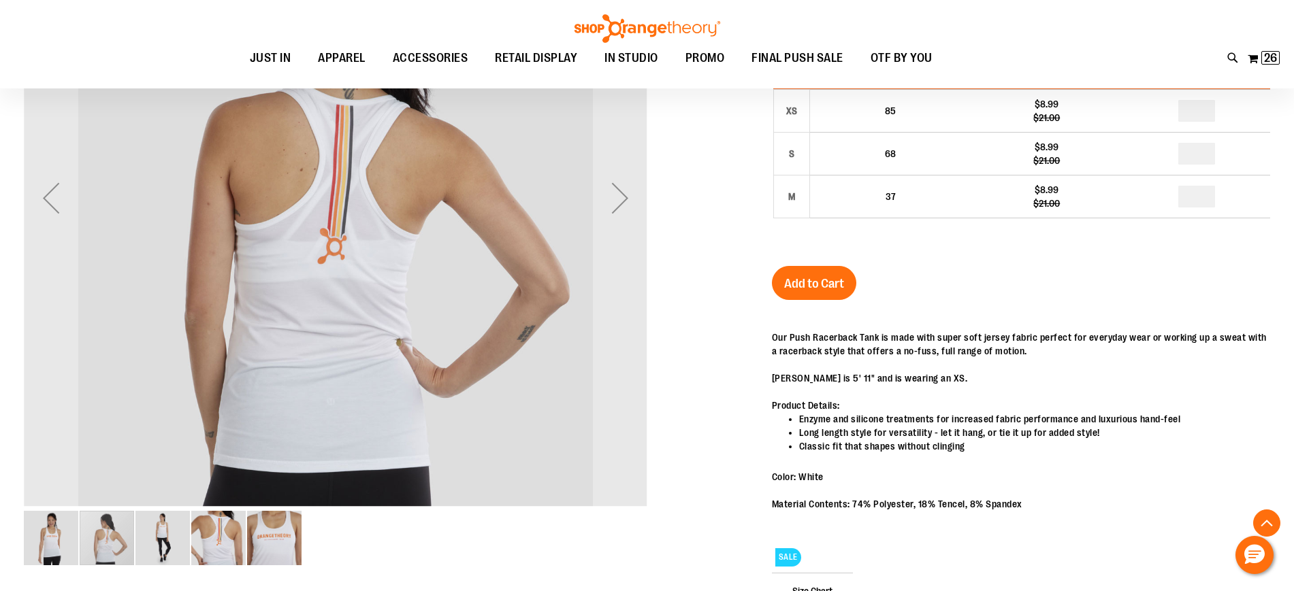
scroll to position [340, 0]
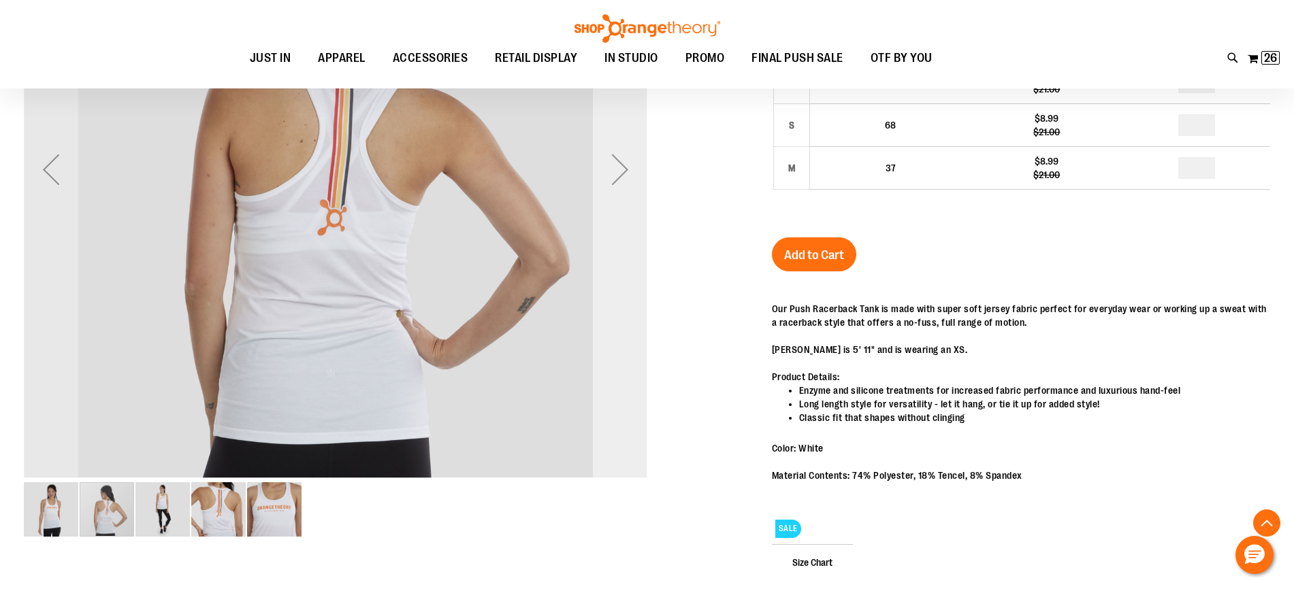
click at [621, 171] on div "Next" at bounding box center [620, 169] width 54 height 54
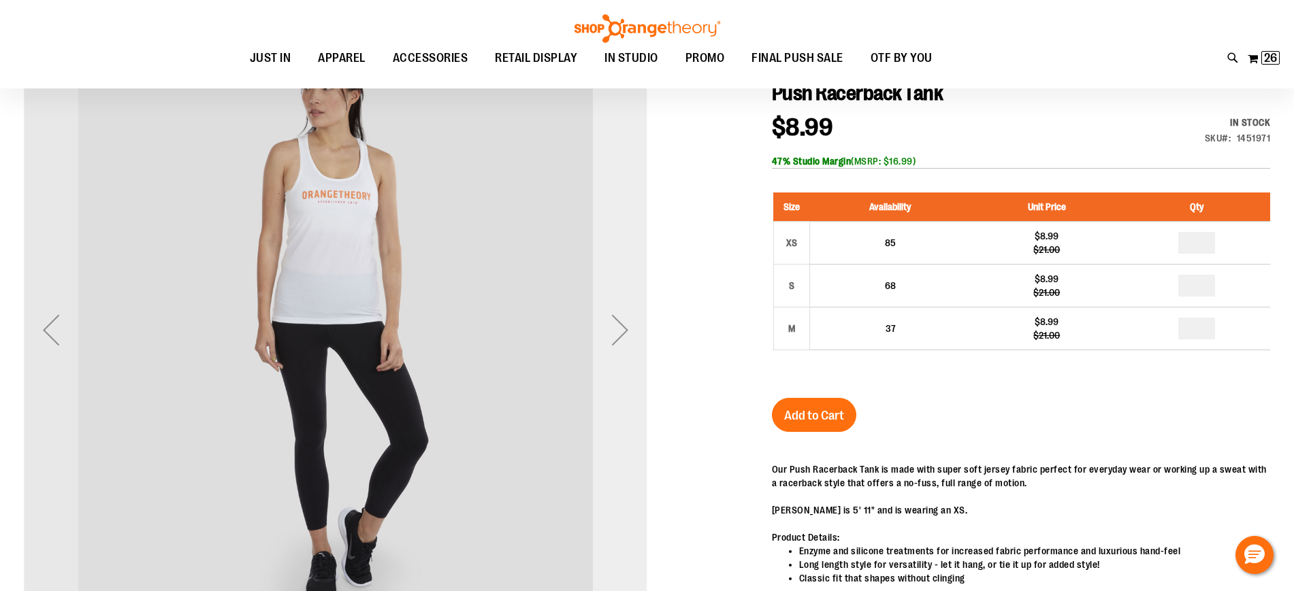
scroll to position [169, 0]
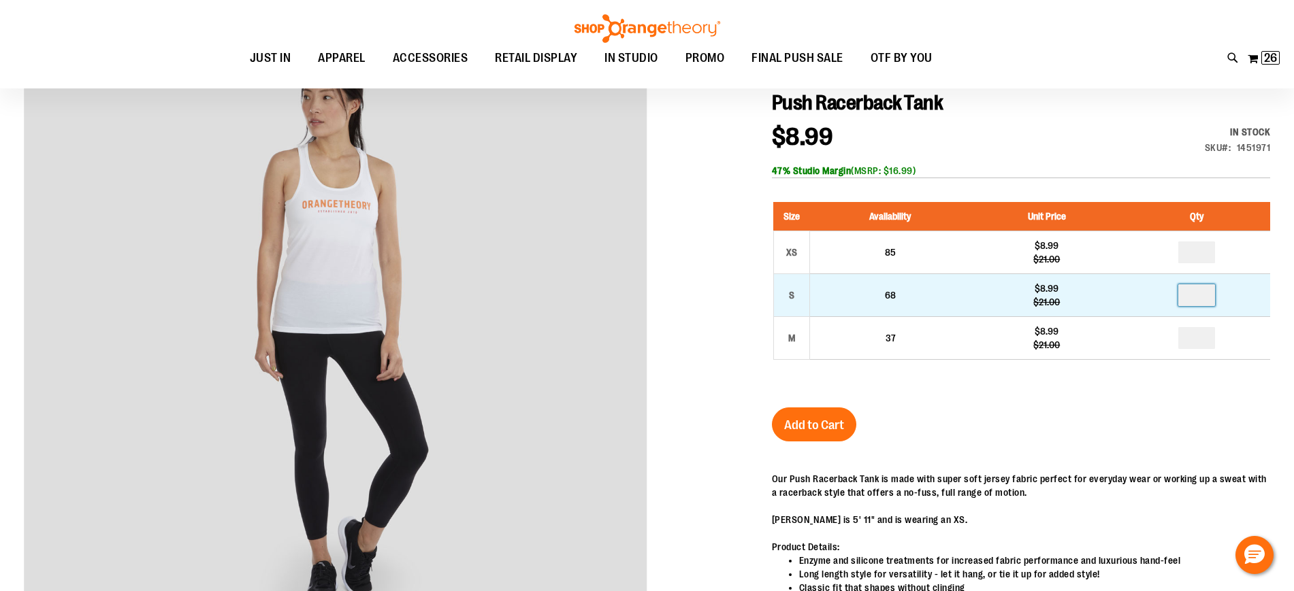
click at [1207, 294] on input "number" at bounding box center [1196, 295] width 37 height 22
type input "*"
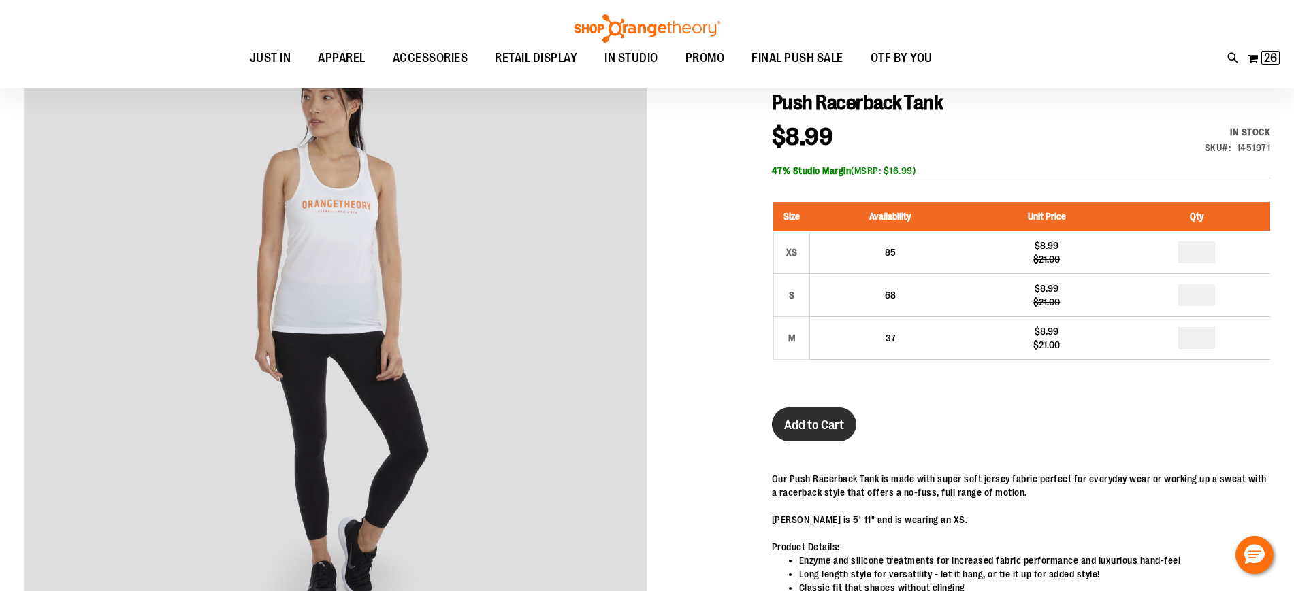
click at [791, 425] on span "Add to Cart" at bounding box center [814, 425] width 60 height 15
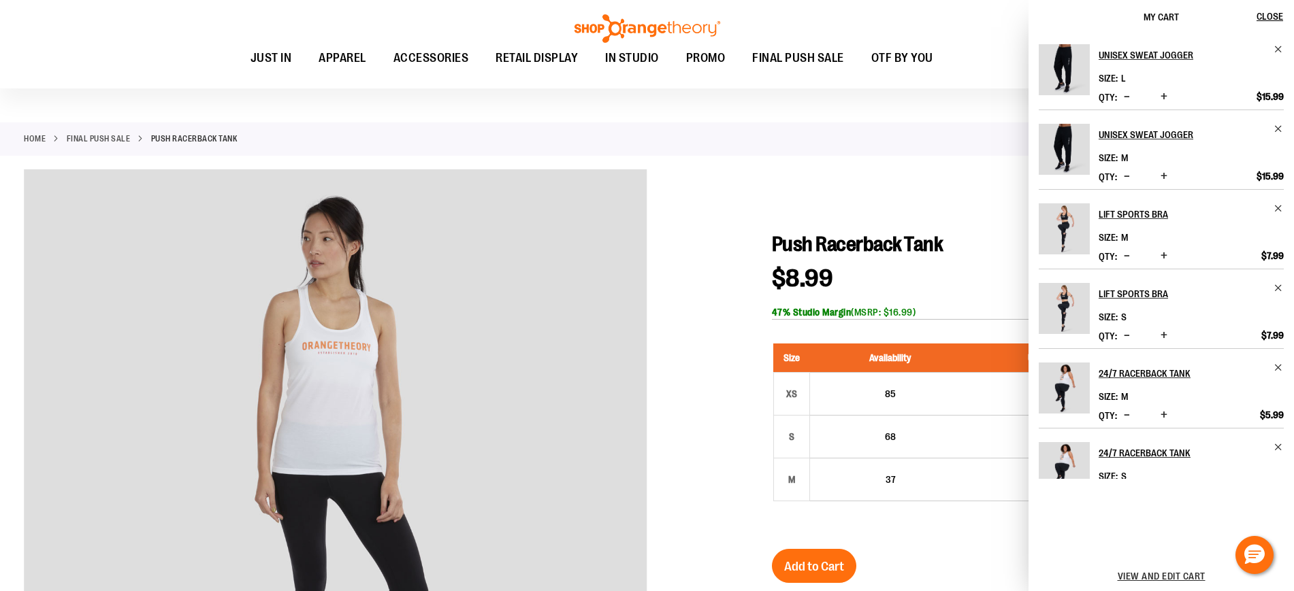
scroll to position [0, 0]
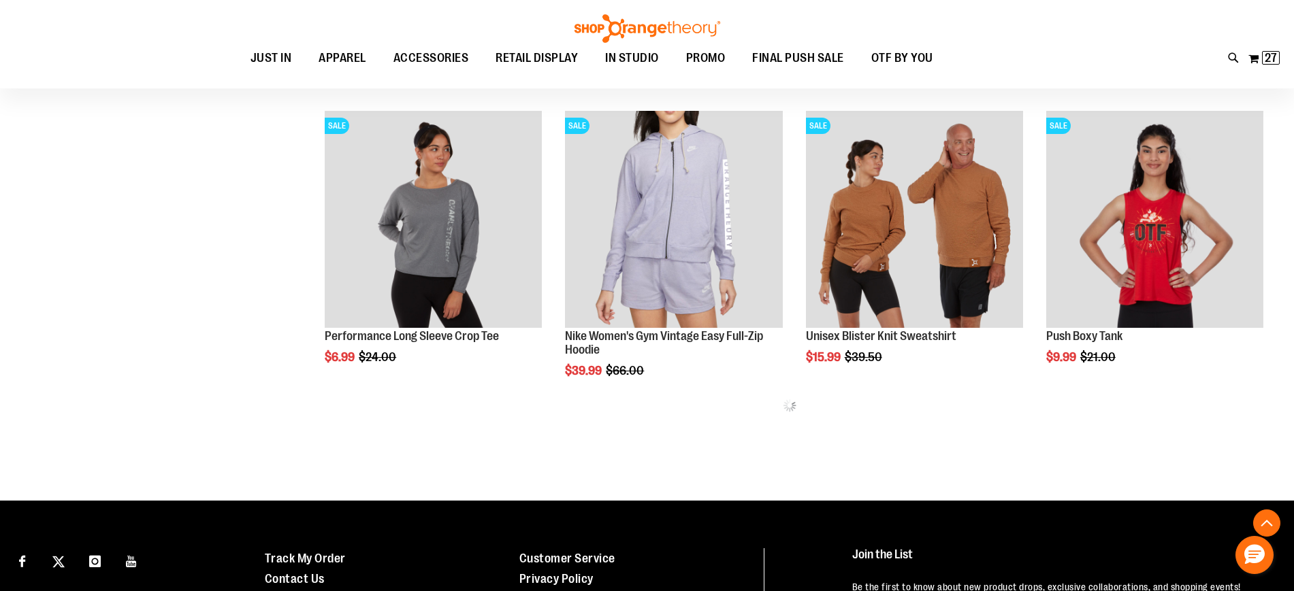
scroll to position [770, 0]
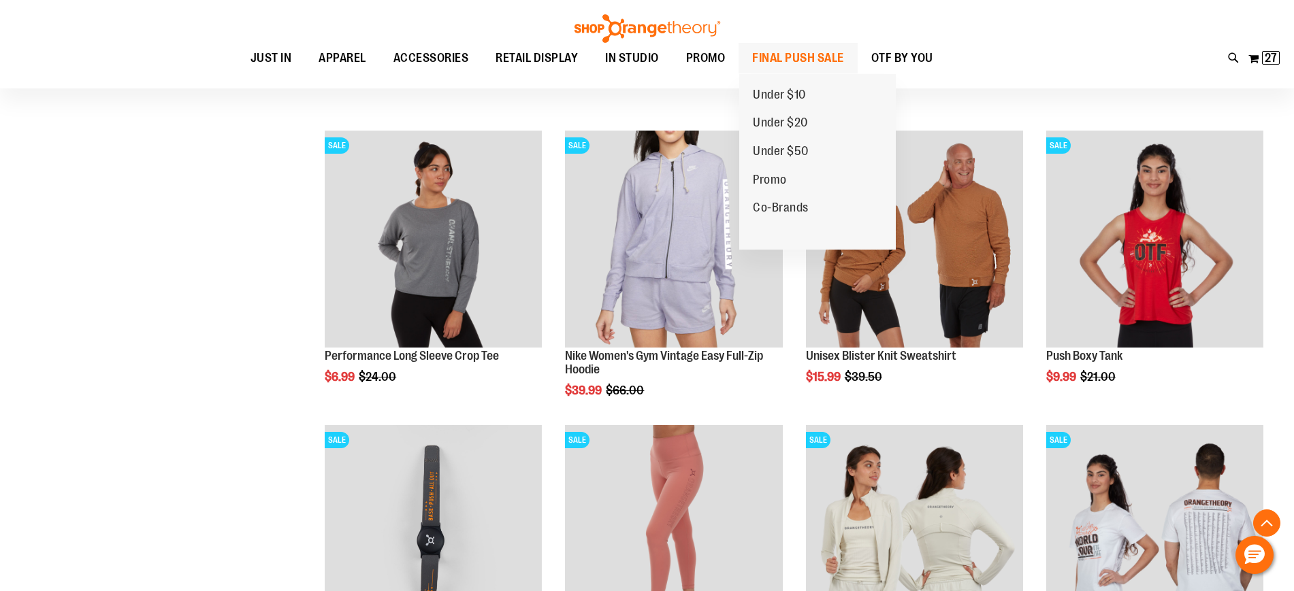
click at [800, 52] on span "FINAL PUSH SALE" at bounding box center [798, 58] width 92 height 31
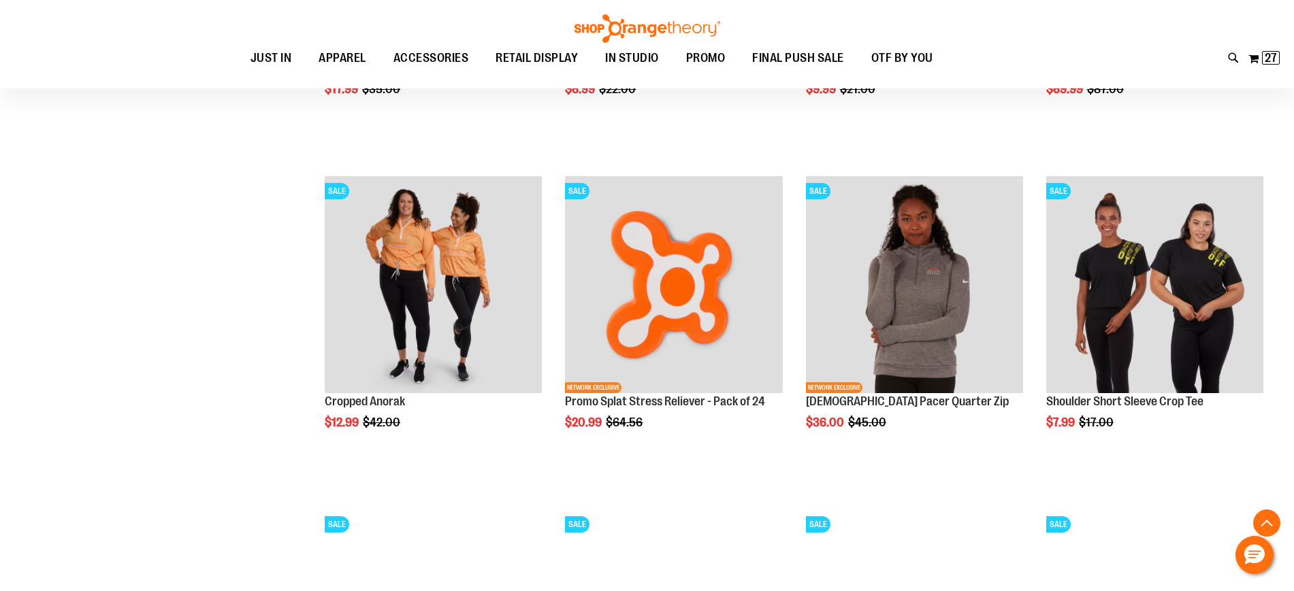
scroll to position [1445, 0]
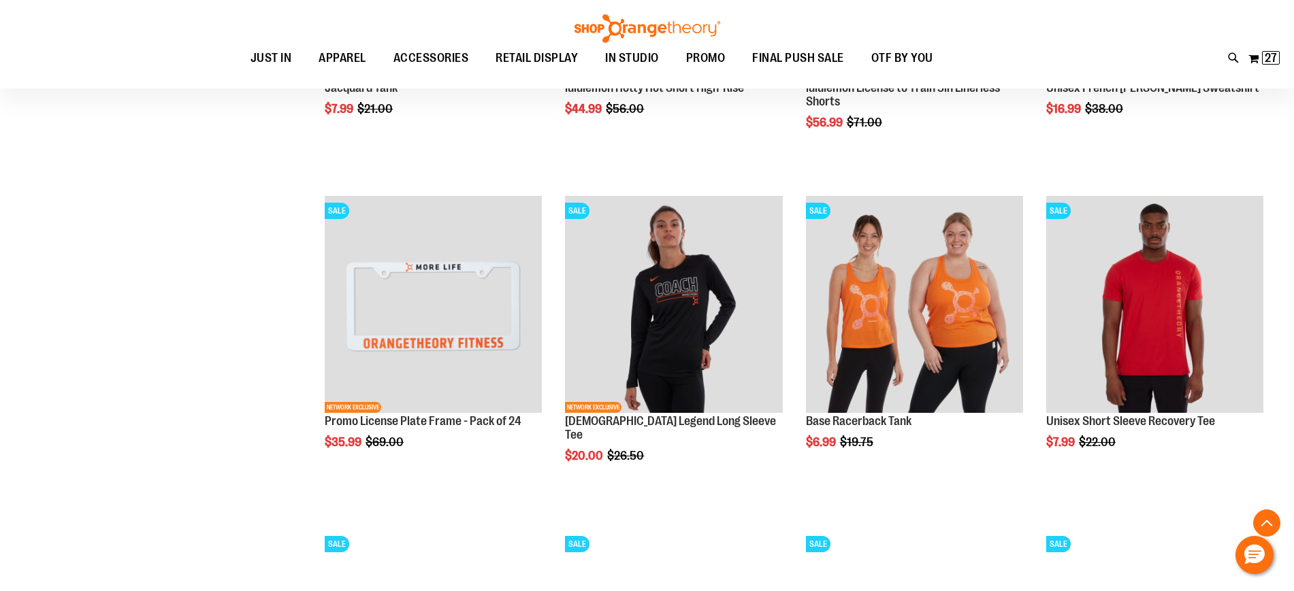
scroll to position [2126, 0]
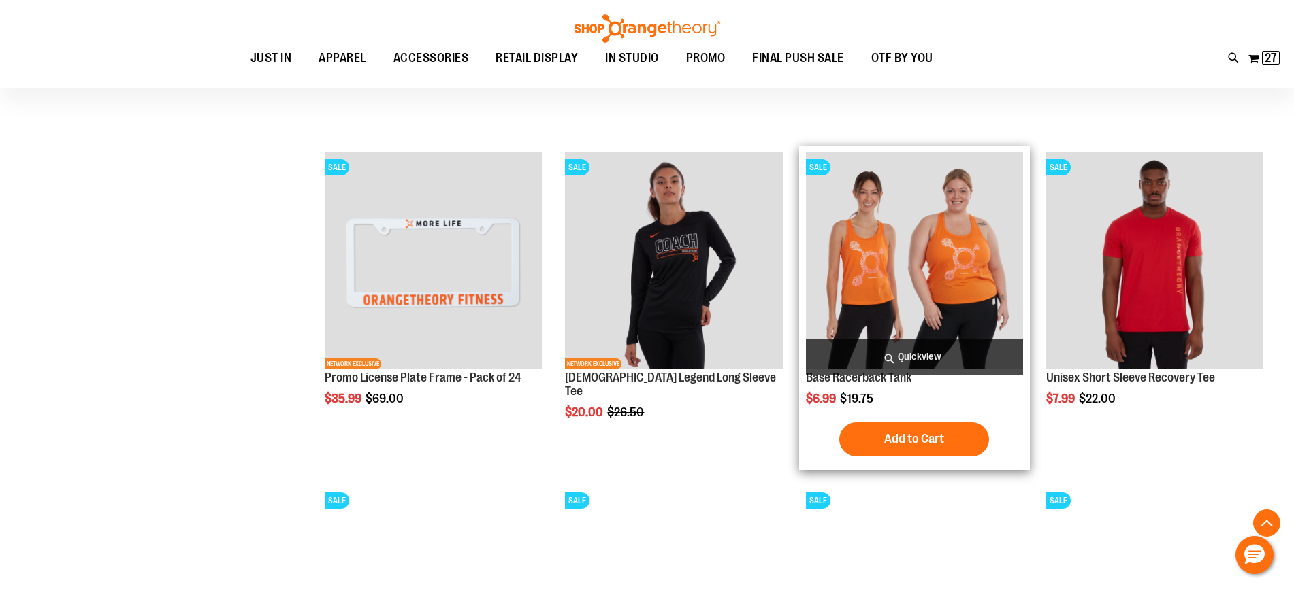
click at [904, 299] on img "product" at bounding box center [914, 260] width 217 height 217
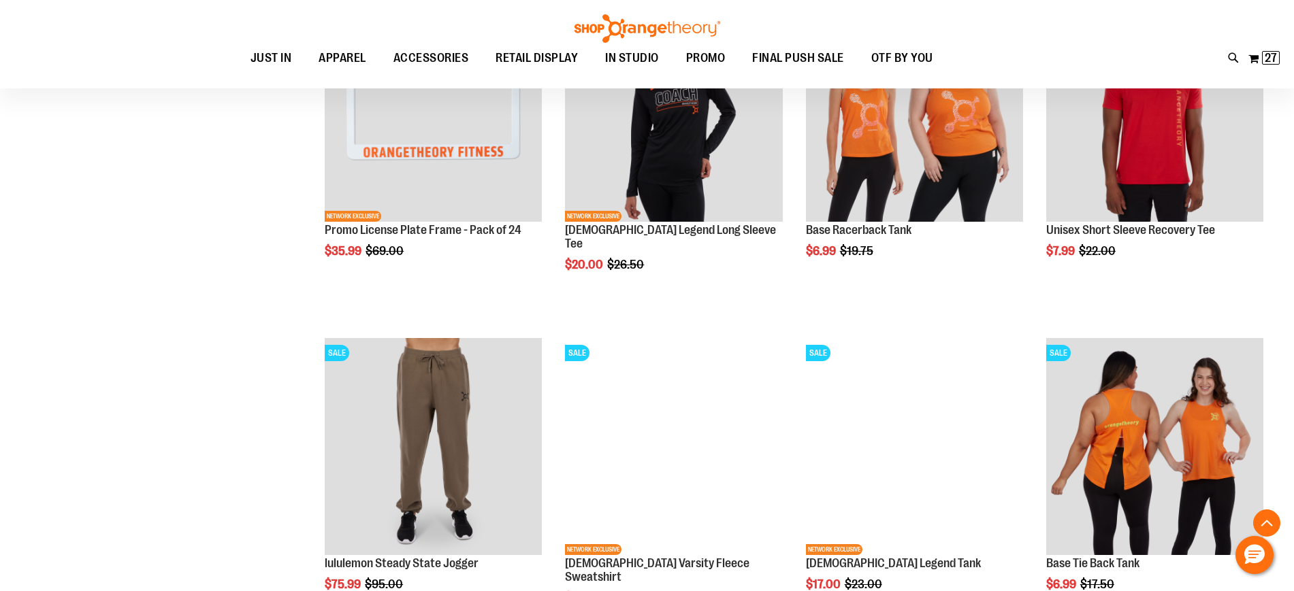
scroll to position [2296, 0]
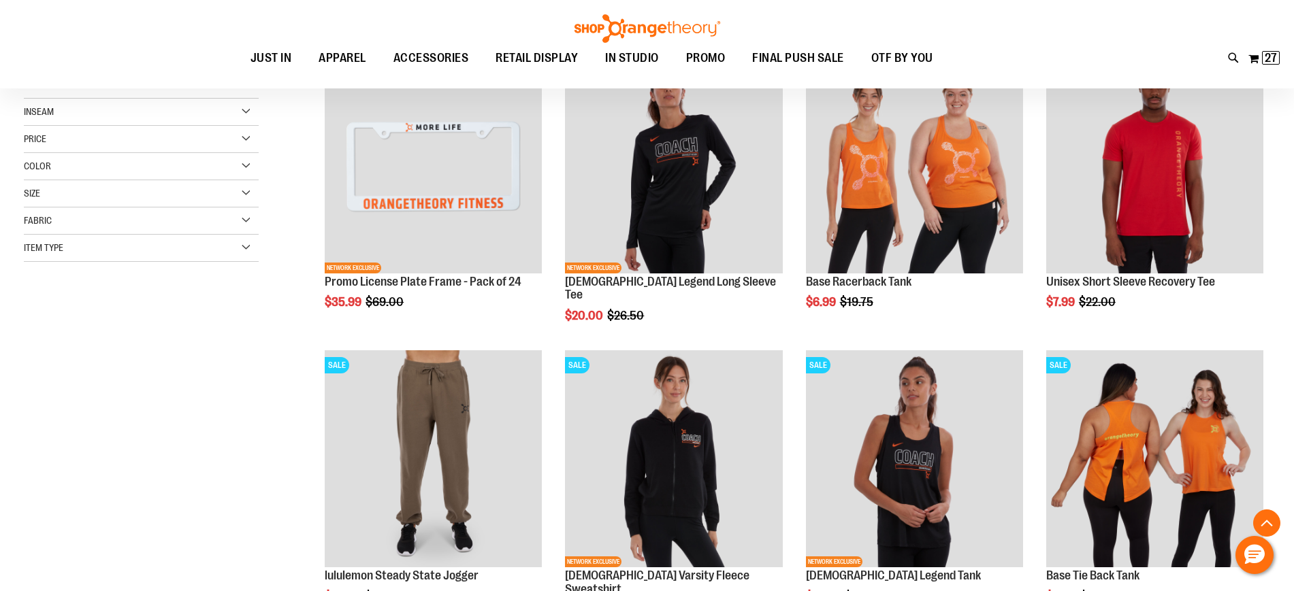
scroll to position [510, 0]
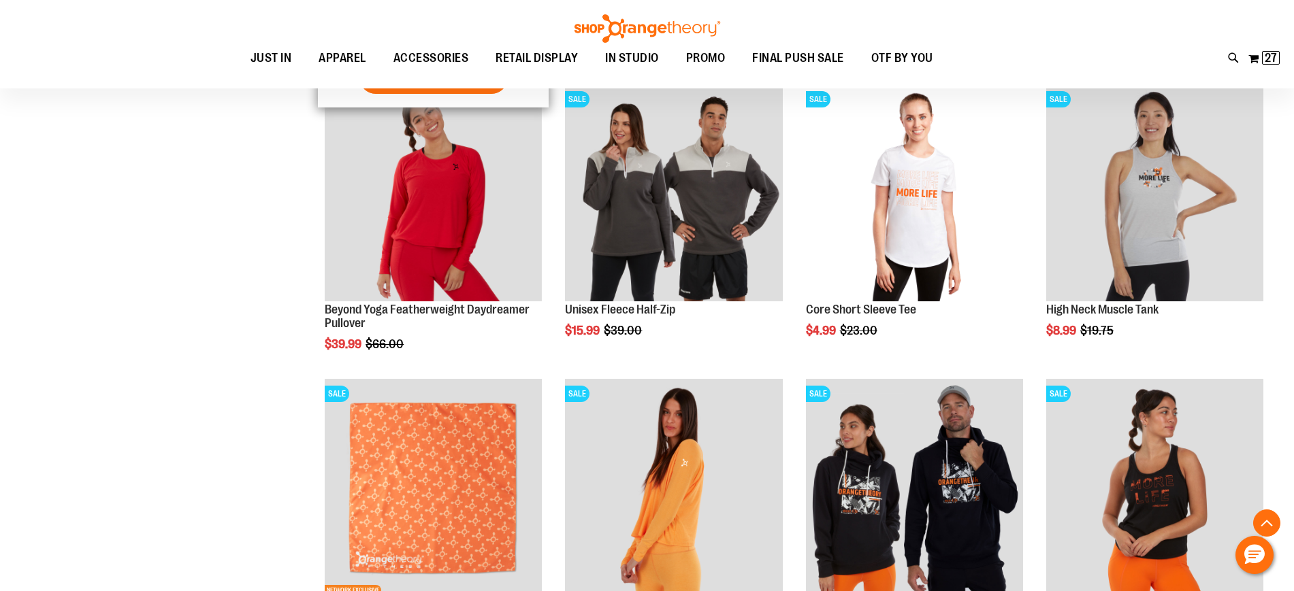
scroll to position [1446, 0]
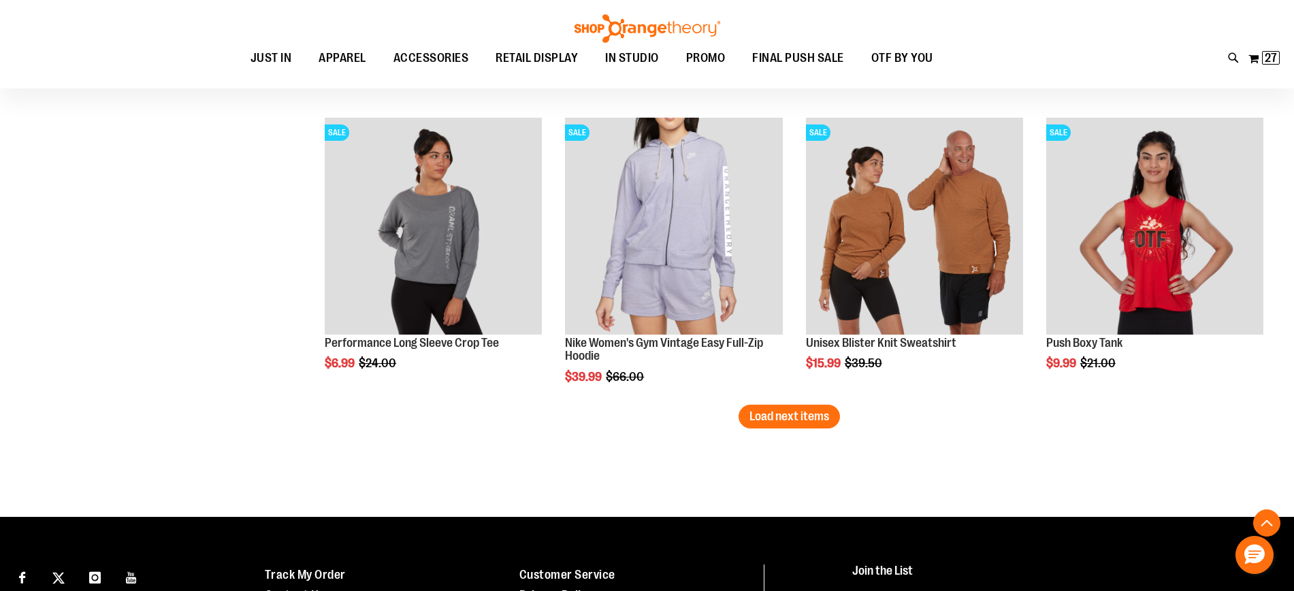
scroll to position [2552, 0]
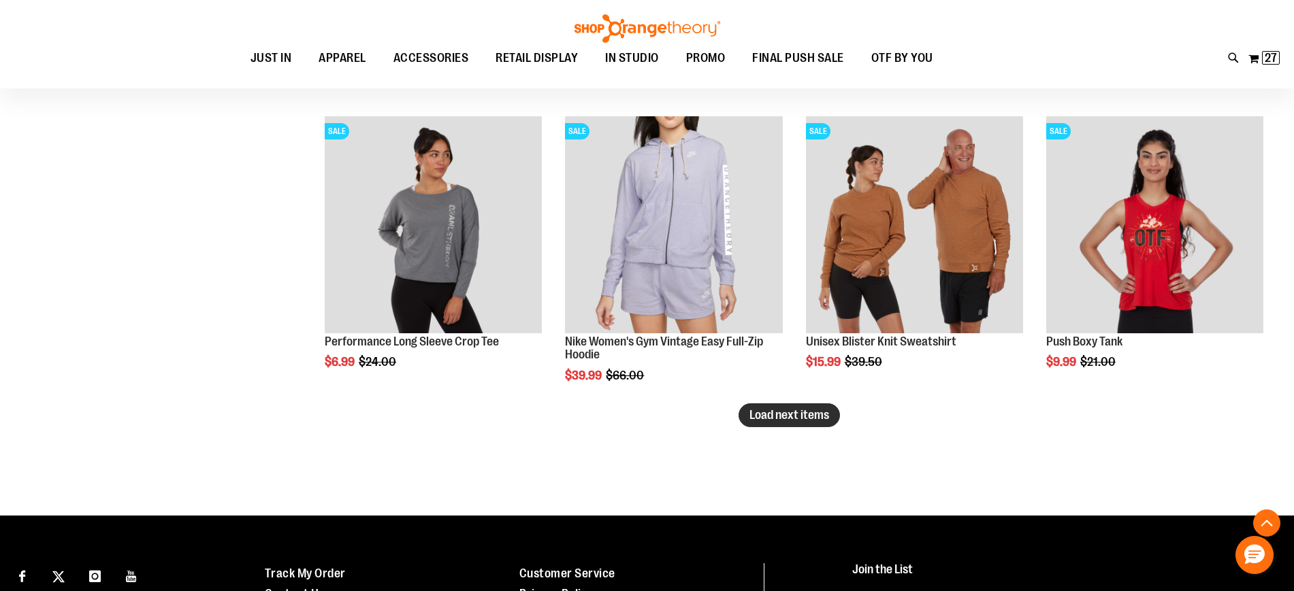
click at [823, 423] on button "Load next items" at bounding box center [788, 416] width 101 height 24
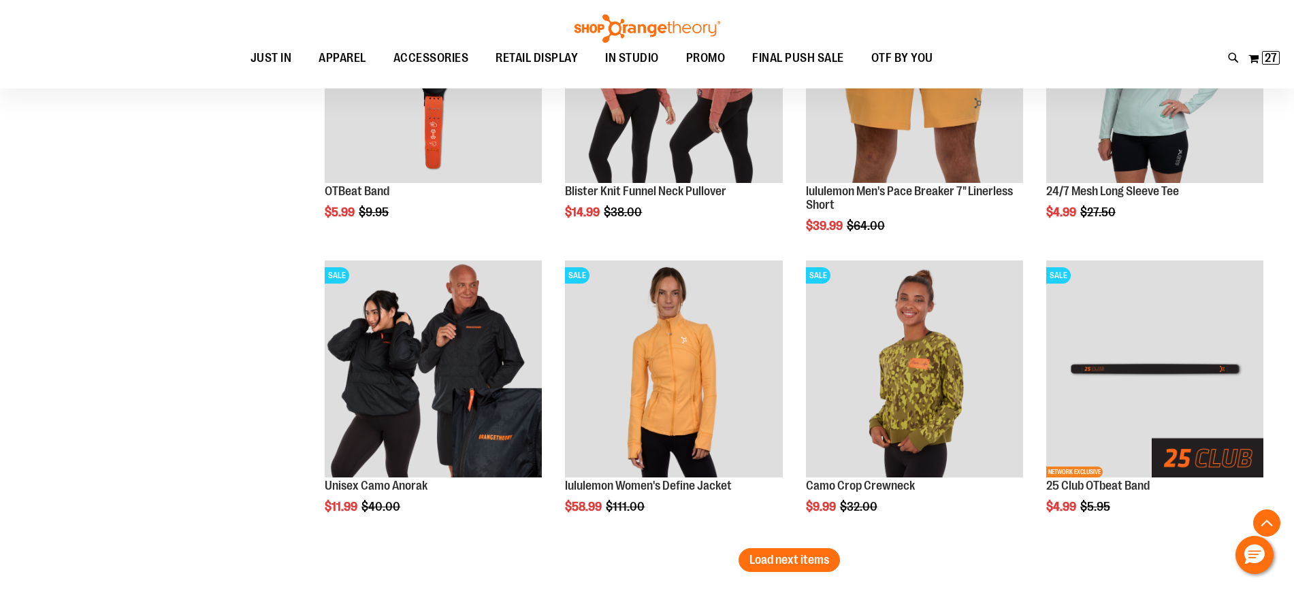
scroll to position [3402, 0]
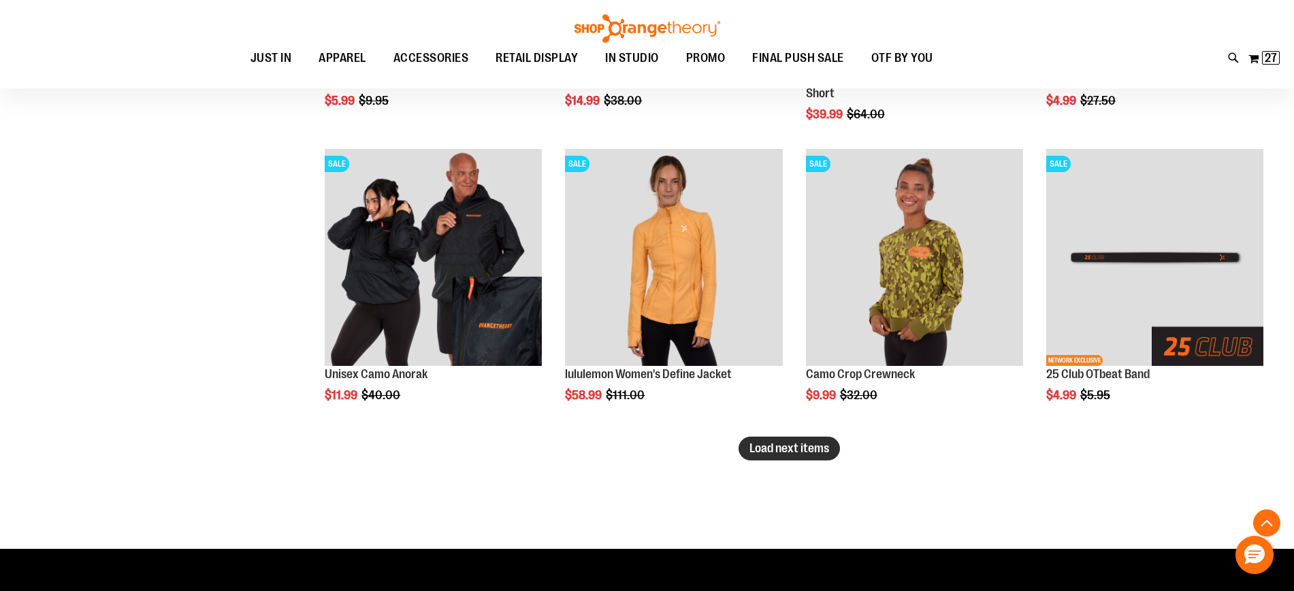
click at [813, 453] on span "Load next items" at bounding box center [789, 449] width 80 height 14
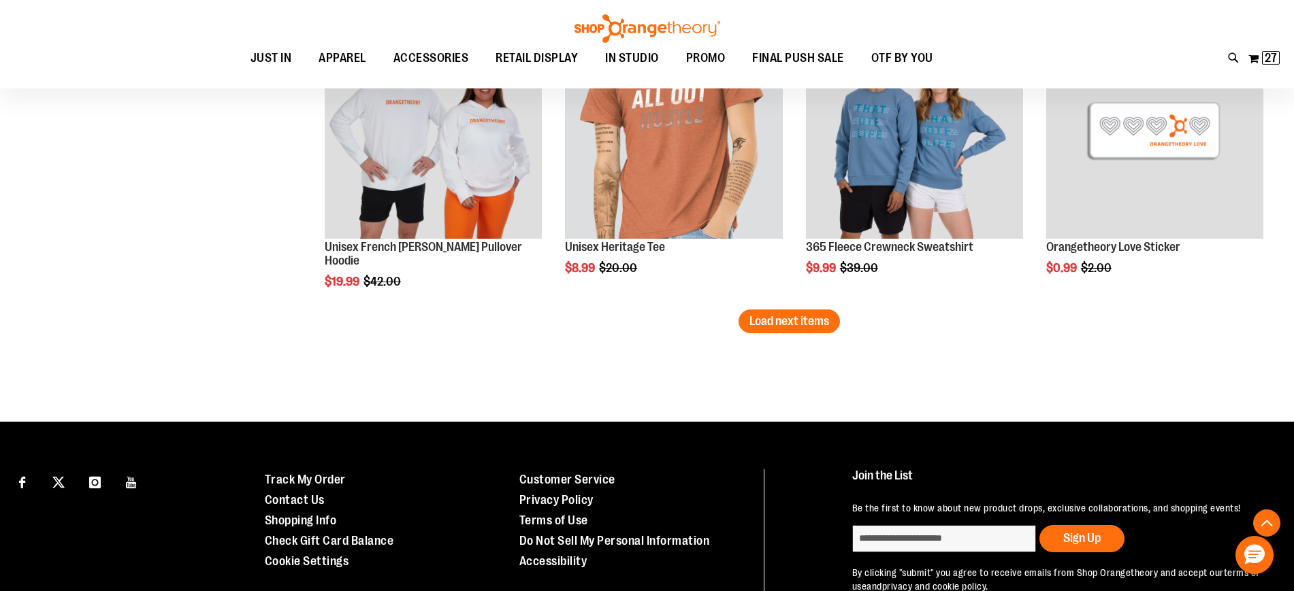
scroll to position [4423, 0]
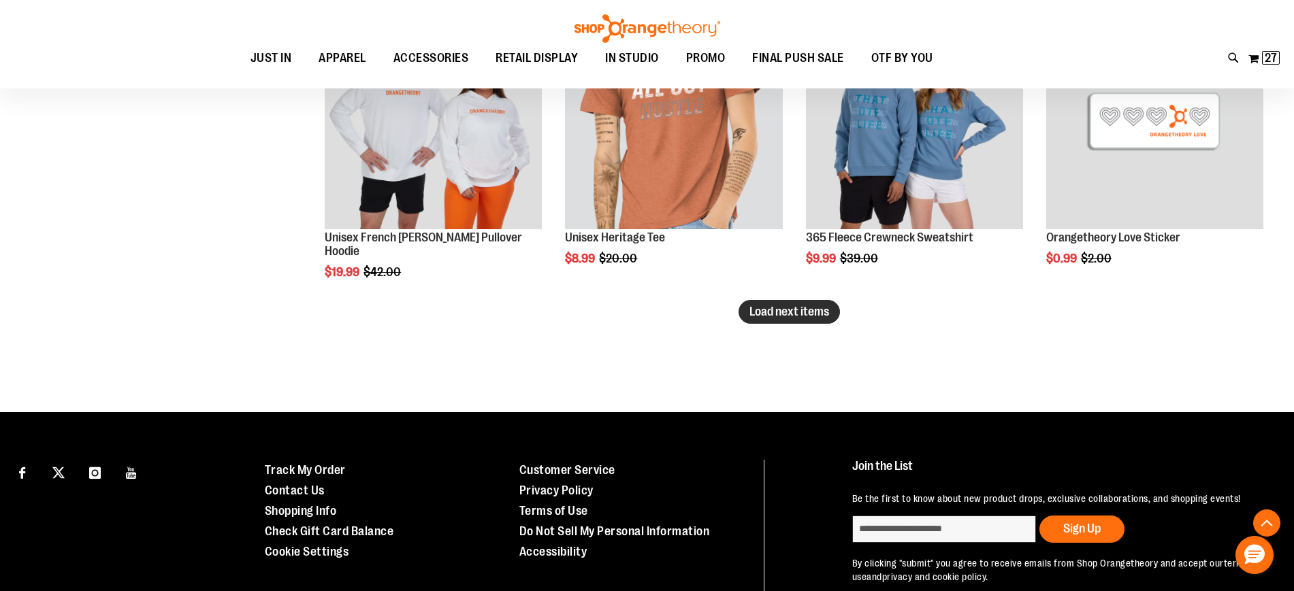
click at [786, 316] on span "Load next items" at bounding box center [789, 312] width 80 height 14
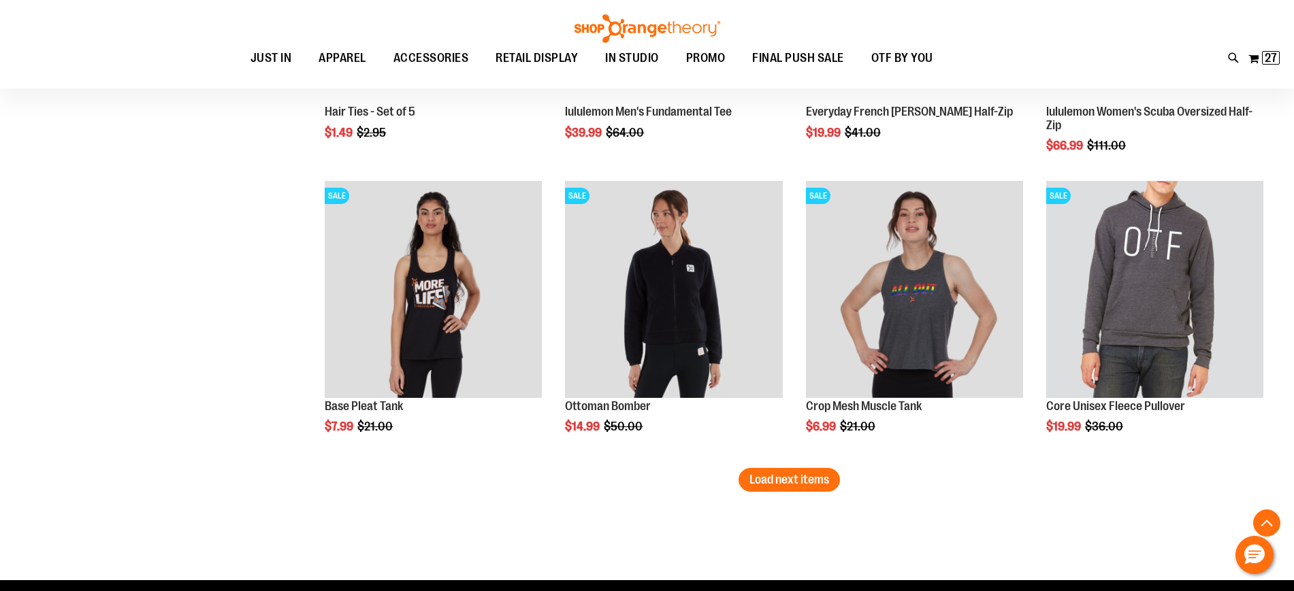
scroll to position [5382, 0]
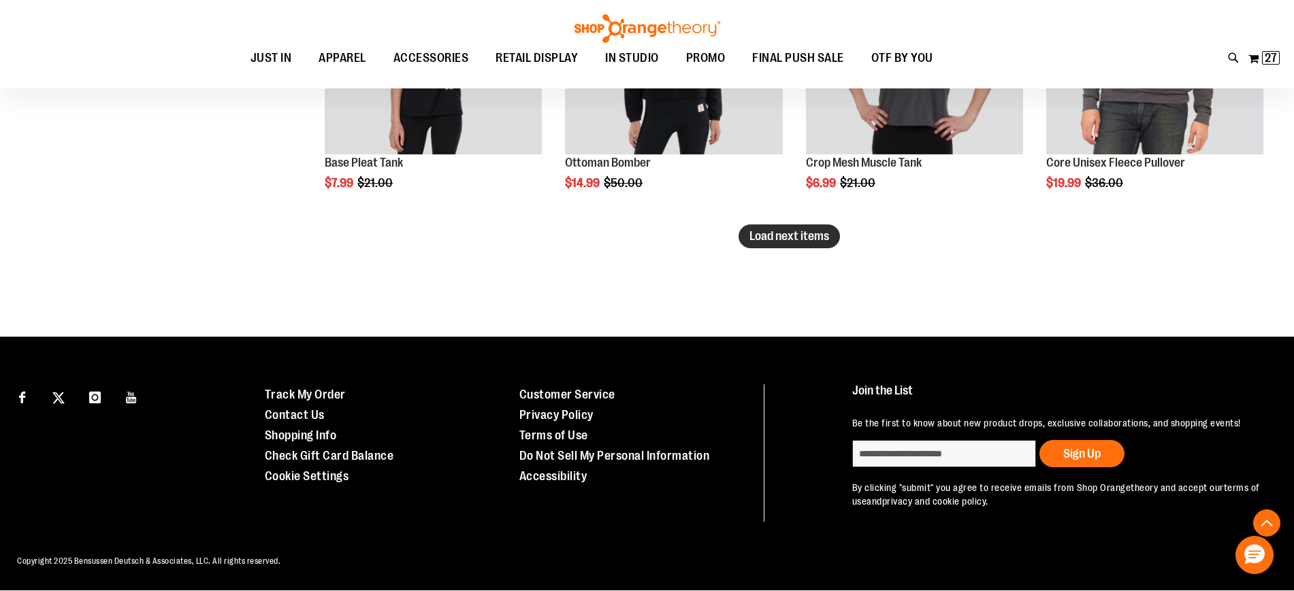
click at [832, 237] on button "Load next items" at bounding box center [788, 237] width 101 height 24
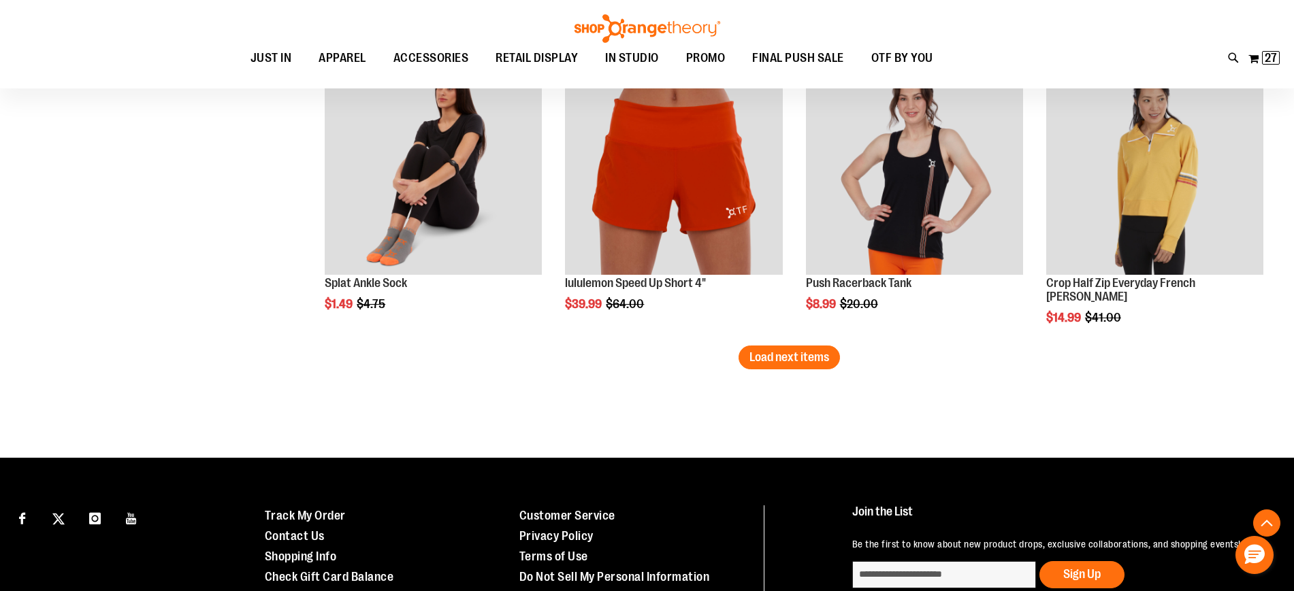
scroll to position [6148, 0]
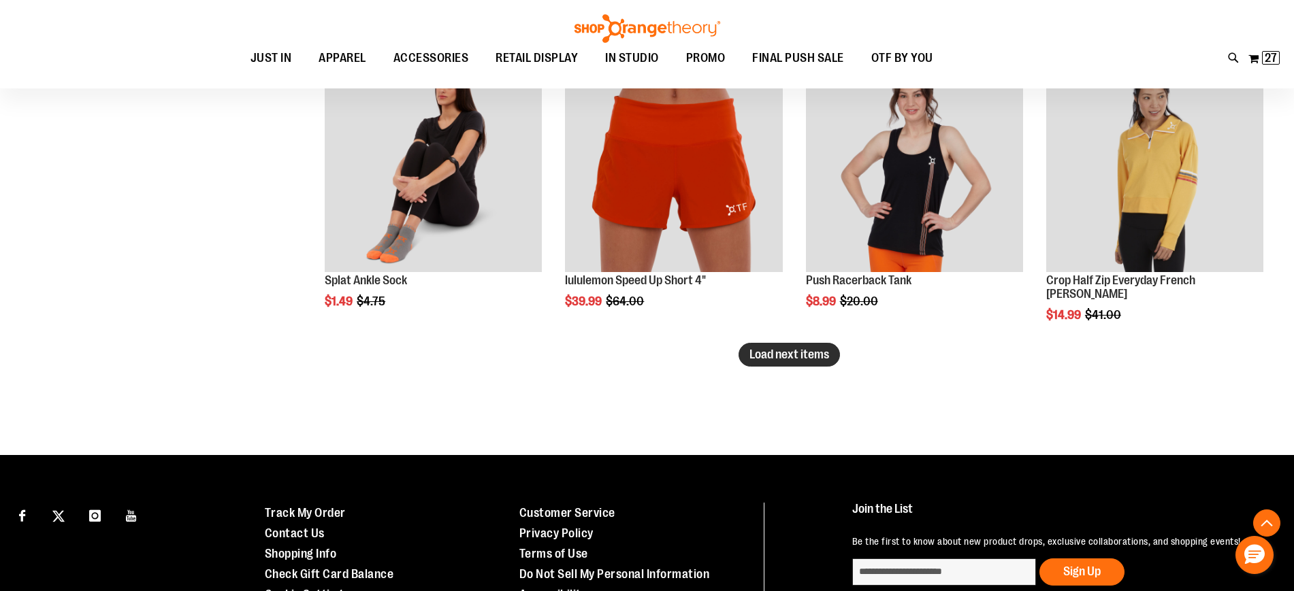
click at [835, 362] on button "Load next items" at bounding box center [788, 355] width 101 height 24
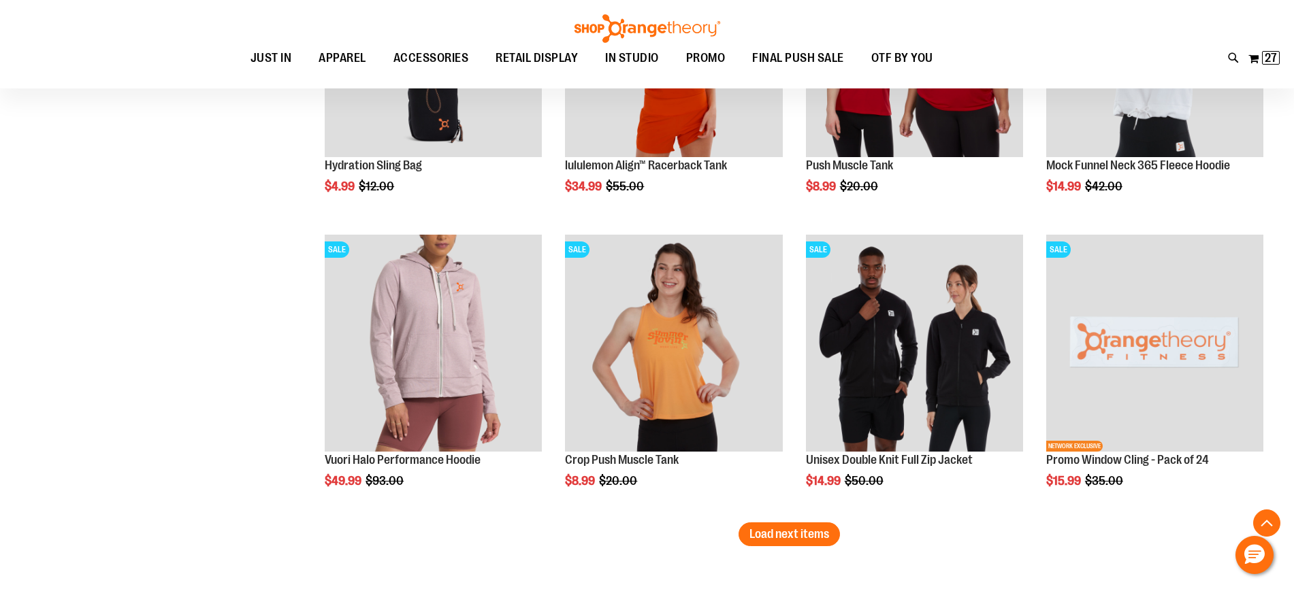
scroll to position [7083, 0]
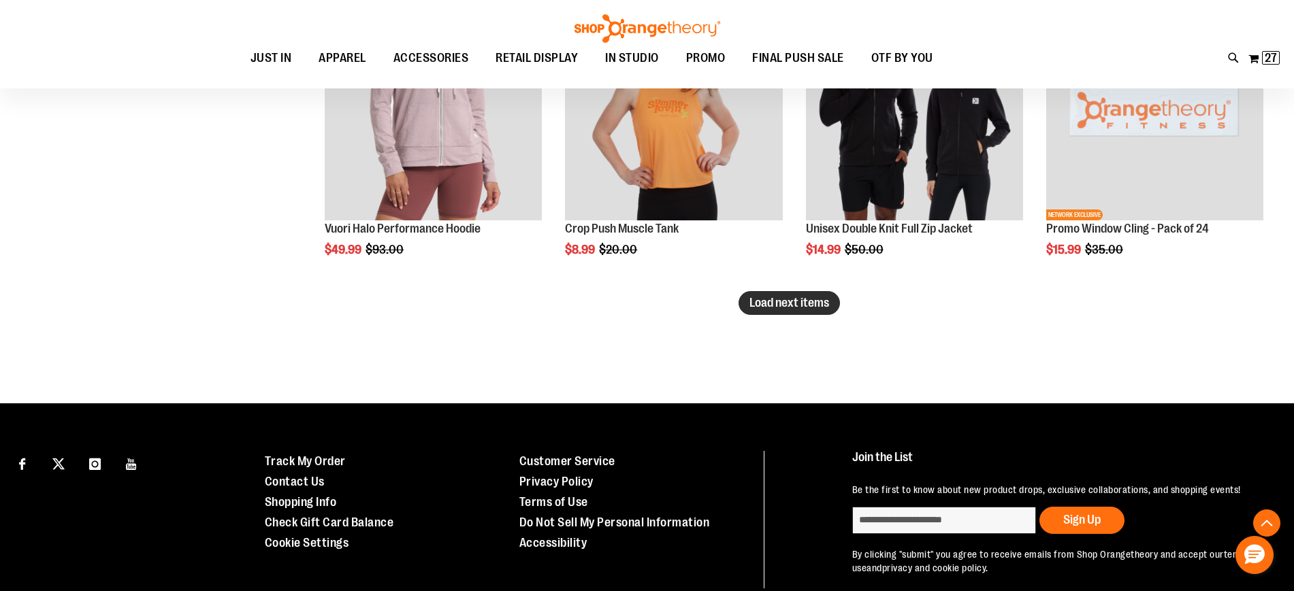
click at [806, 303] on span "Load next items" at bounding box center [789, 303] width 80 height 14
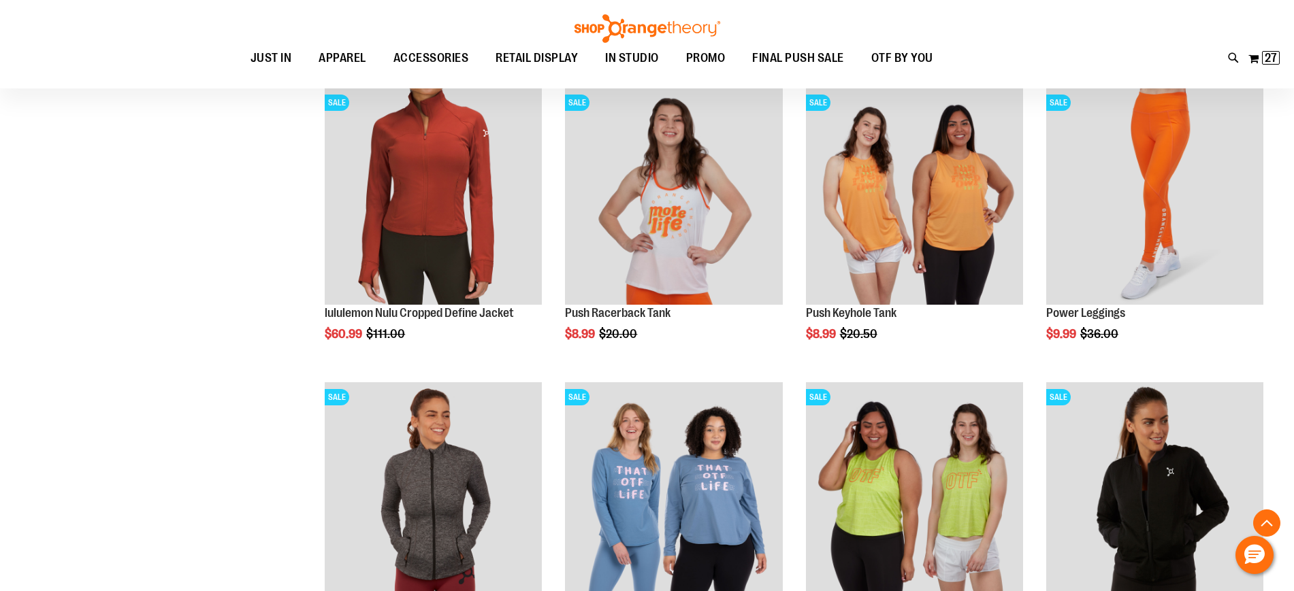
scroll to position [7764, 0]
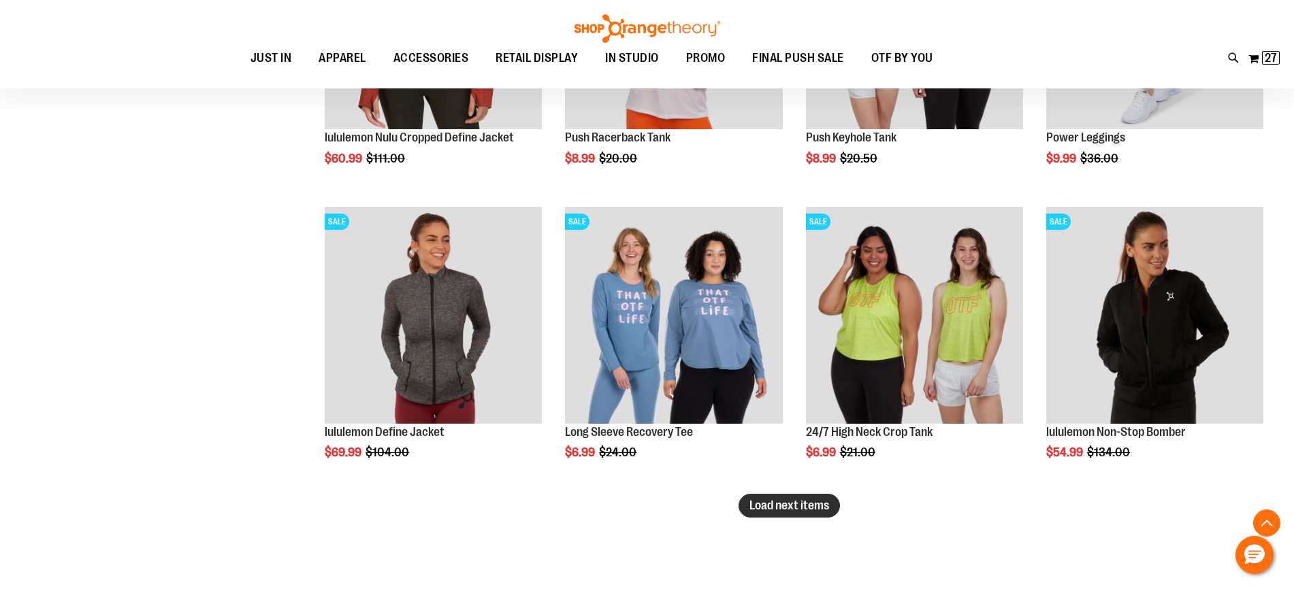
click at [764, 501] on span "Load next items" at bounding box center [789, 506] width 80 height 14
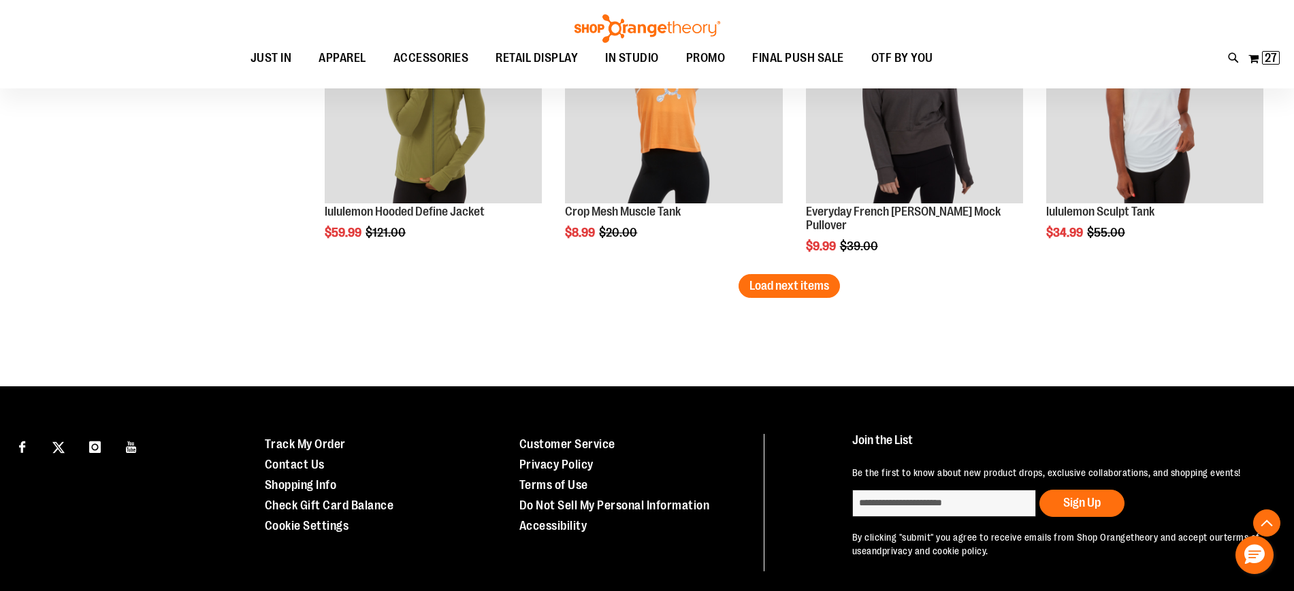
scroll to position [8869, 0]
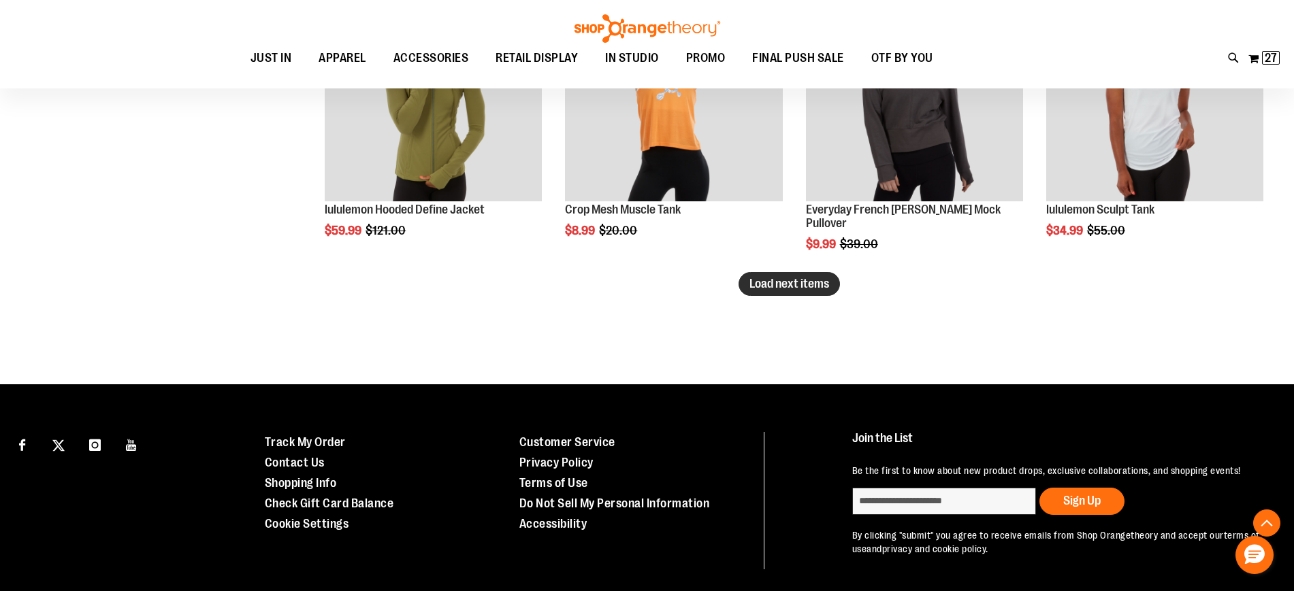
click at [778, 277] on span "Load next items" at bounding box center [789, 284] width 80 height 14
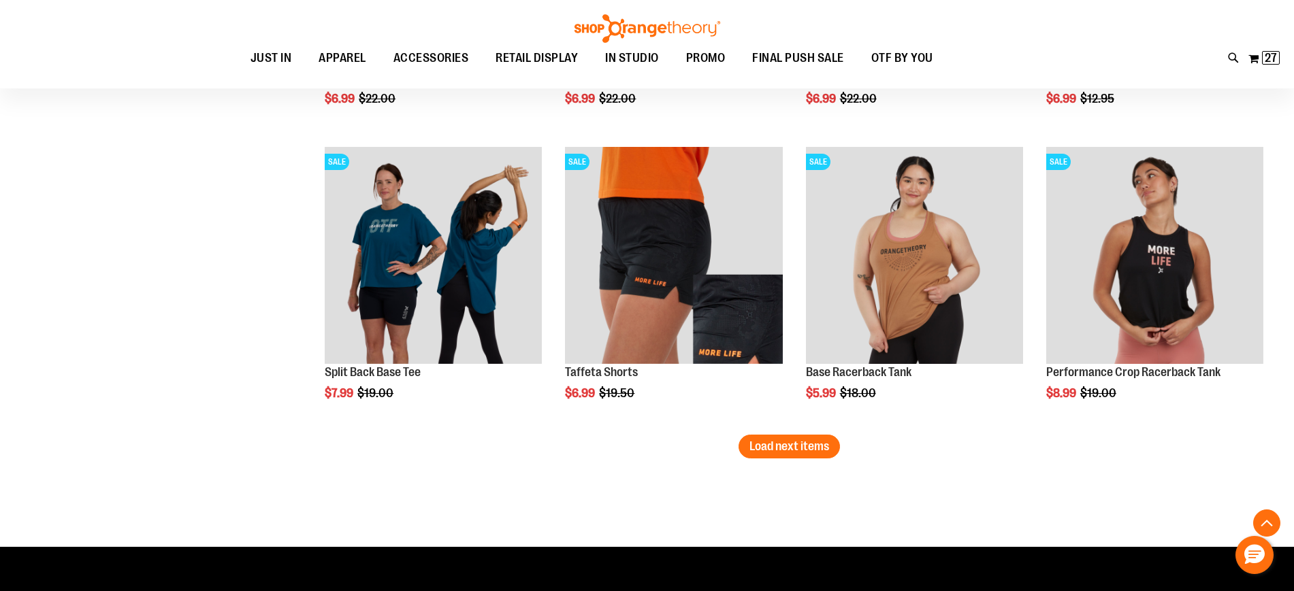
scroll to position [9635, 0]
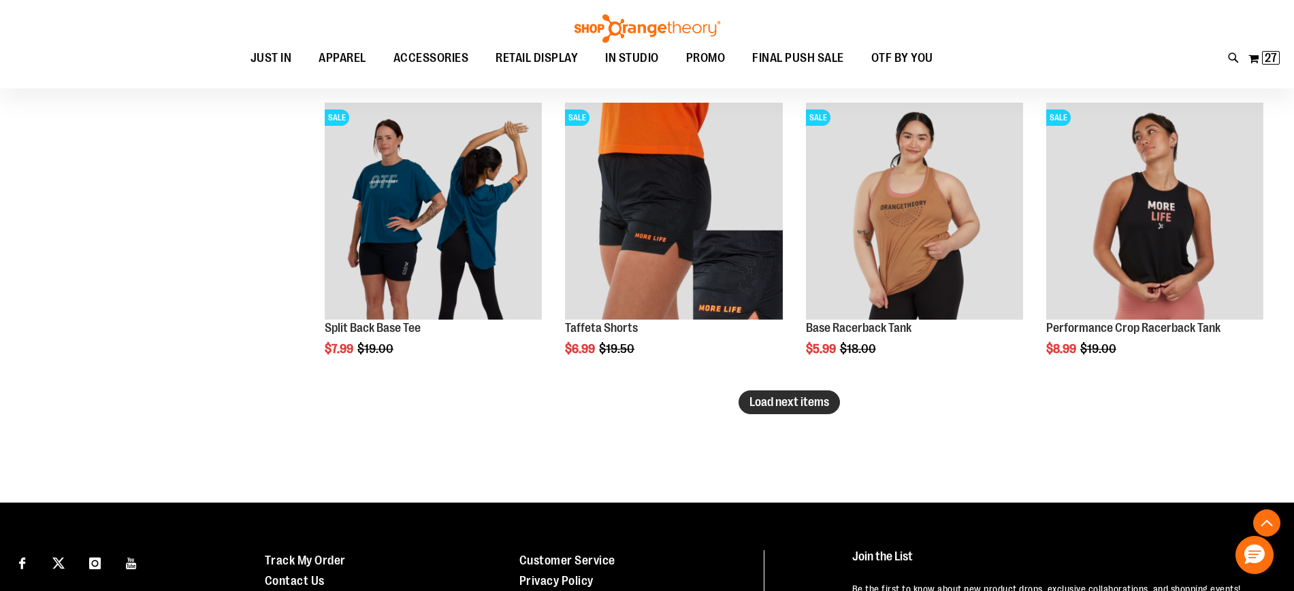
click at [825, 395] on span "Load next items" at bounding box center [789, 402] width 80 height 14
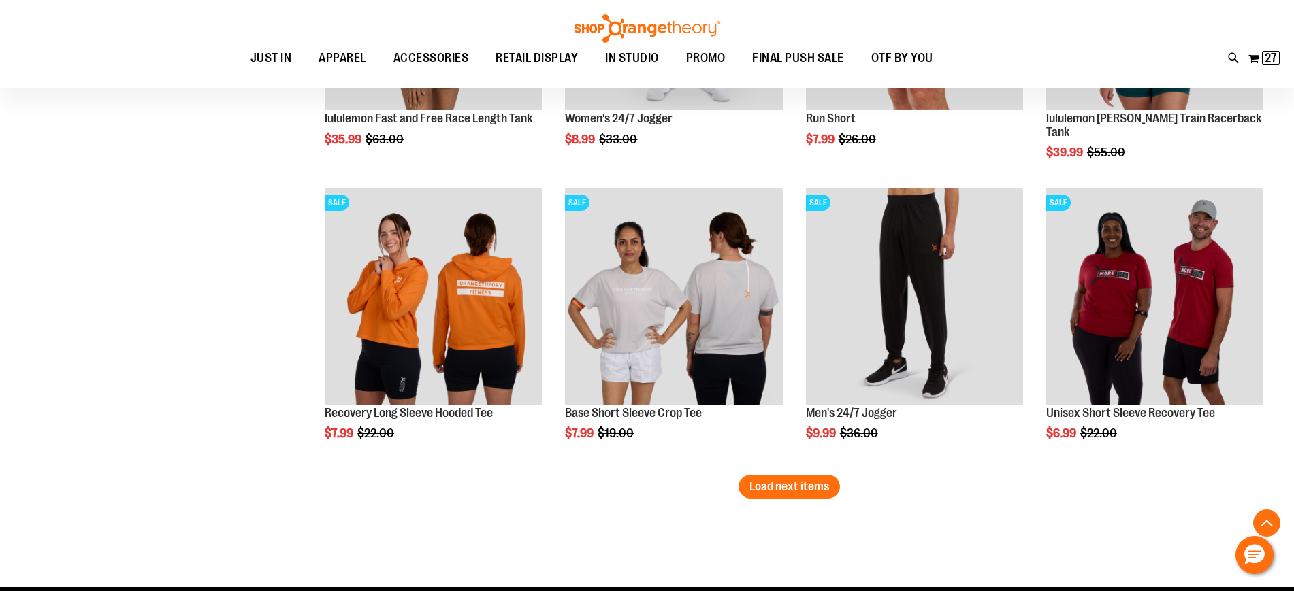
scroll to position [10571, 0]
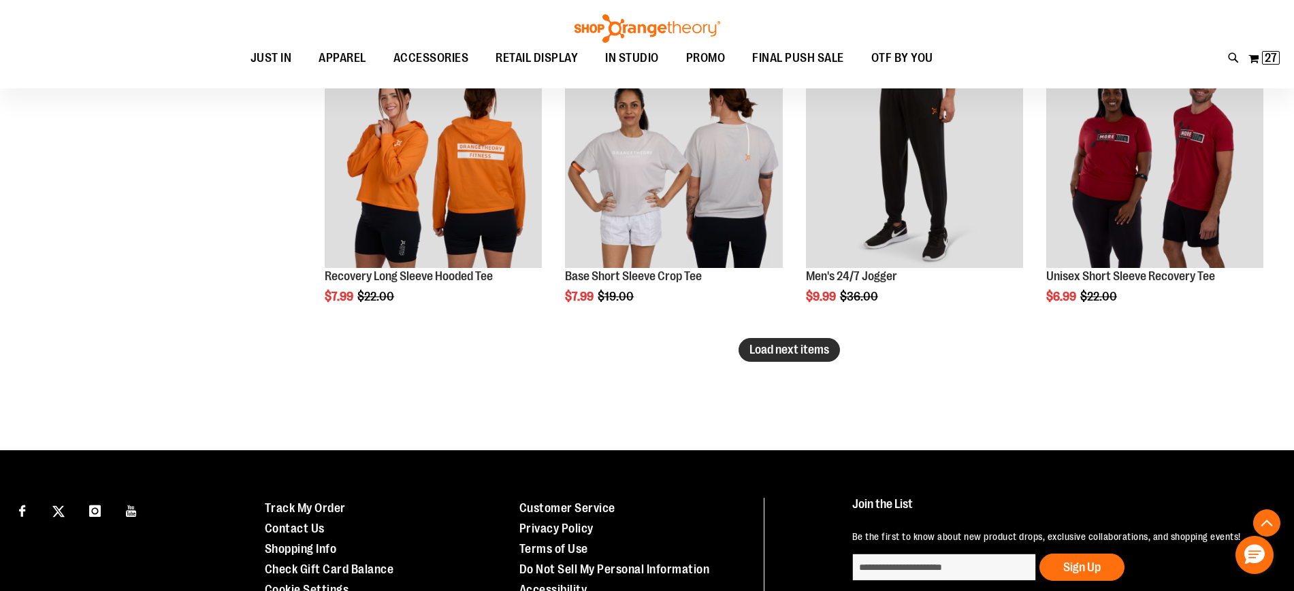
click at [793, 350] on span "Load next items" at bounding box center [789, 350] width 80 height 14
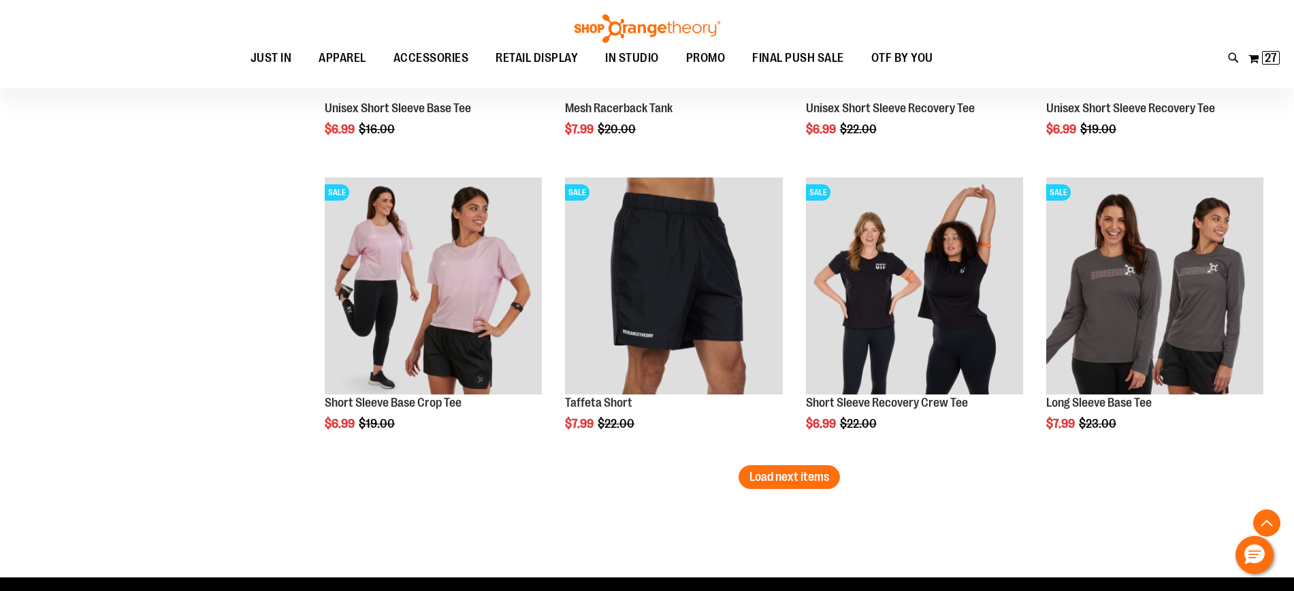
scroll to position [11336, 0]
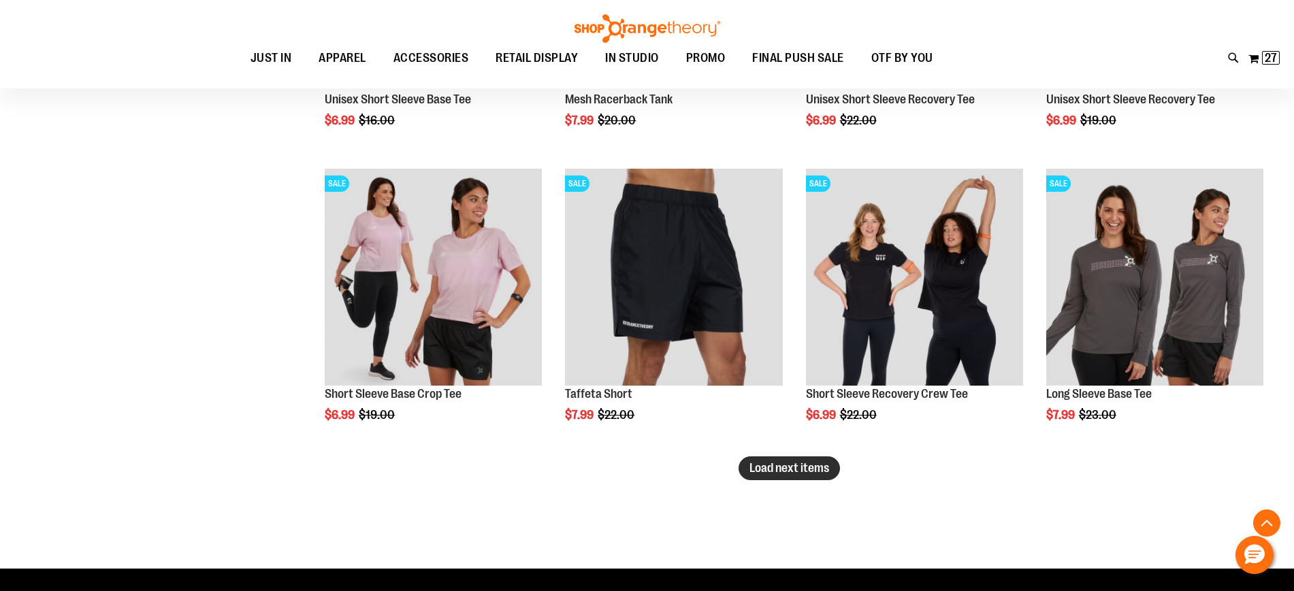
click at [818, 467] on span "Load next items" at bounding box center [789, 468] width 80 height 14
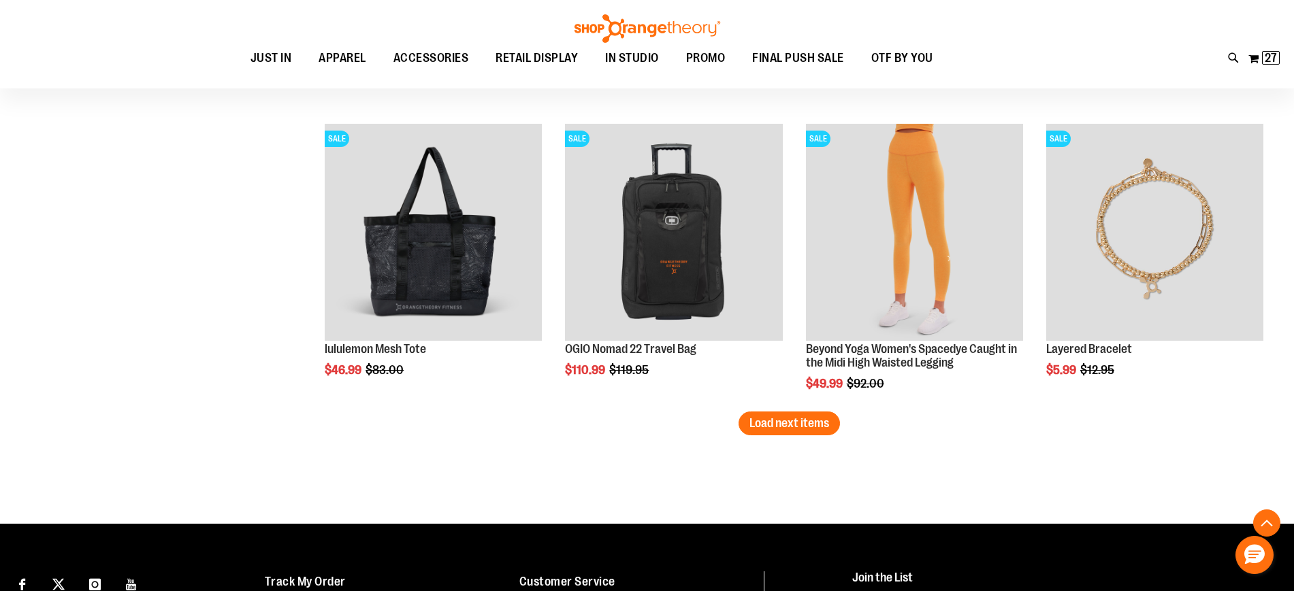
scroll to position [12272, 0]
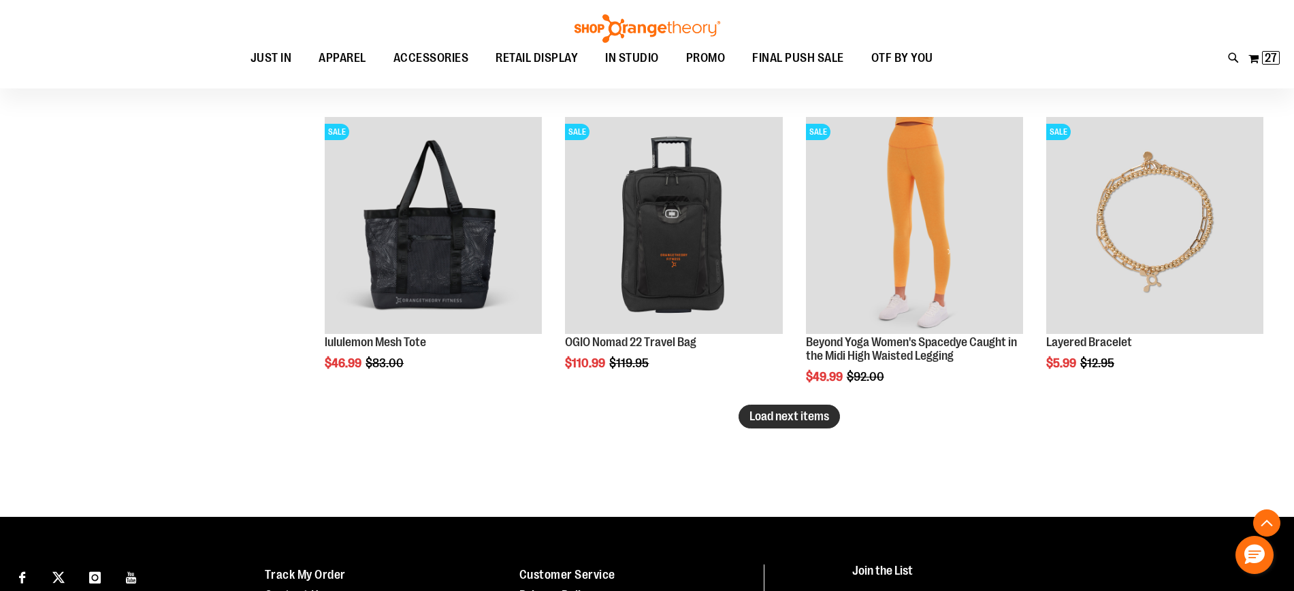
click at [764, 415] on span "Load next items" at bounding box center [789, 417] width 80 height 14
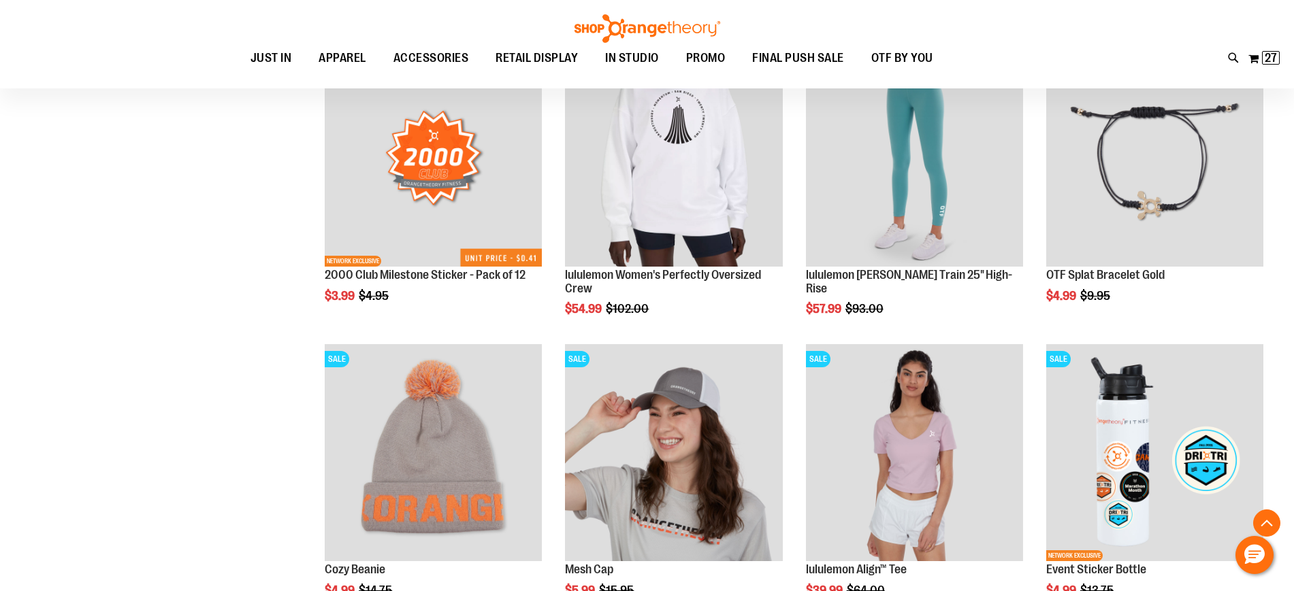
scroll to position [13037, 0]
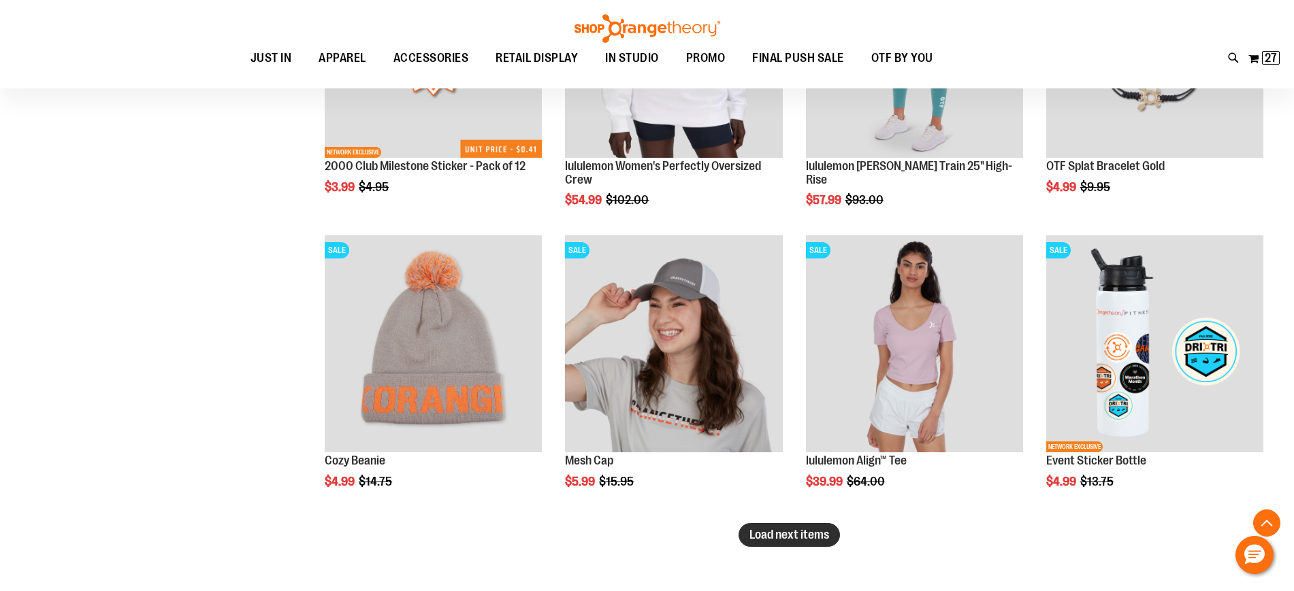
click at [807, 536] on span "Load next items" at bounding box center [789, 535] width 80 height 14
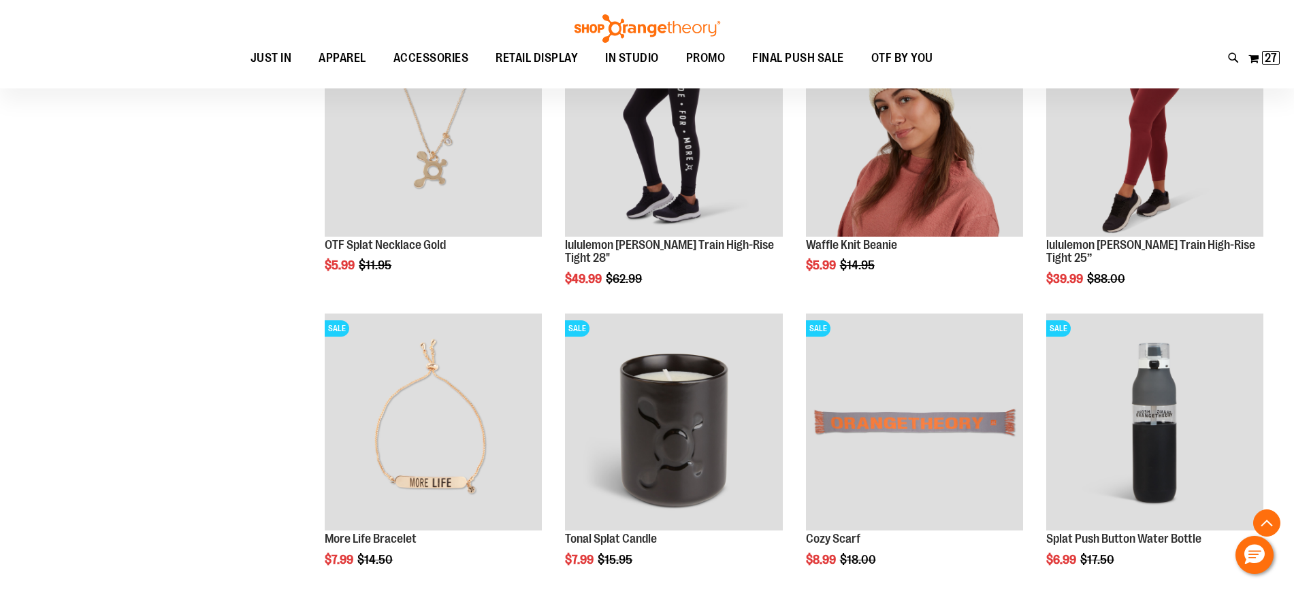
scroll to position [13123, 0]
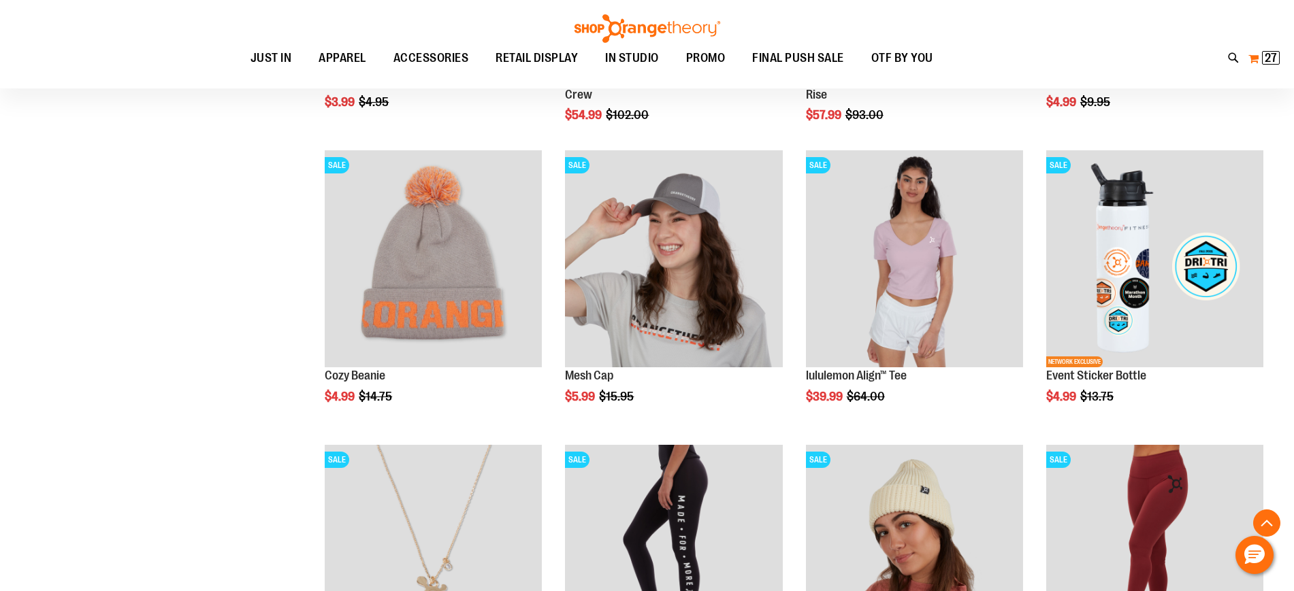
click at [1264, 59] on span "27" at bounding box center [1270, 58] width 12 height 14
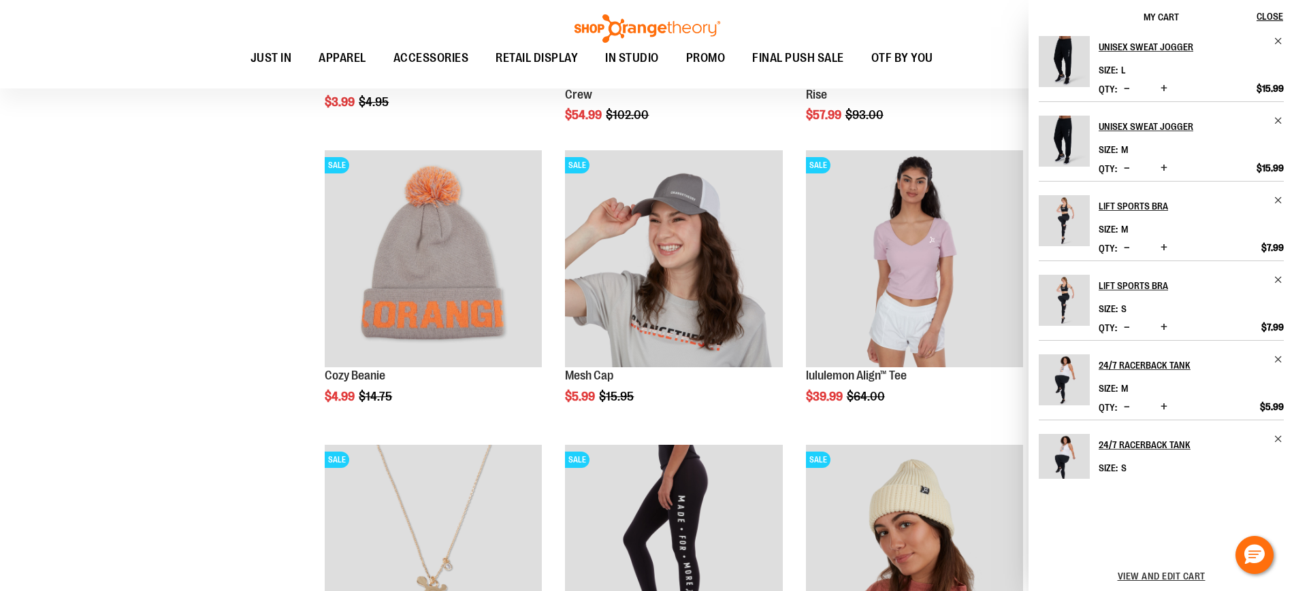
scroll to position [0, 0]
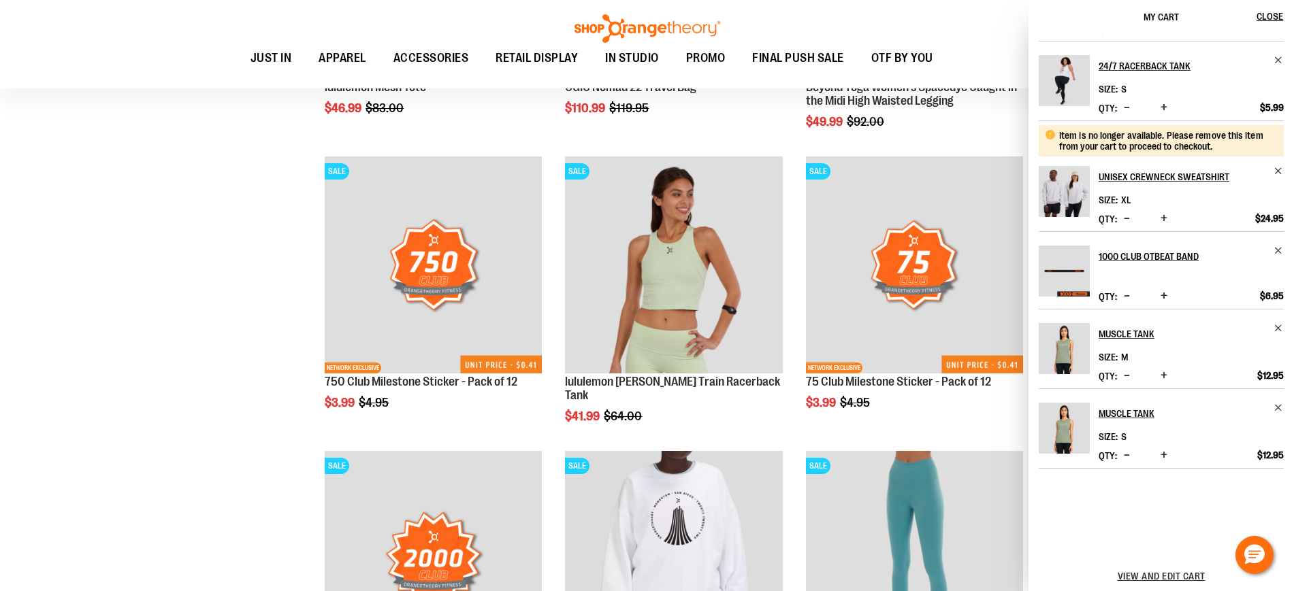
scroll to position [12010, 0]
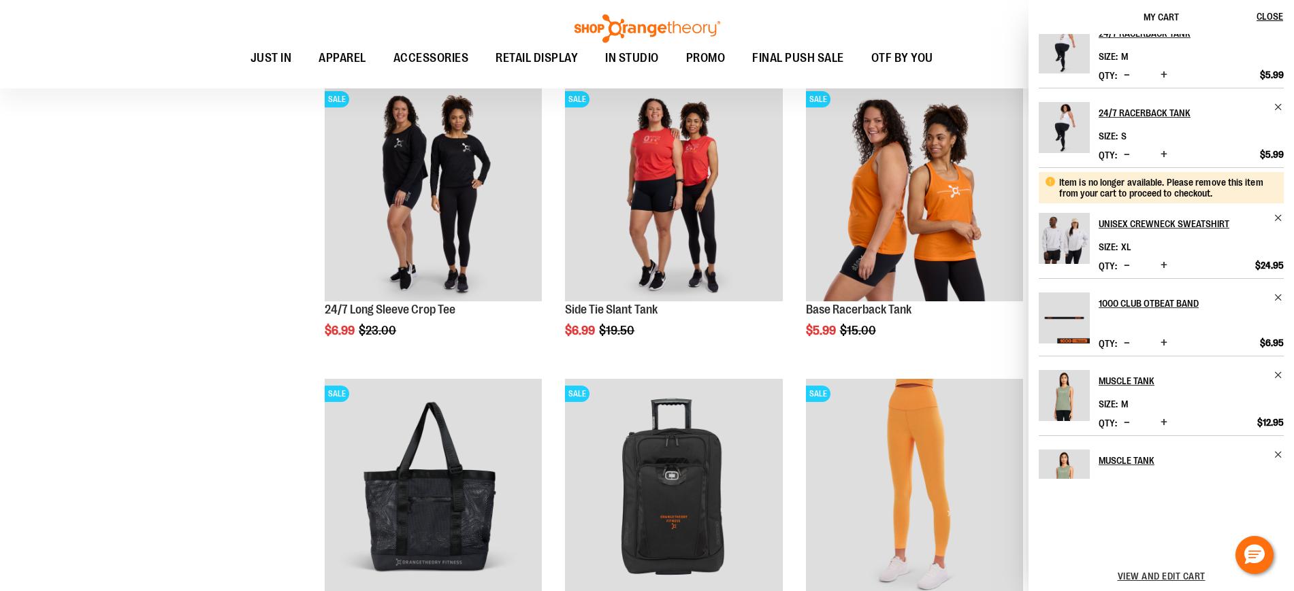
scroll to position [387, 0]
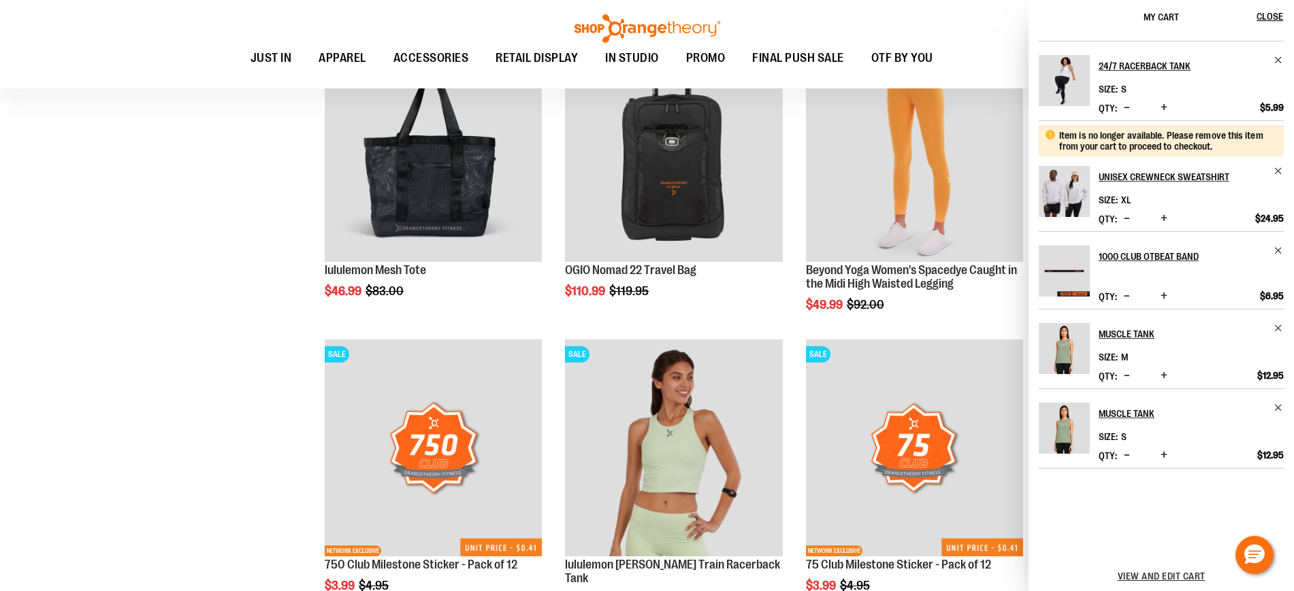
scroll to position [12350, 0]
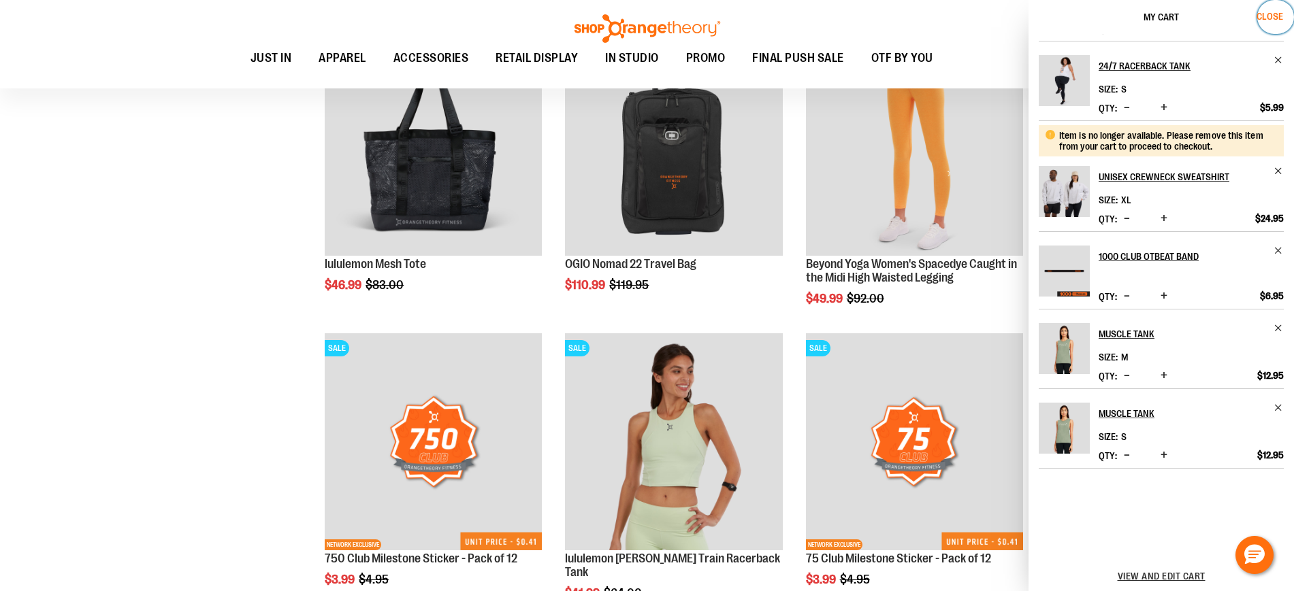
click at [1268, 16] on span "Close" at bounding box center [1269, 16] width 27 height 11
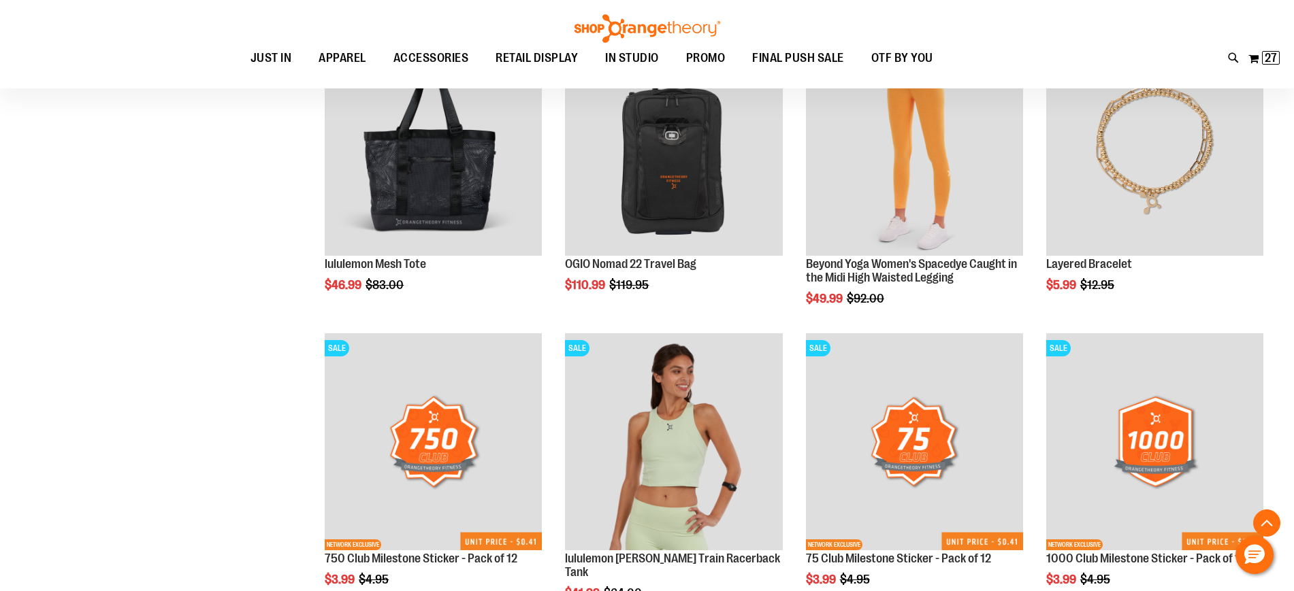
click at [1124, 44] on ul "JUST IN JUST IN Balanced Basics New for Women New for Men New Accessories New B…" at bounding box center [591, 58] width 1121 height 31
click at [1264, 57] on span "27 27 items" at bounding box center [1271, 58] width 18 height 14
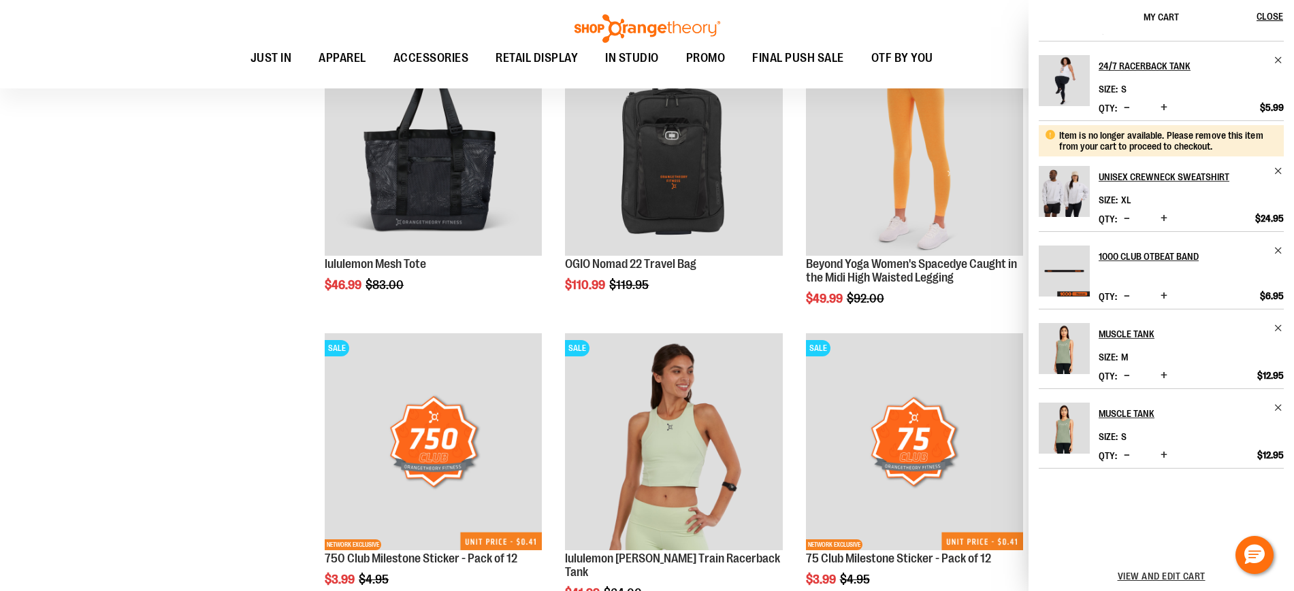
click at [1182, 570] on div "View and edit cart" at bounding box center [1160, 576] width 265 height 30
click at [1166, 573] on span "View and edit cart" at bounding box center [1161, 576] width 88 height 11
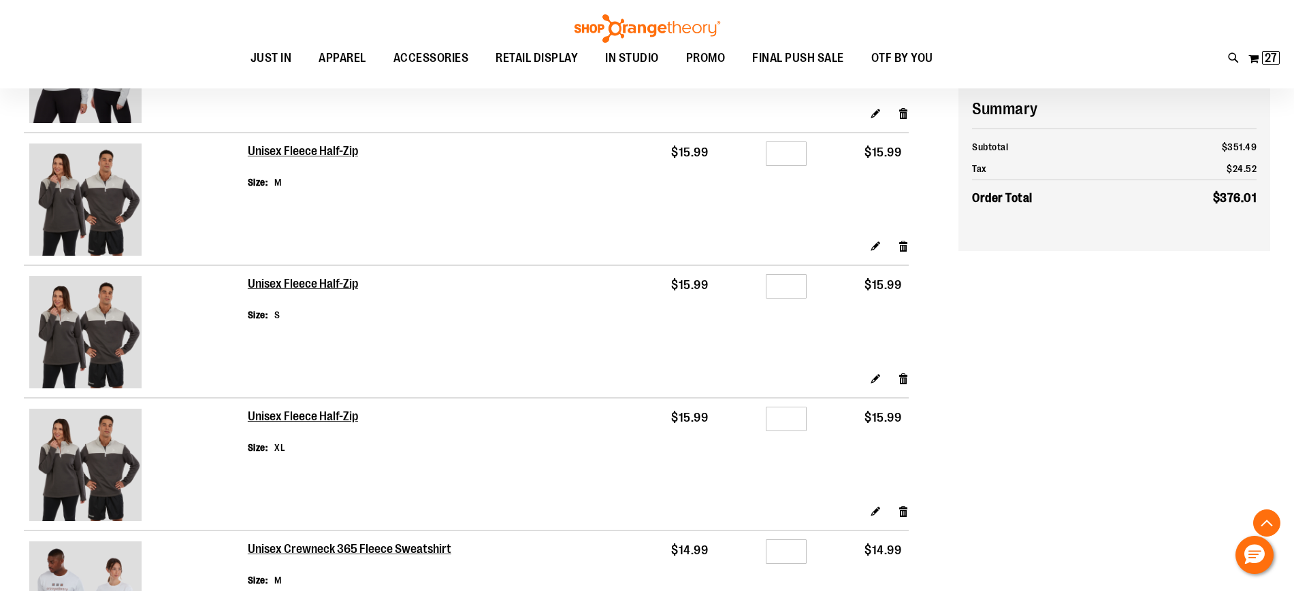
scroll to position [2041, 0]
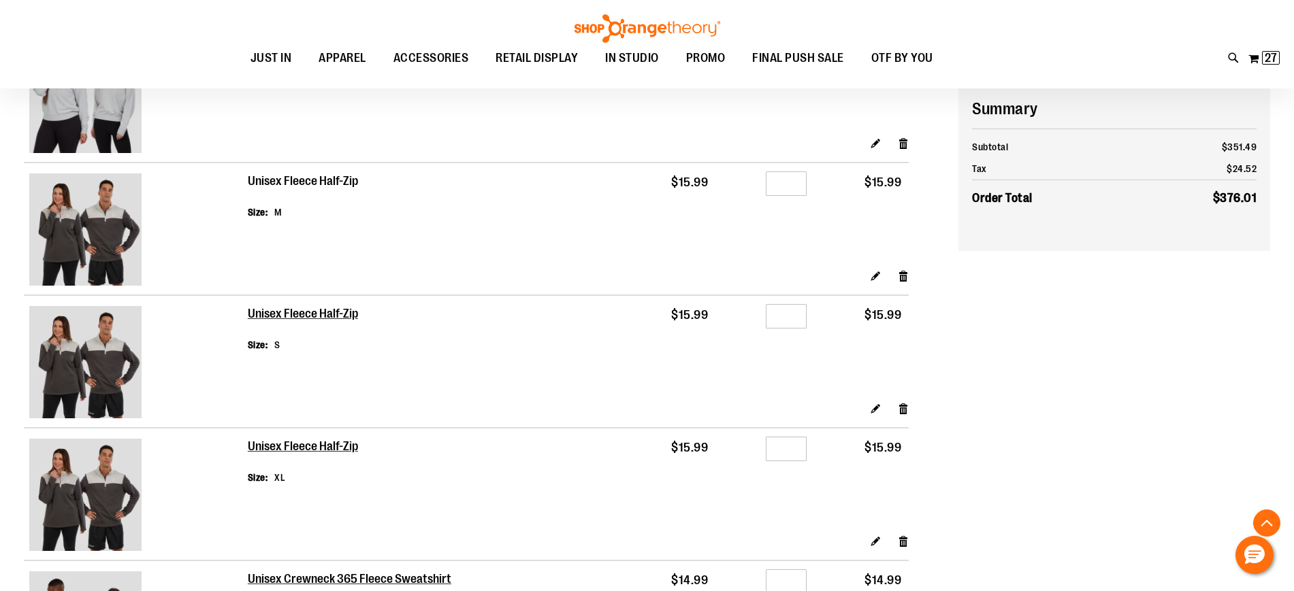
click at [304, 180] on h2 "Unisex Fleece Half-Zip" at bounding box center [304, 181] width 112 height 15
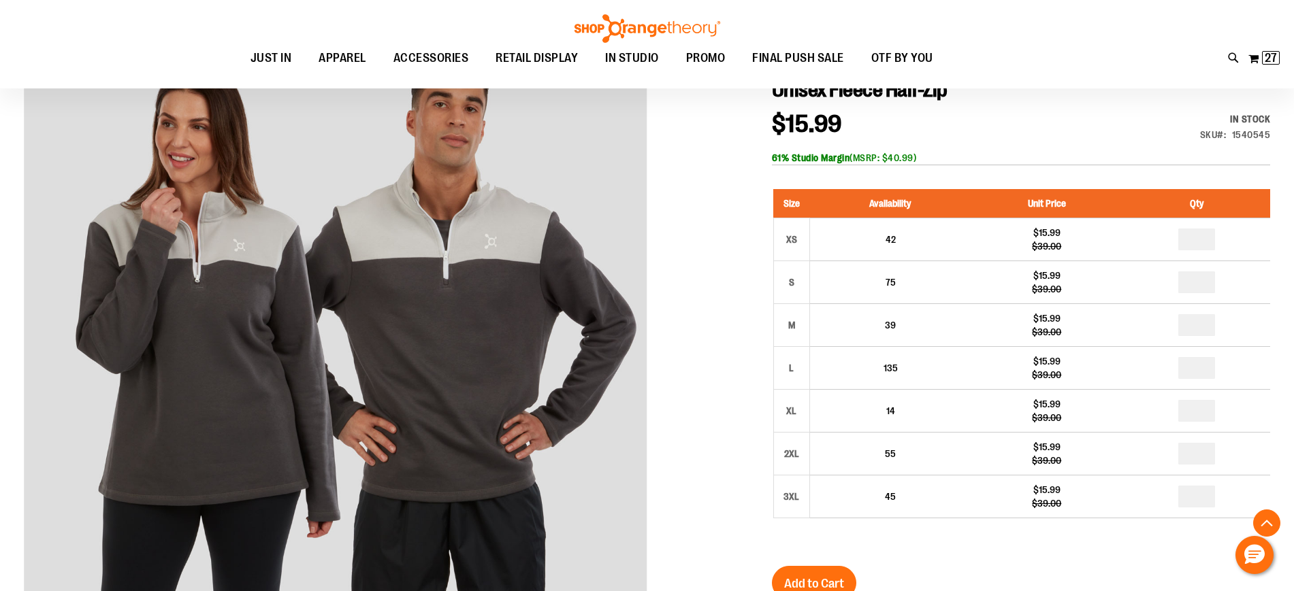
scroll to position [84, 0]
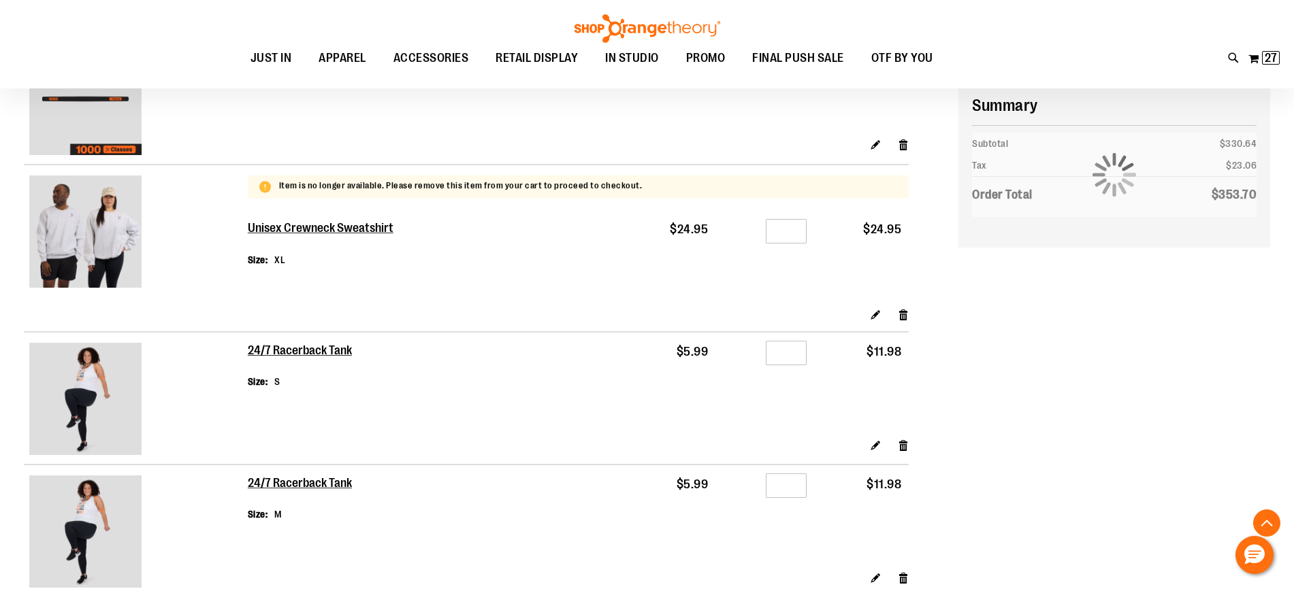
scroll to position [391, 0]
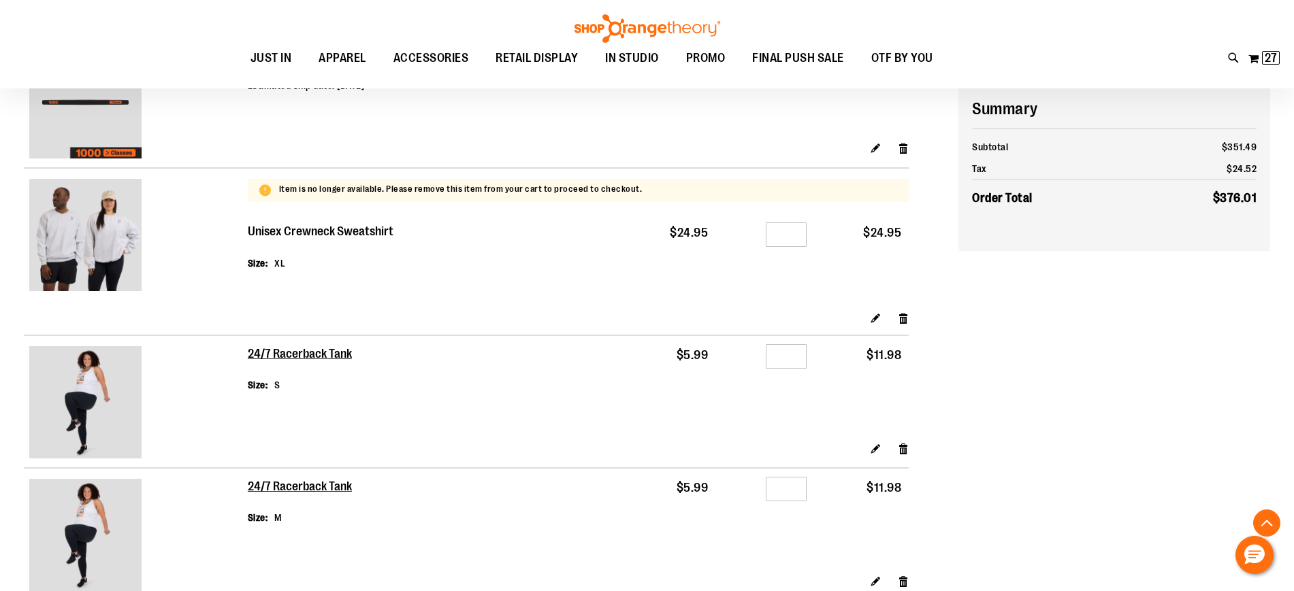
click at [295, 228] on h2 "Unisex Crewneck Sweatshirt" at bounding box center [321, 232] width 147 height 15
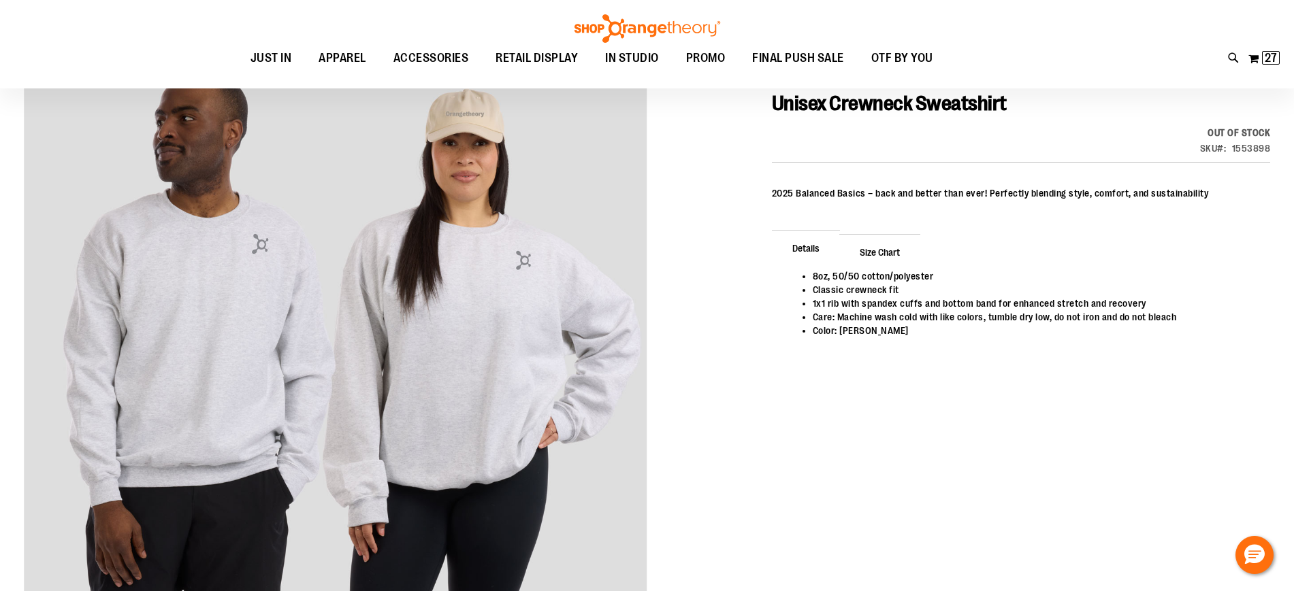
scroll to position [171, 0]
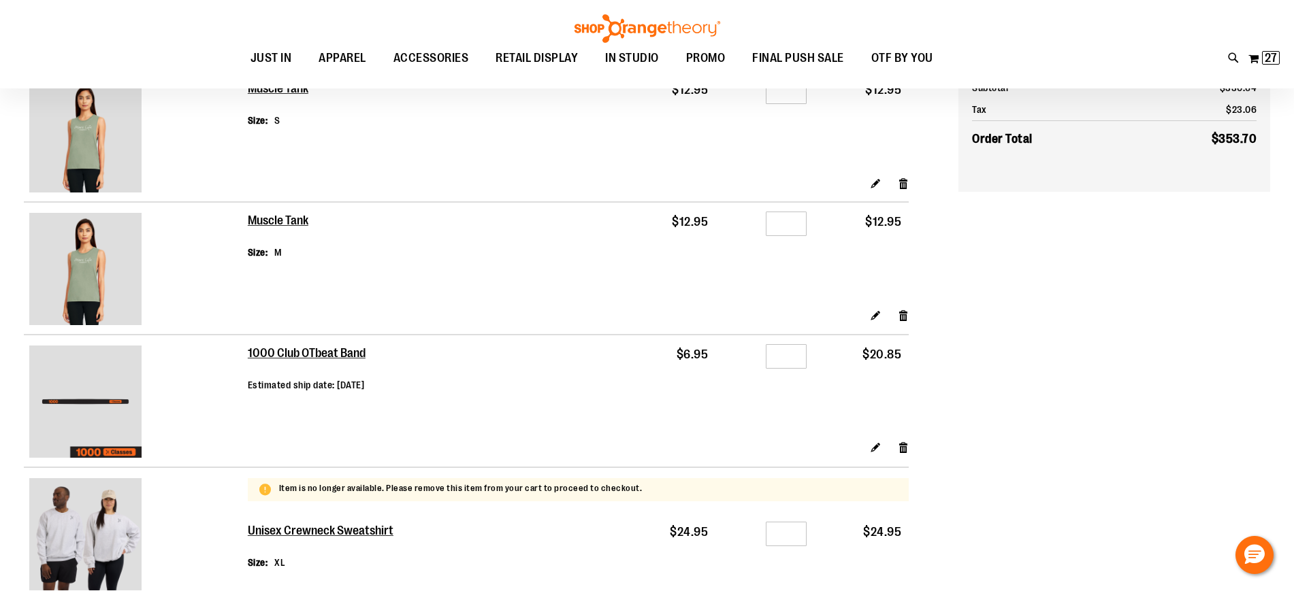
scroll to position [50, 0]
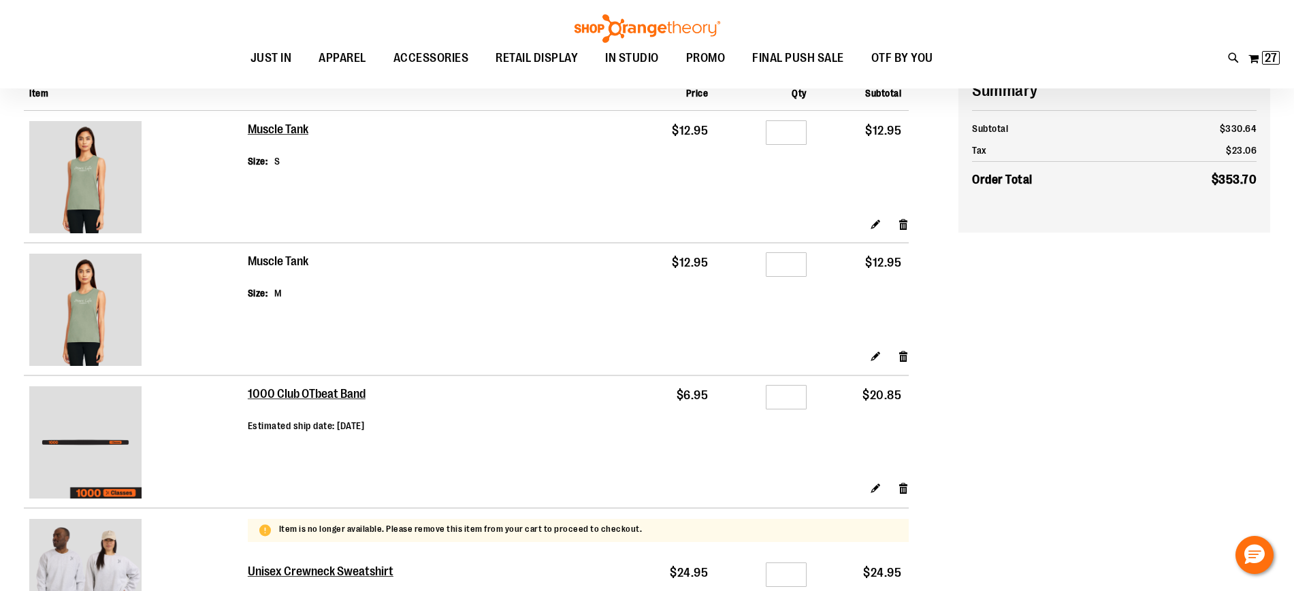
click at [264, 262] on h2 "Muscle Tank" at bounding box center [278, 262] width 61 height 15
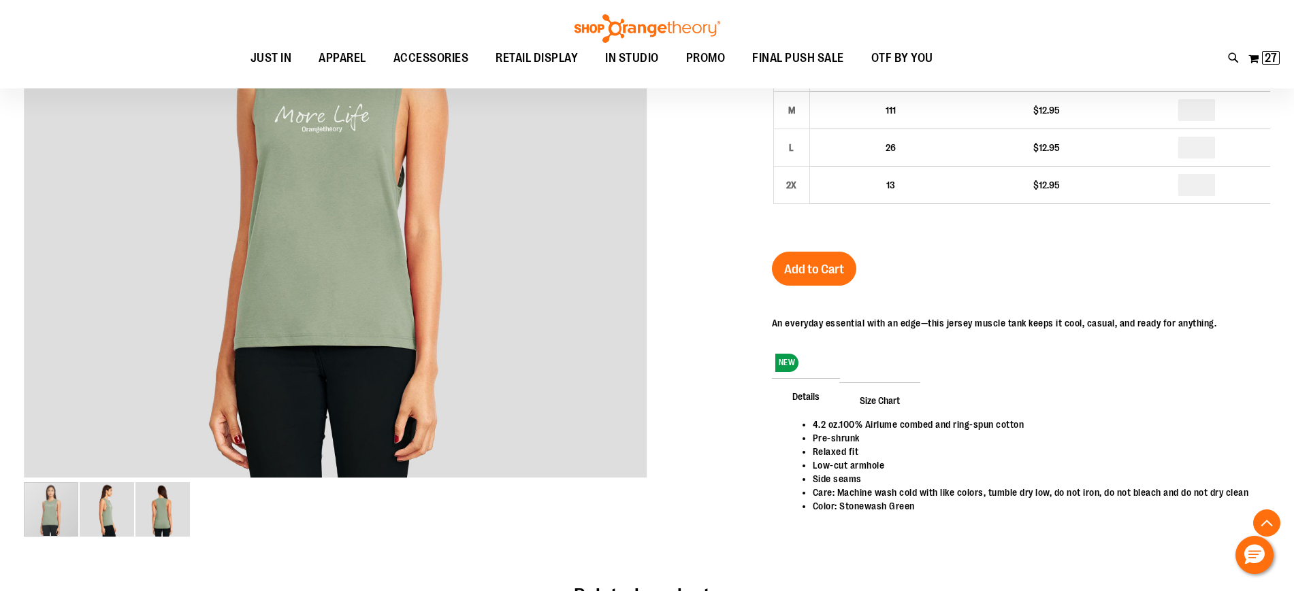
scroll to position [84, 0]
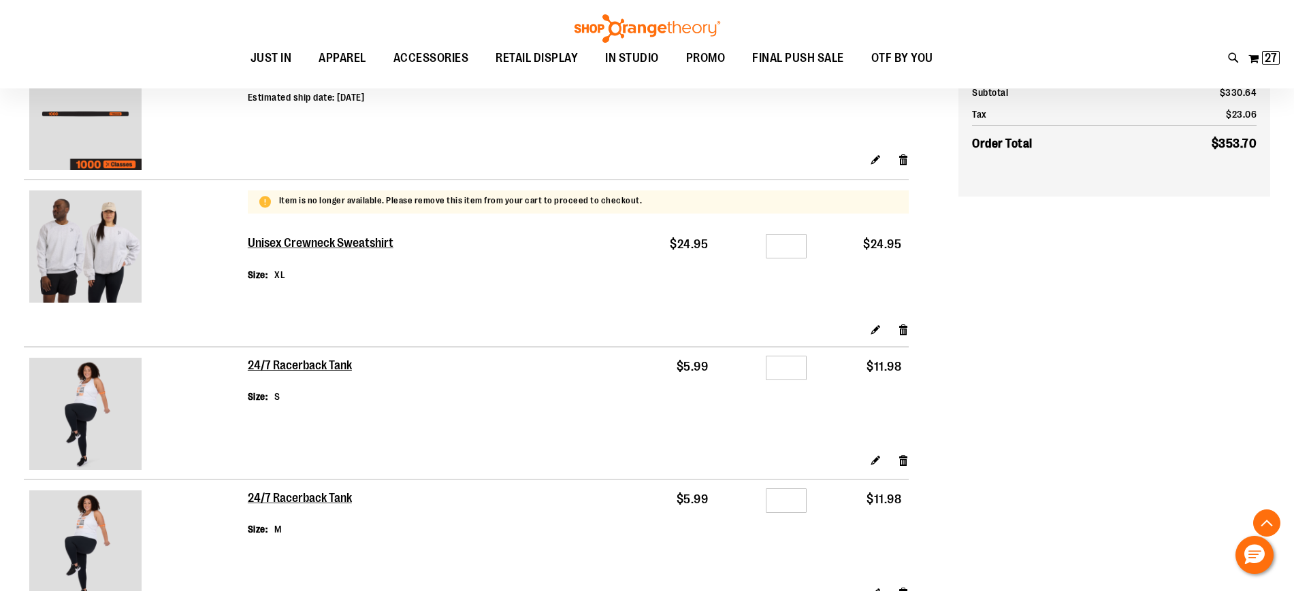
scroll to position [476, 0]
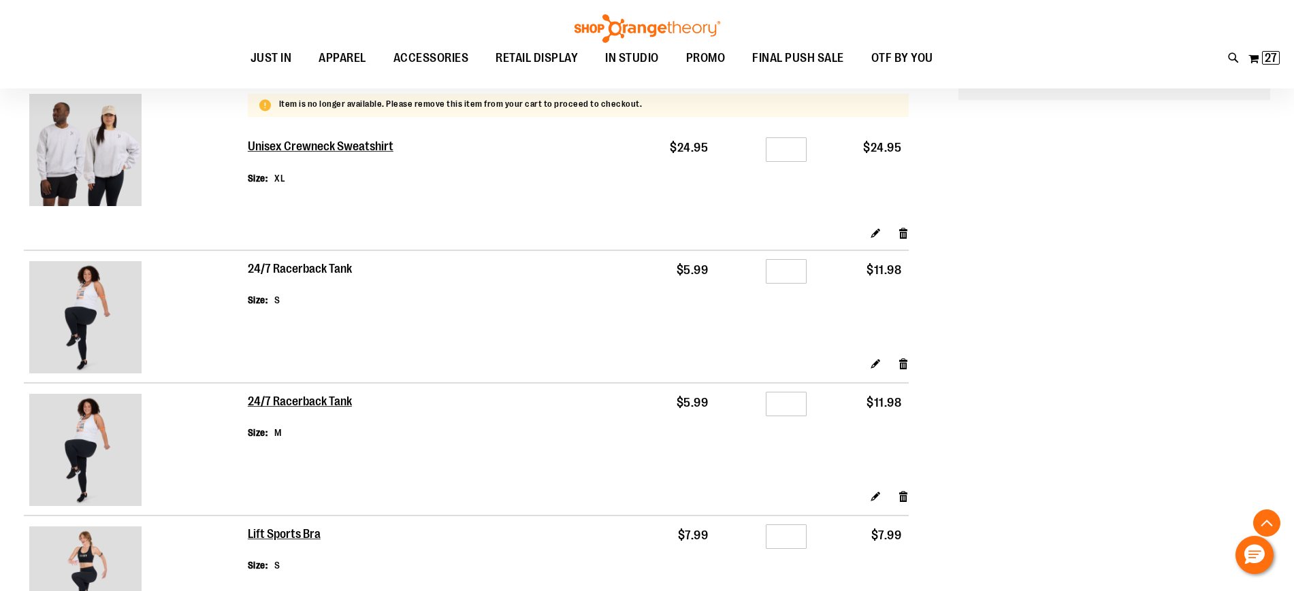
click at [306, 264] on h2 "24/7 Racerback Tank" at bounding box center [300, 269] width 105 height 15
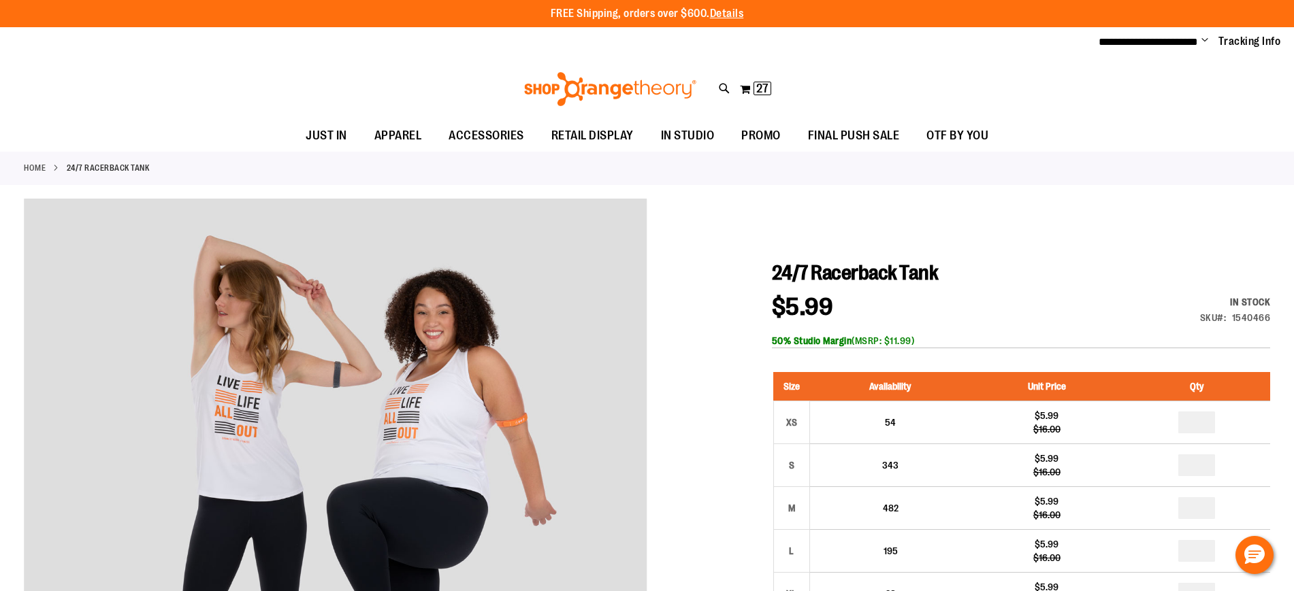
scroll to position [84, 0]
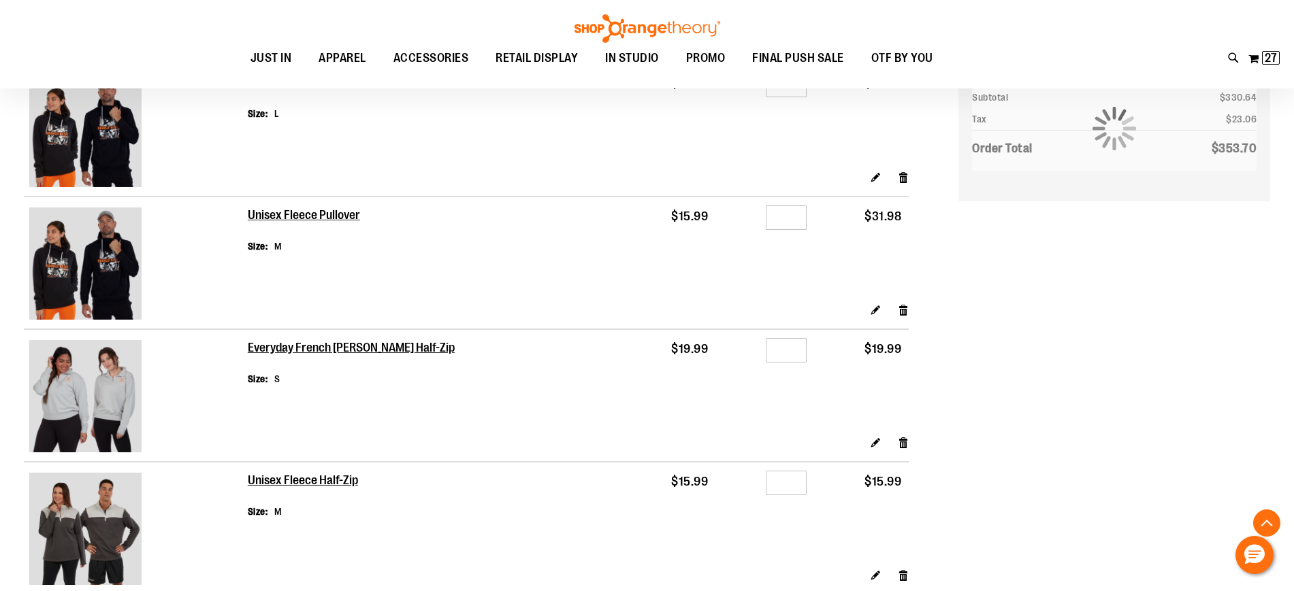
scroll to position [1767, 0]
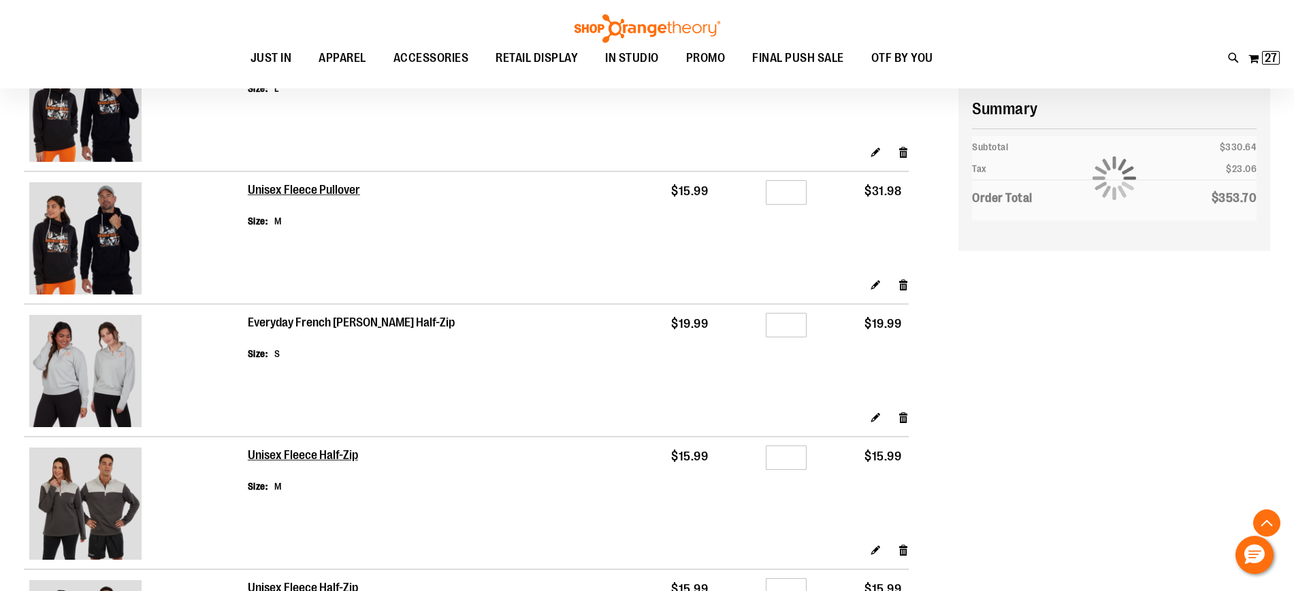
click at [327, 319] on h2 "Everyday French [PERSON_NAME] Half-Zip" at bounding box center [352, 323] width 209 height 15
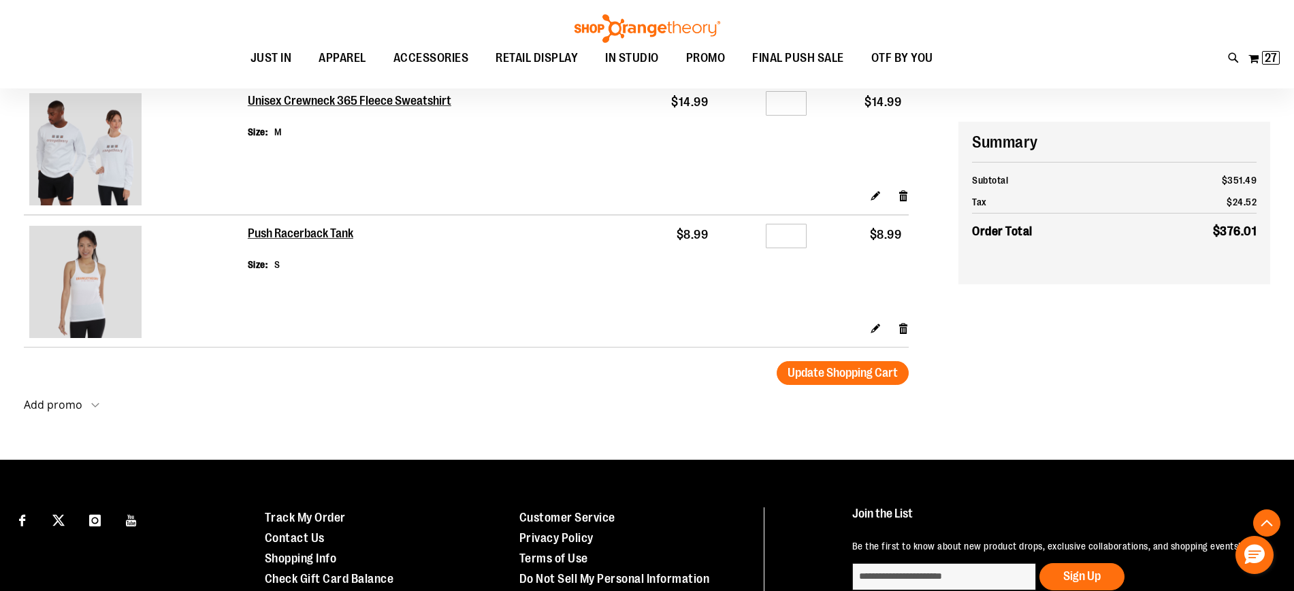
scroll to position [2402, 0]
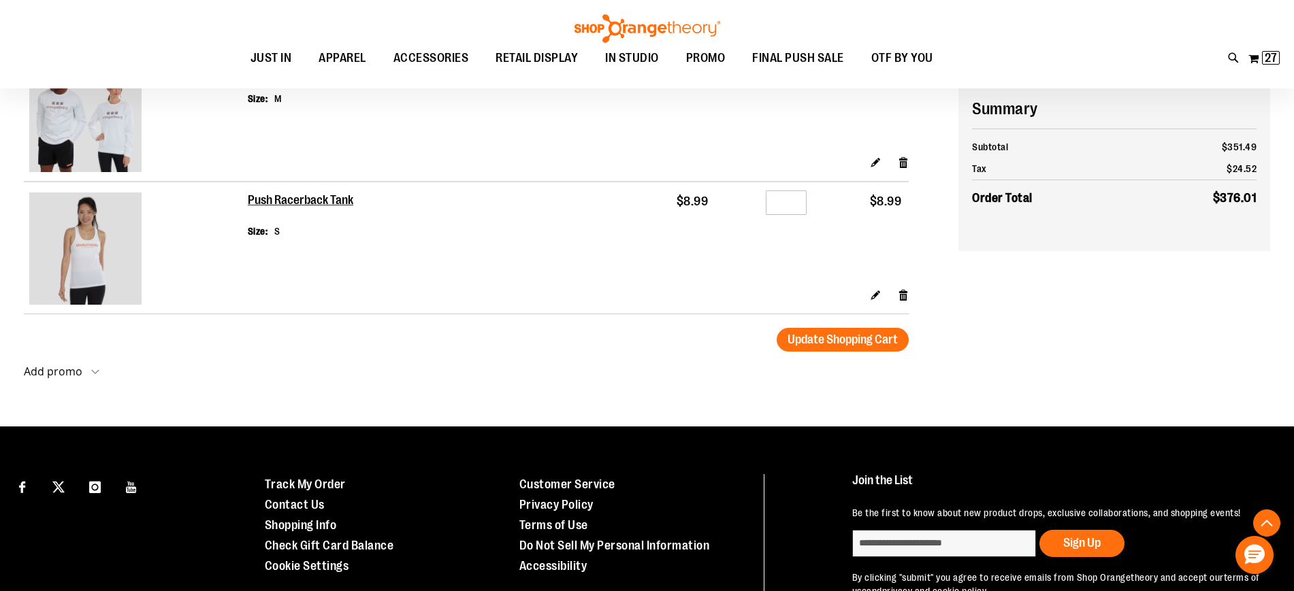
click at [69, 367] on strong "Add promo" at bounding box center [53, 371] width 59 height 15
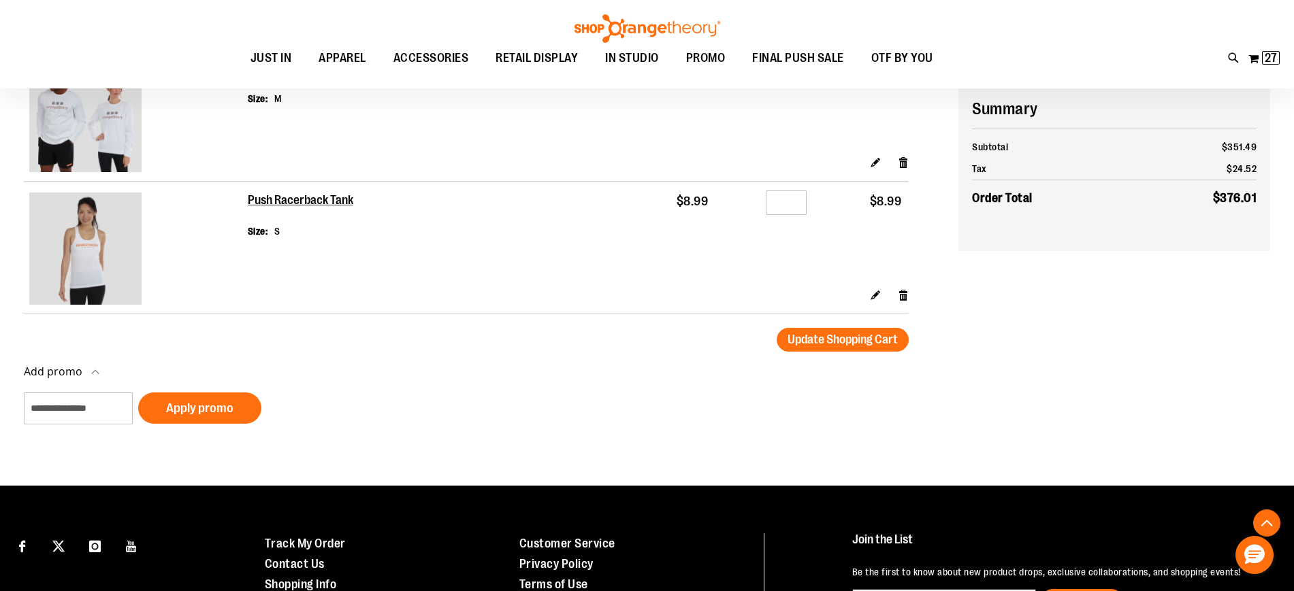
click at [69, 367] on strong "Add promo" at bounding box center [53, 371] width 59 height 15
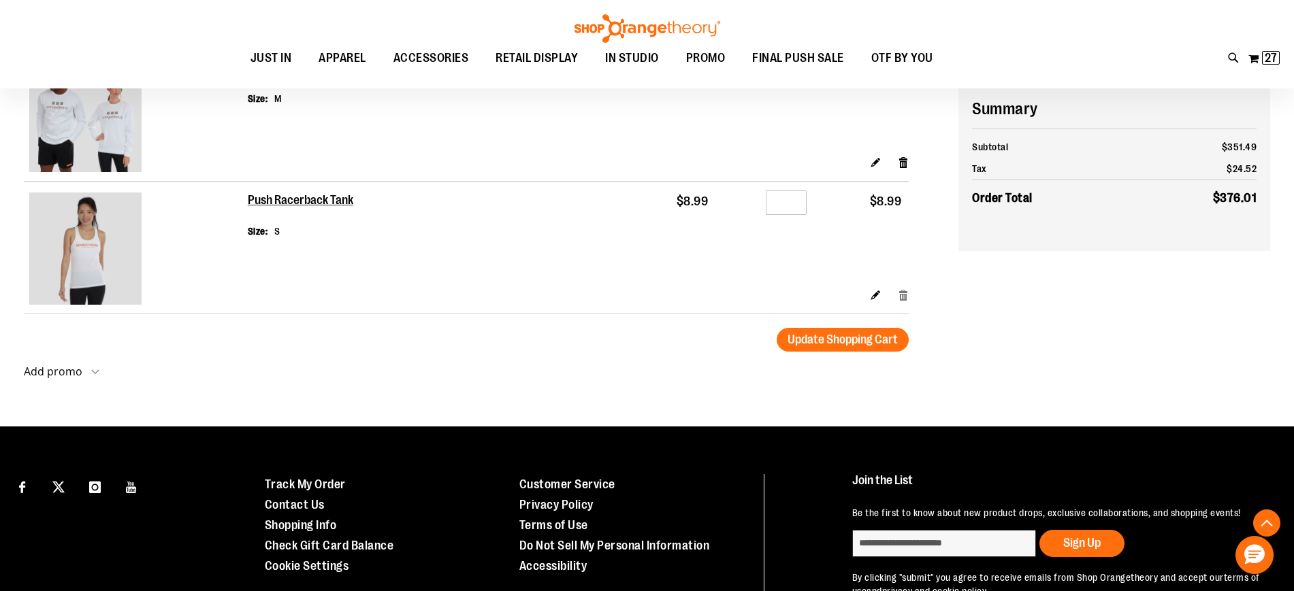
click at [900, 293] on link "Remove item" at bounding box center [904, 295] width 12 height 14
click at [902, 165] on link "Remove item" at bounding box center [904, 162] width 12 height 14
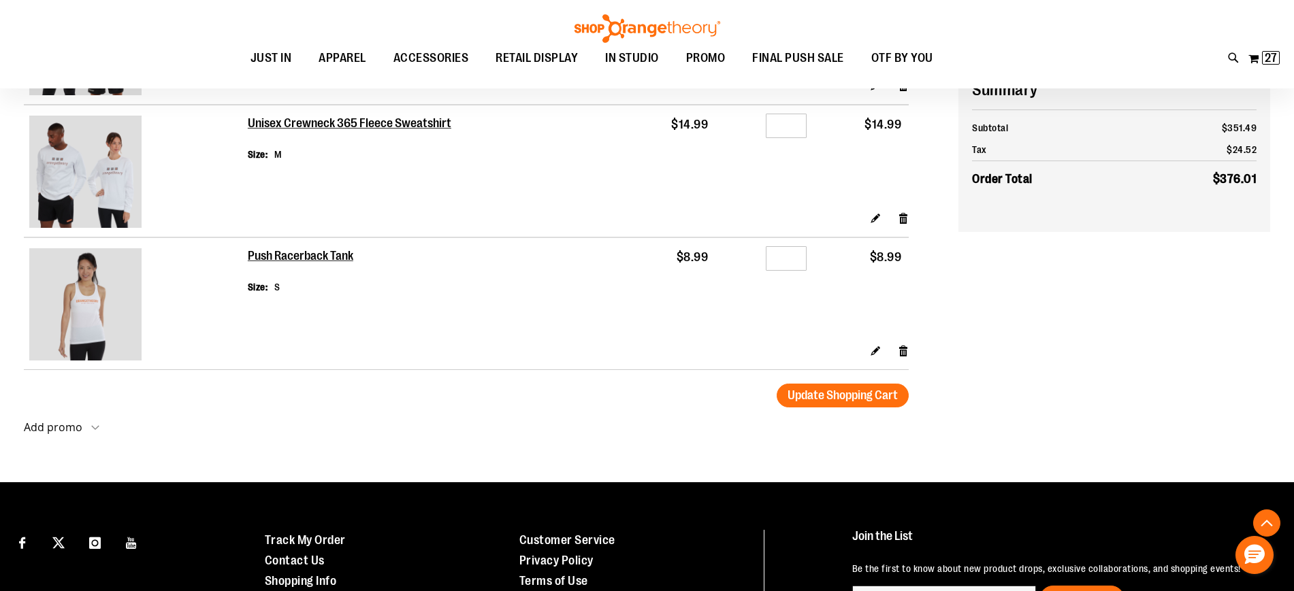
scroll to position [2317, 0]
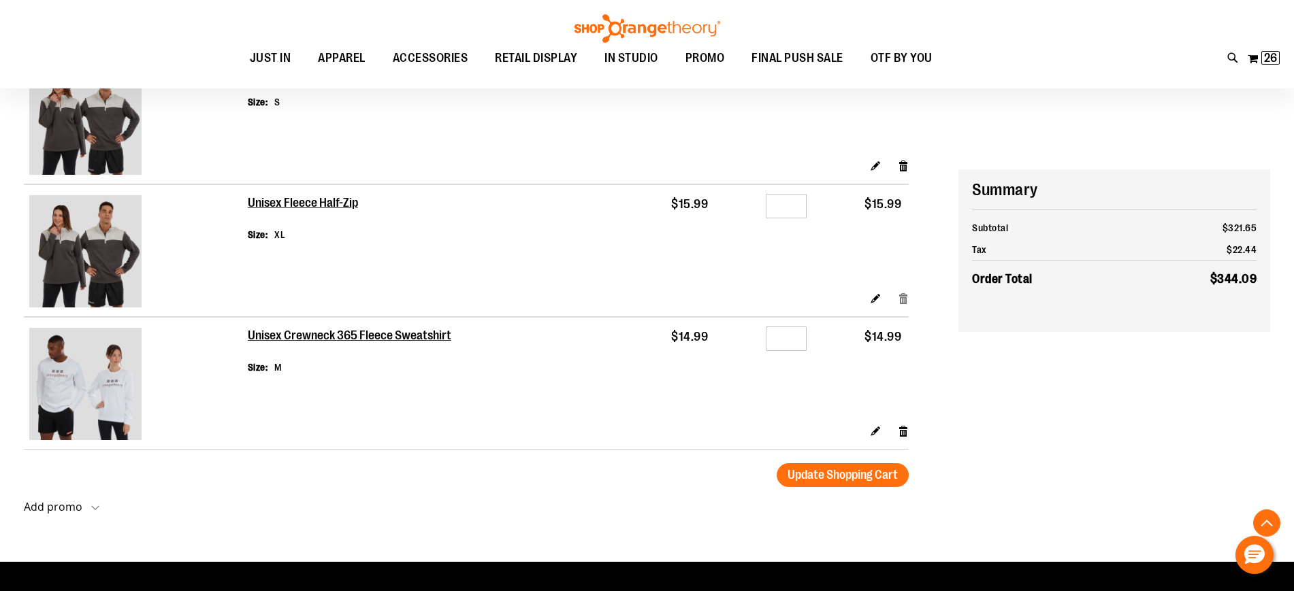
scroll to position [2290, 0]
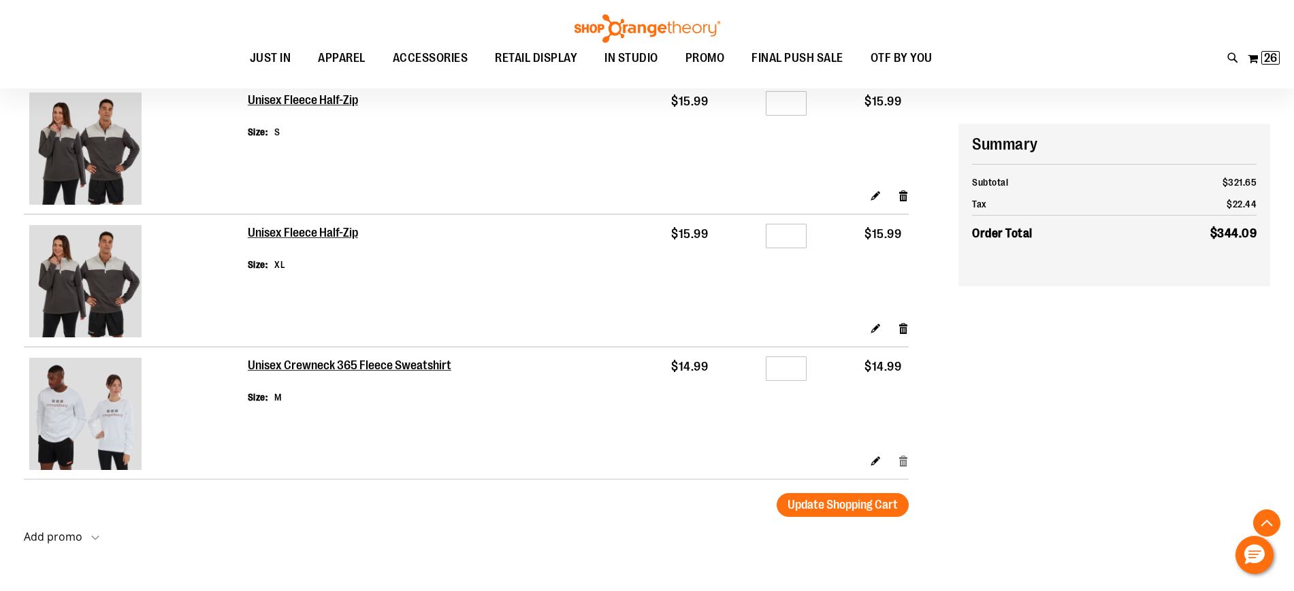
click at [904, 460] on link "Remove item" at bounding box center [904, 460] width 12 height 14
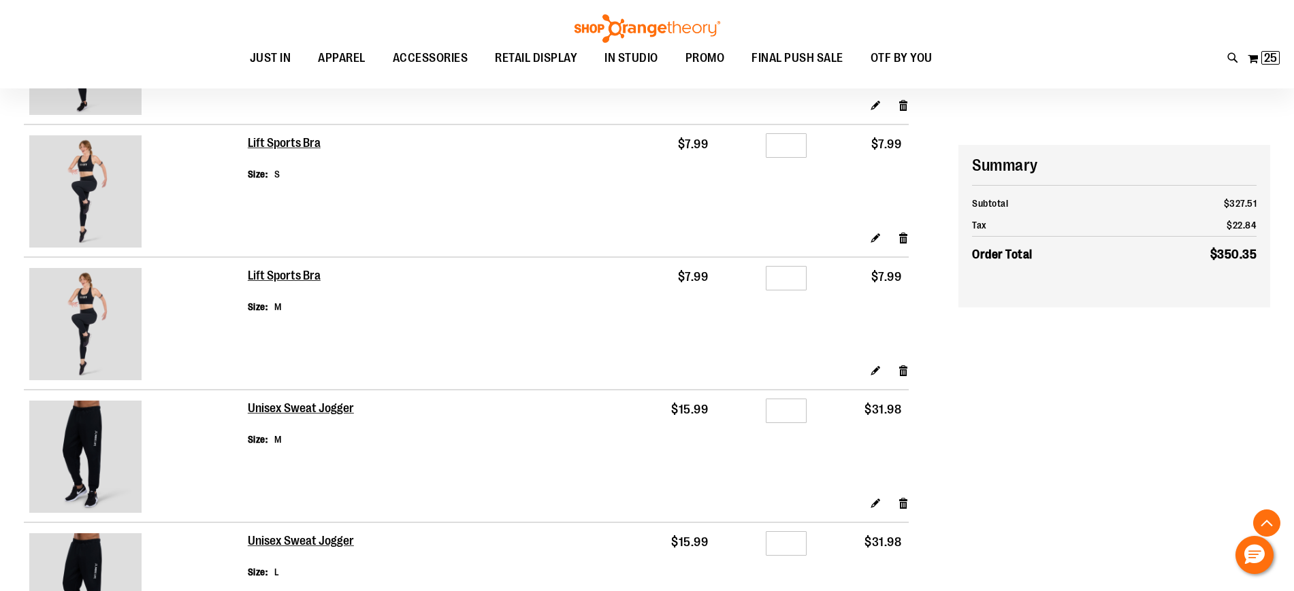
scroll to position [1016, 0]
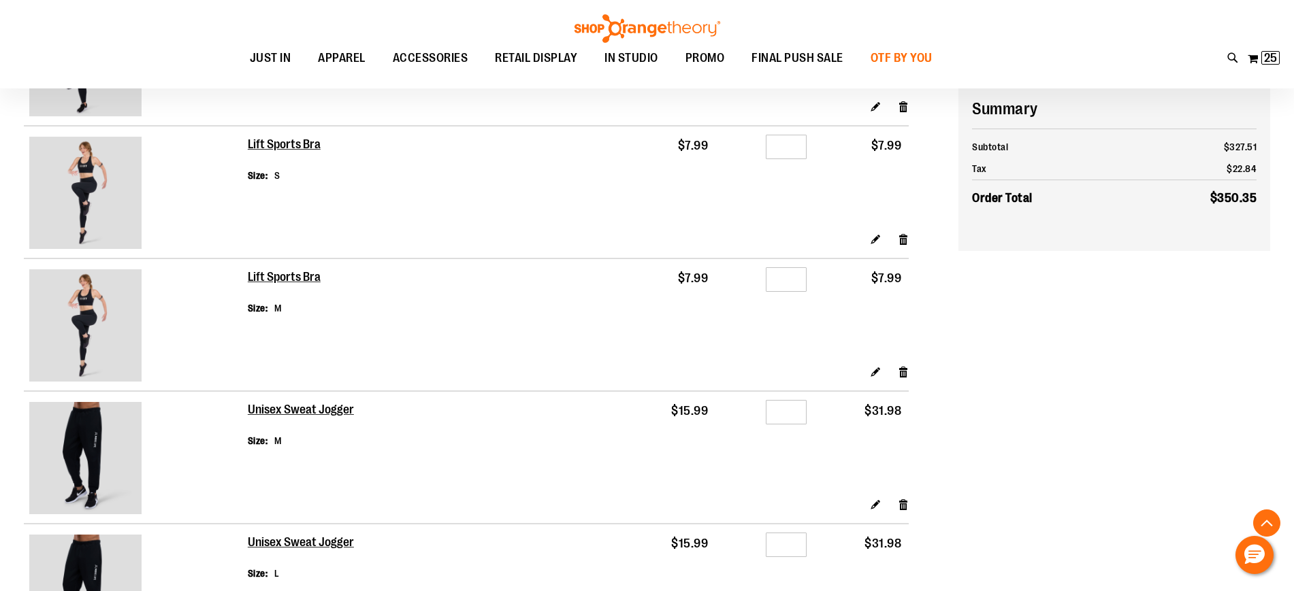
click at [905, 58] on span "OTF BY YOU" at bounding box center [901, 58] width 62 height 31
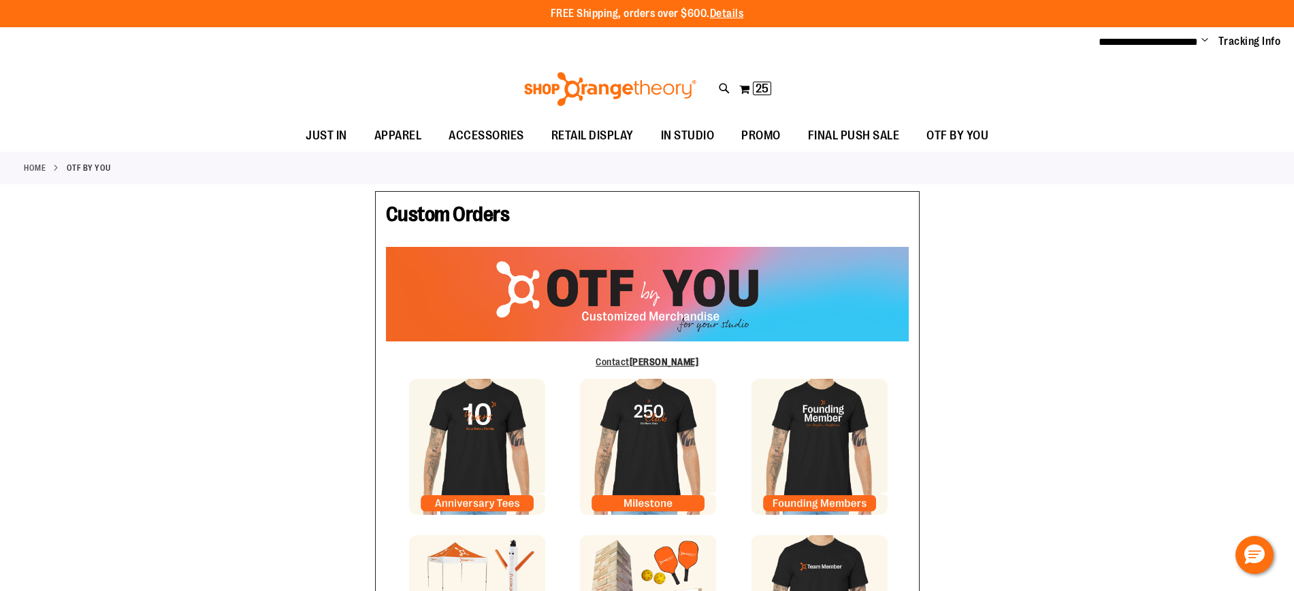
type input "******"
type input "*******"
type input "**********"
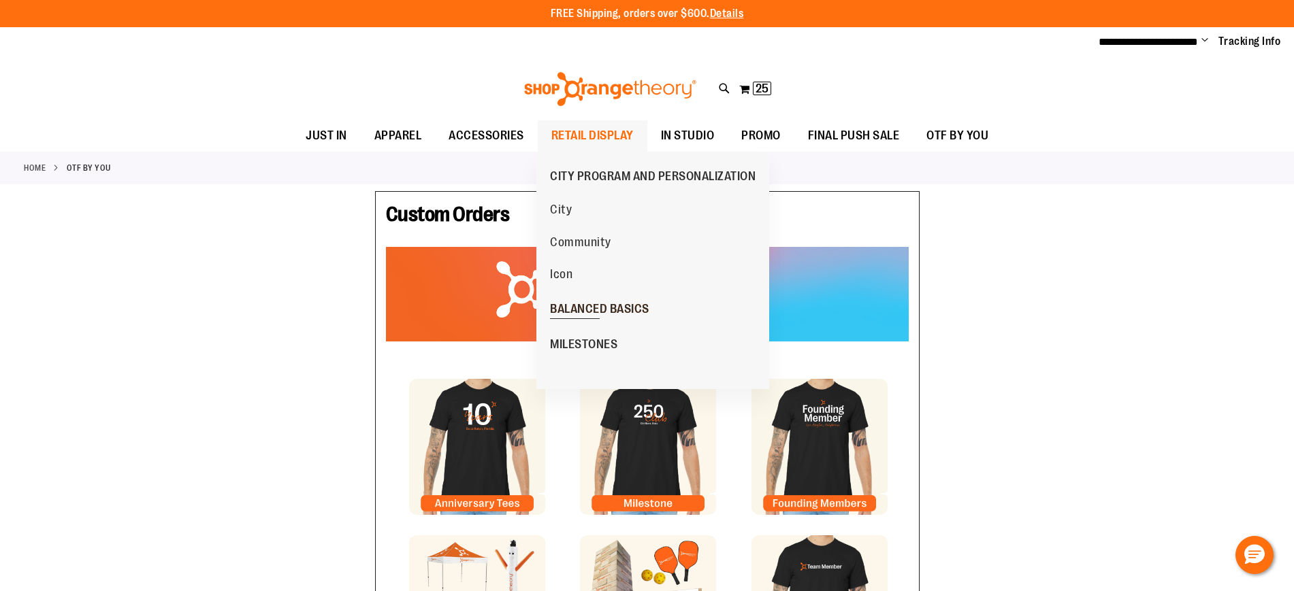
click at [606, 304] on span "BALANCED BASICS" at bounding box center [599, 310] width 99 height 17
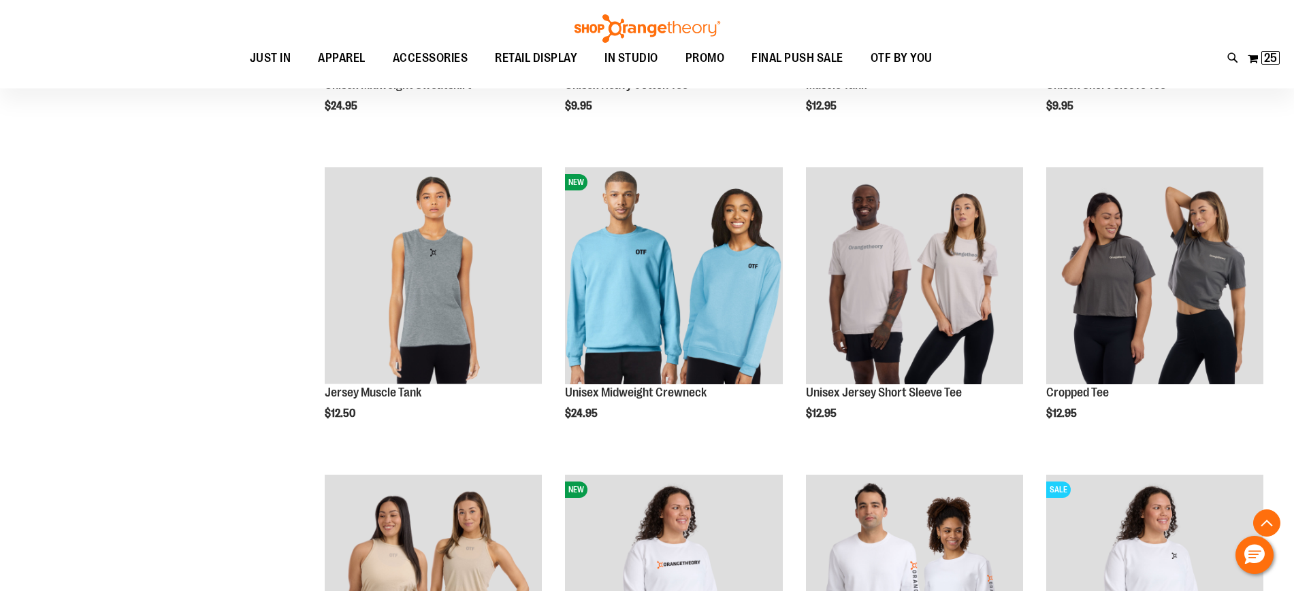
scroll to position [425, 0]
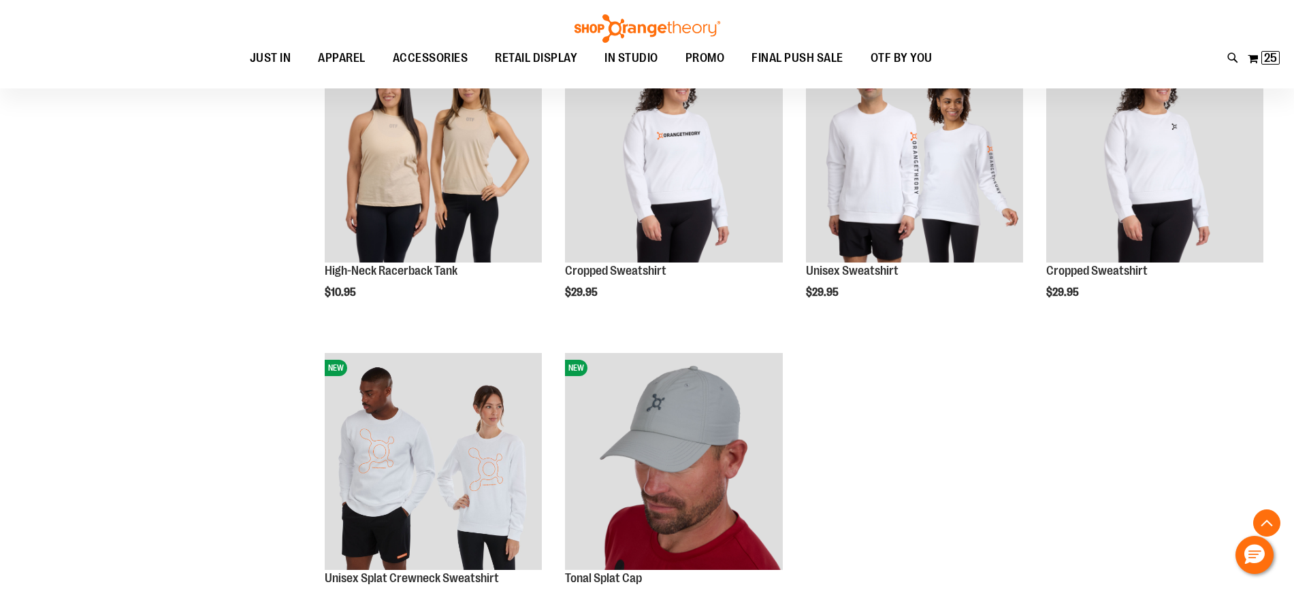
scroll to position [935, 0]
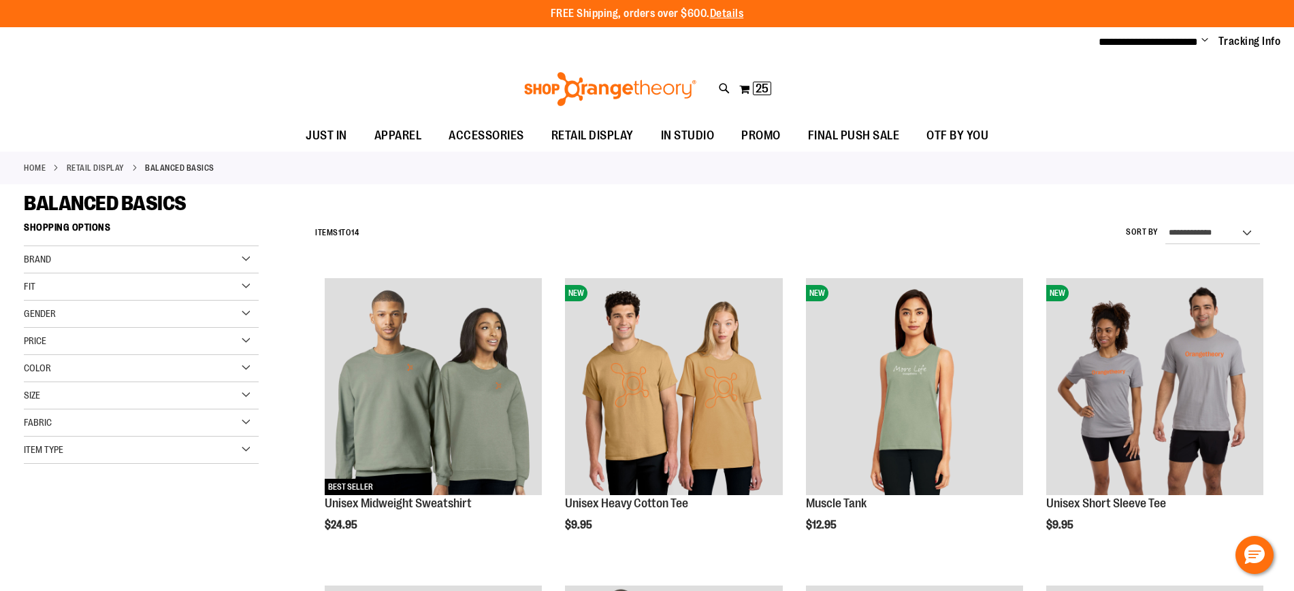
click at [120, 248] on div "Brand" at bounding box center [141, 259] width 235 height 27
click at [120, 321] on div "Fit" at bounding box center [141, 325] width 235 height 27
click at [127, 432] on div "Gender" at bounding box center [141, 433] width 235 height 27
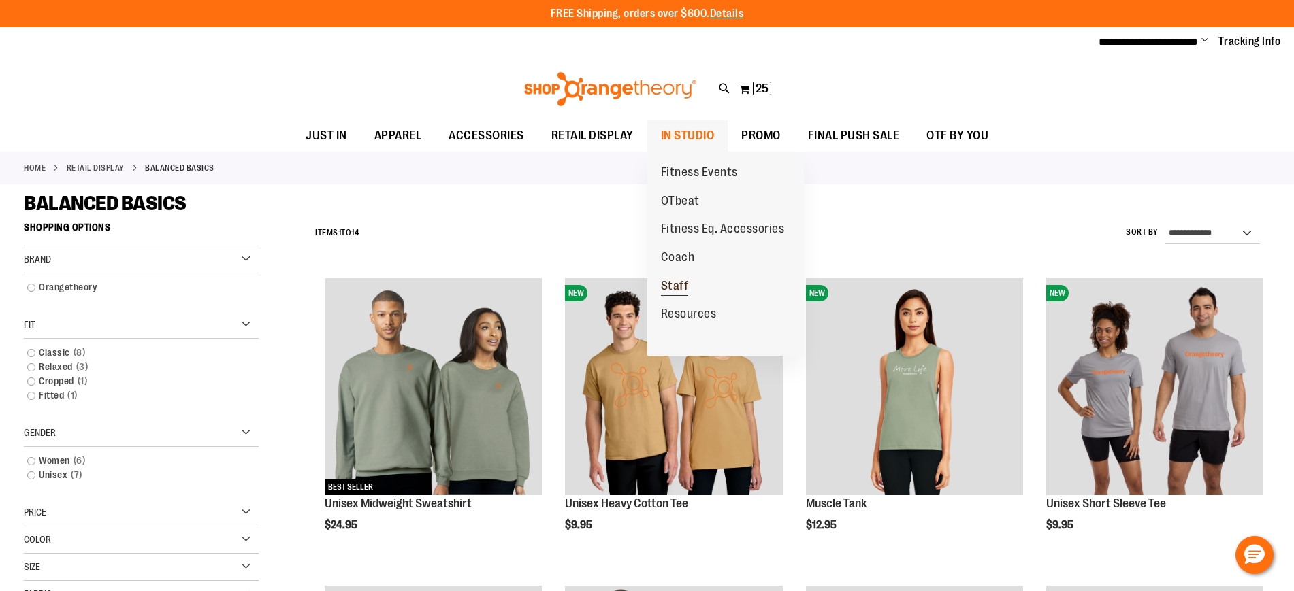
click at [676, 286] on span "Staff" at bounding box center [675, 287] width 28 height 17
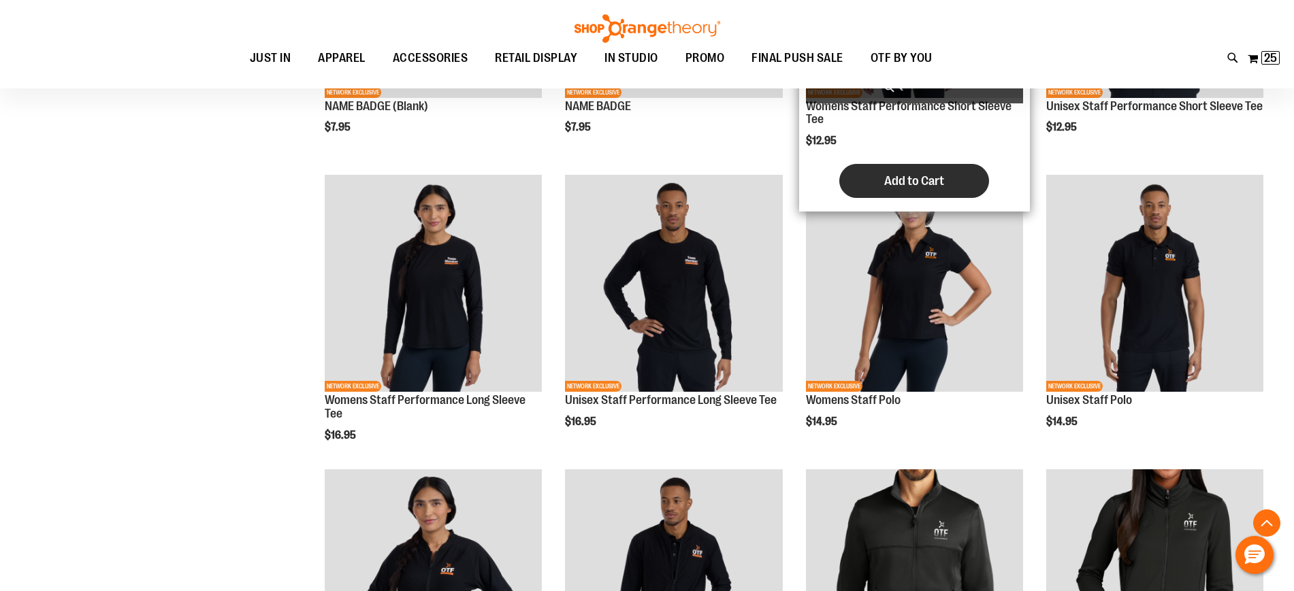
scroll to position [425, 0]
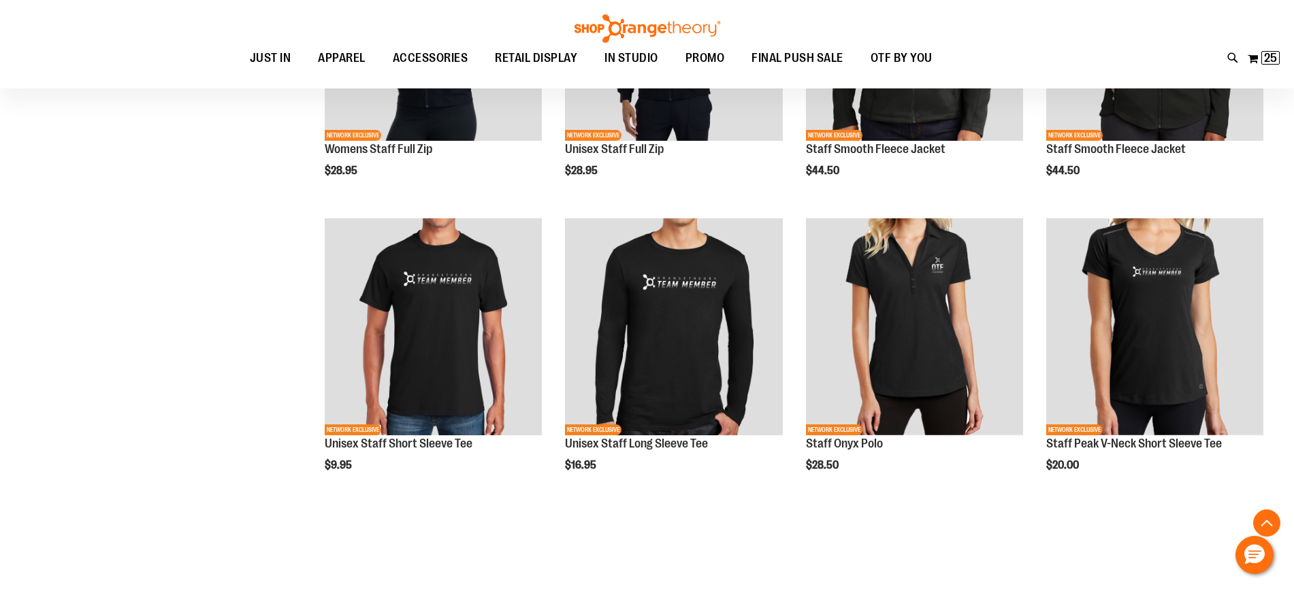
scroll to position [935, 0]
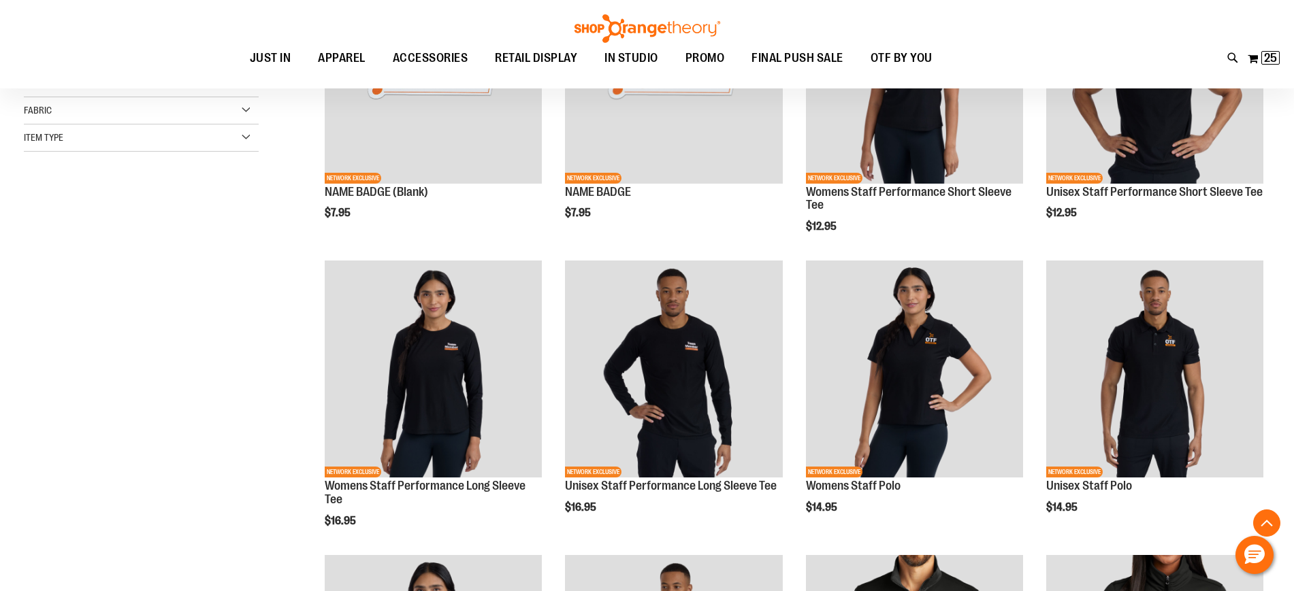
scroll to position [219, 0]
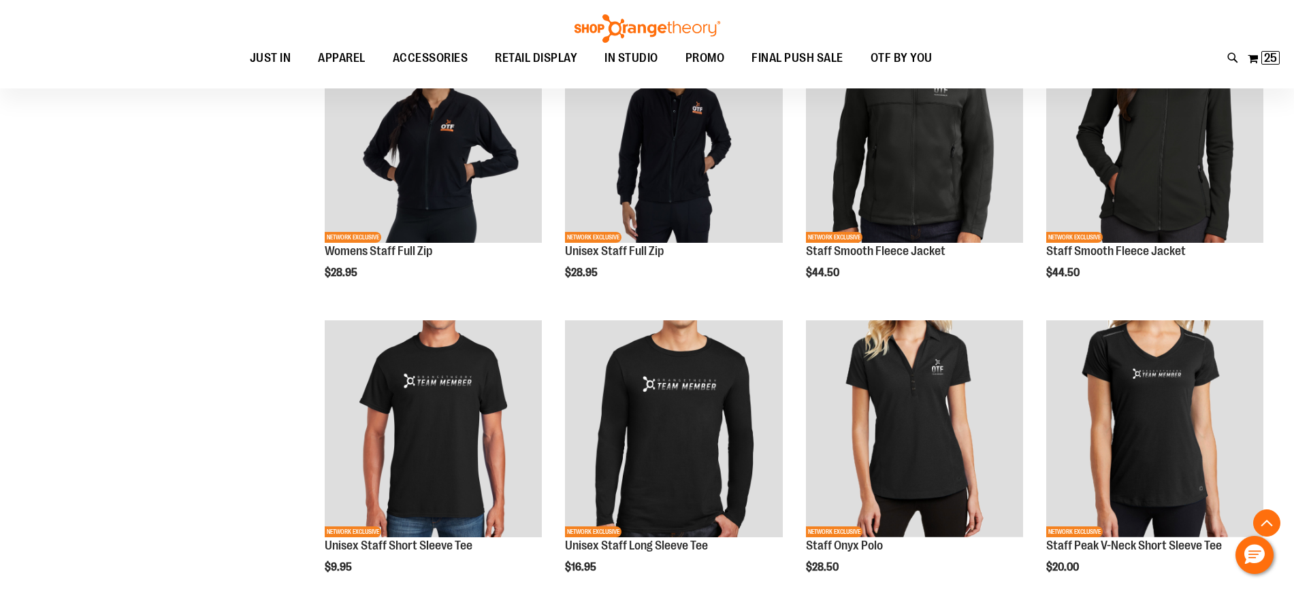
scroll to position [1070, 0]
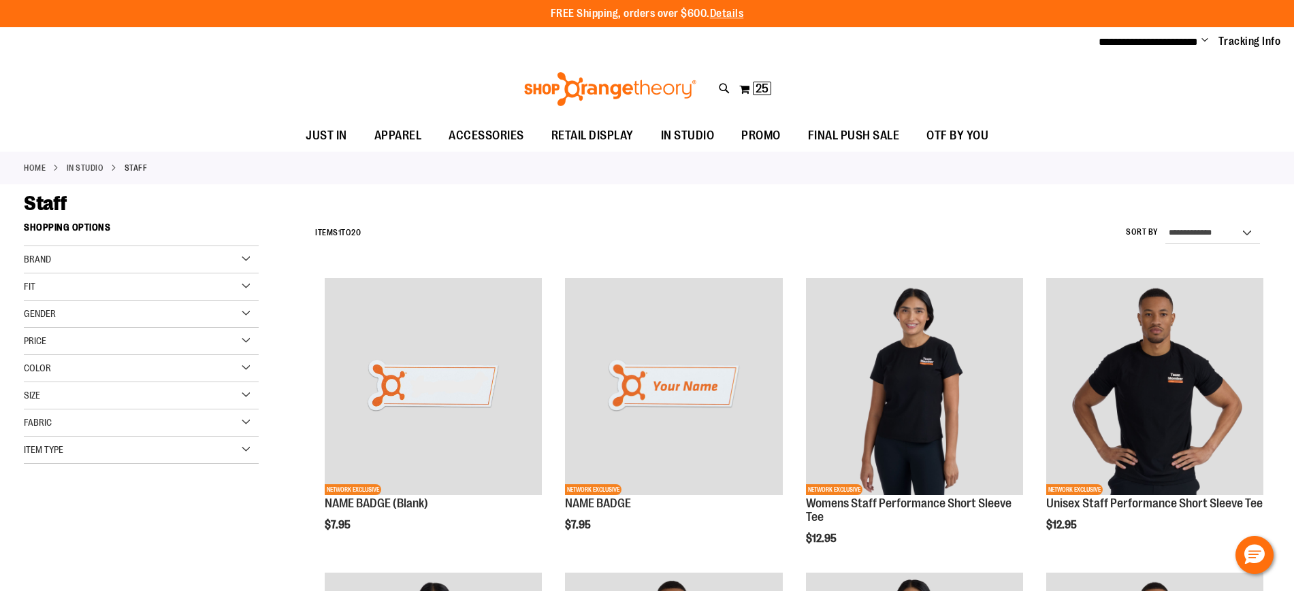
click at [1206, 42] on span "Change" at bounding box center [1204, 41] width 7 height 13
click at [1128, 92] on link "Sign Out" at bounding box center [1155, 92] width 119 height 26
